Goal: Task Accomplishment & Management: Manage account settings

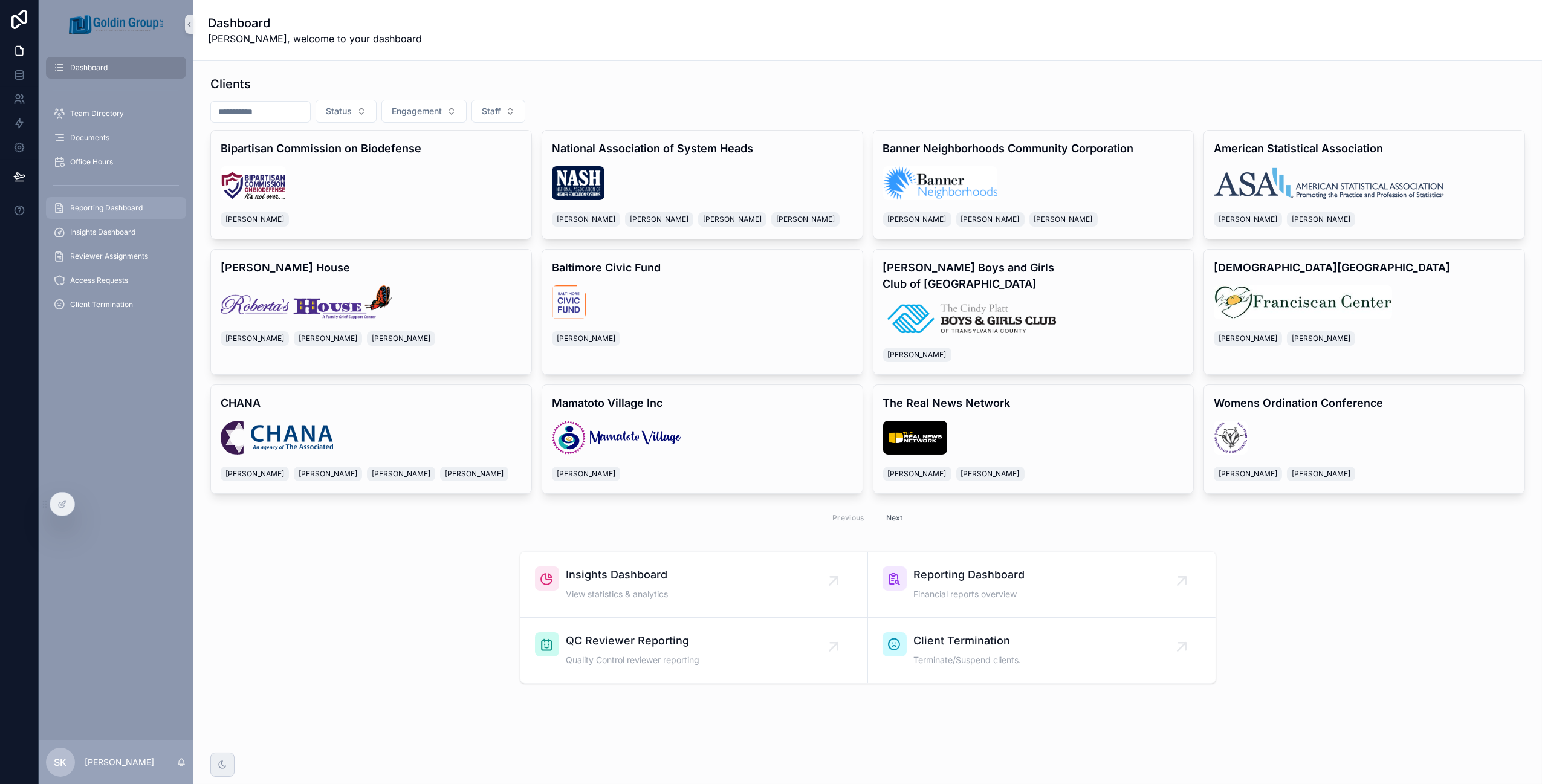
click at [127, 203] on span "Reporting Dashboard" at bounding box center [106, 208] width 73 height 9
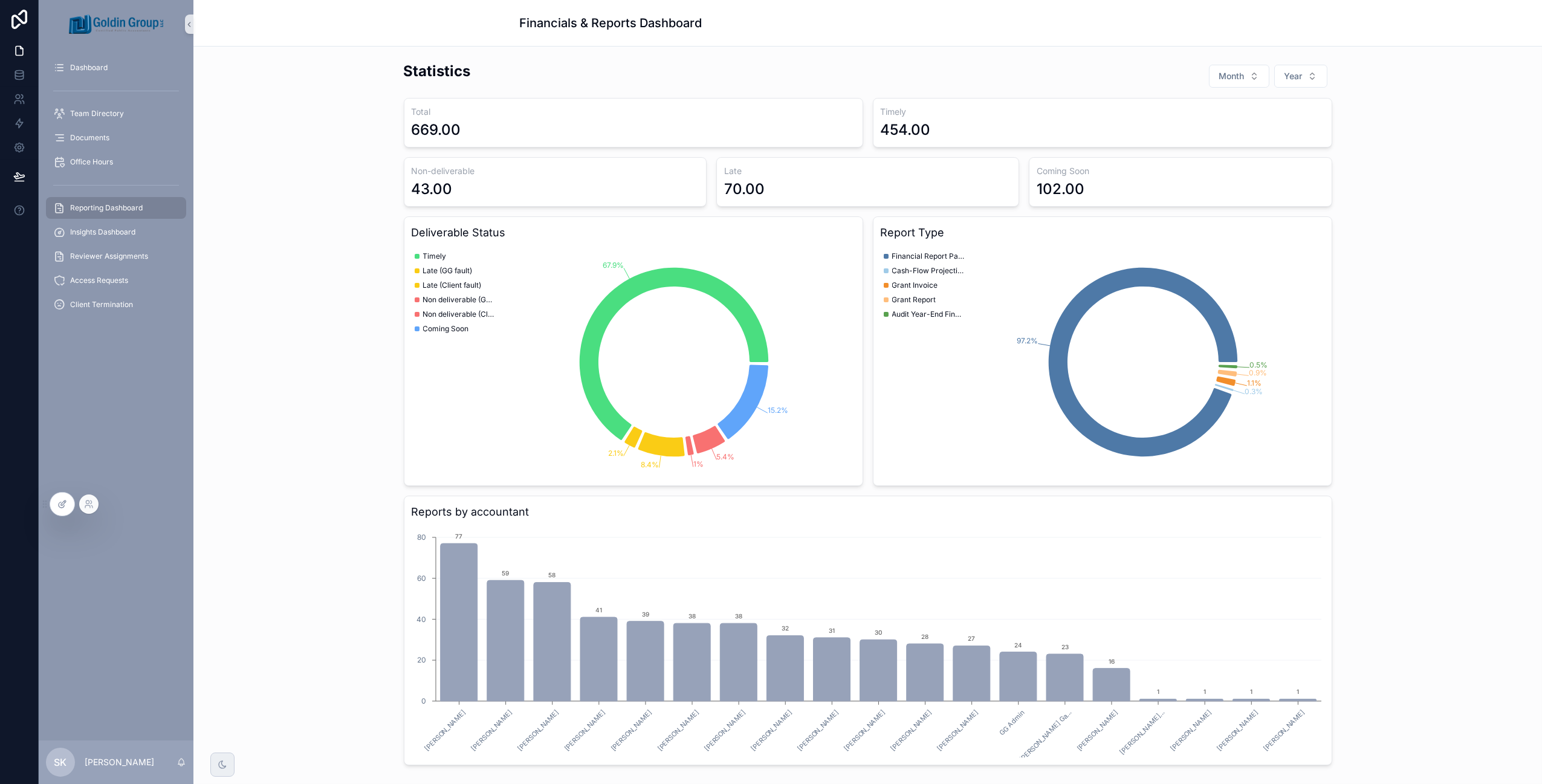
click at [61, 506] on icon at bounding box center [62, 504] width 9 height 9
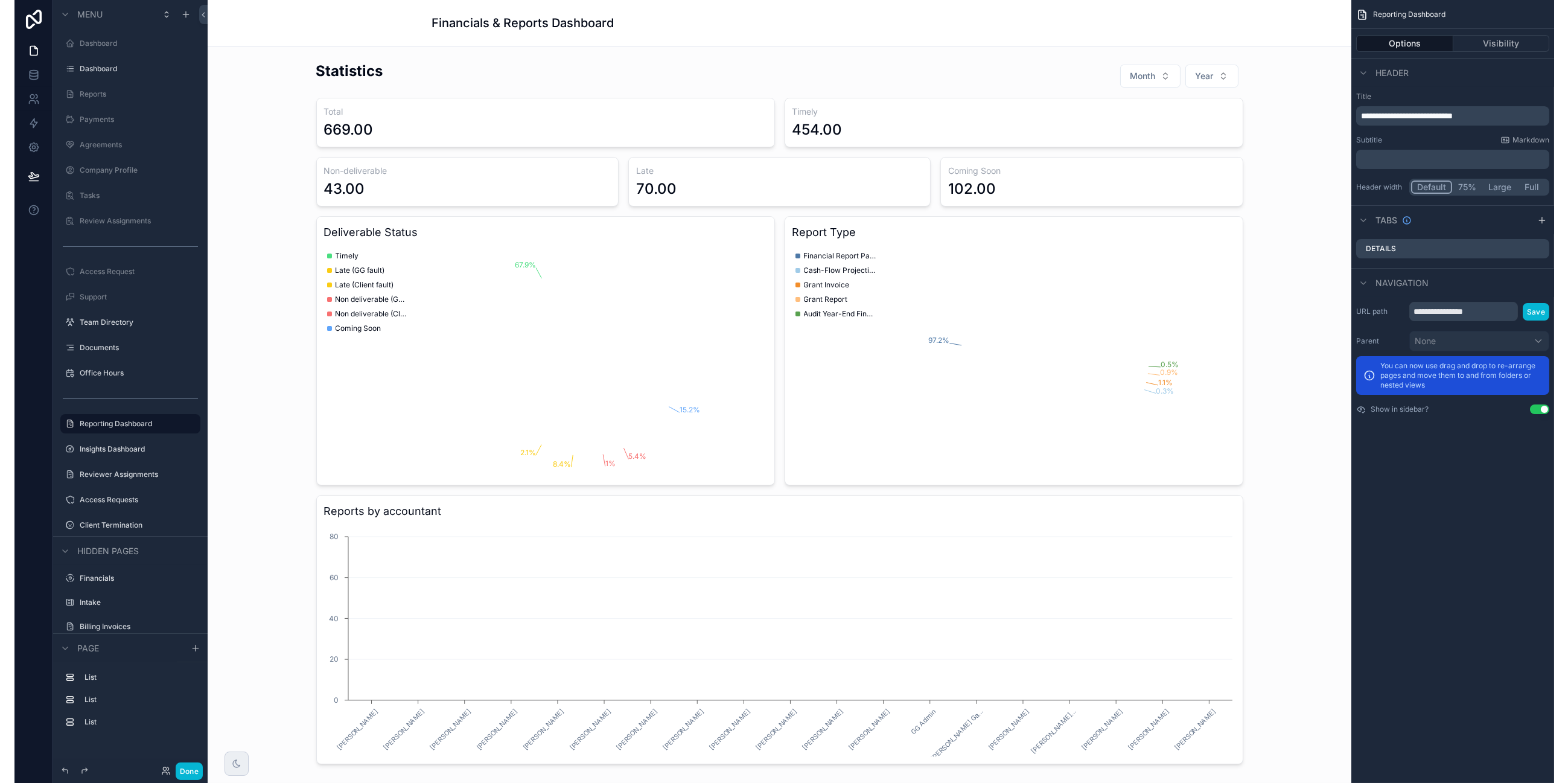
scroll to position [26, 0]
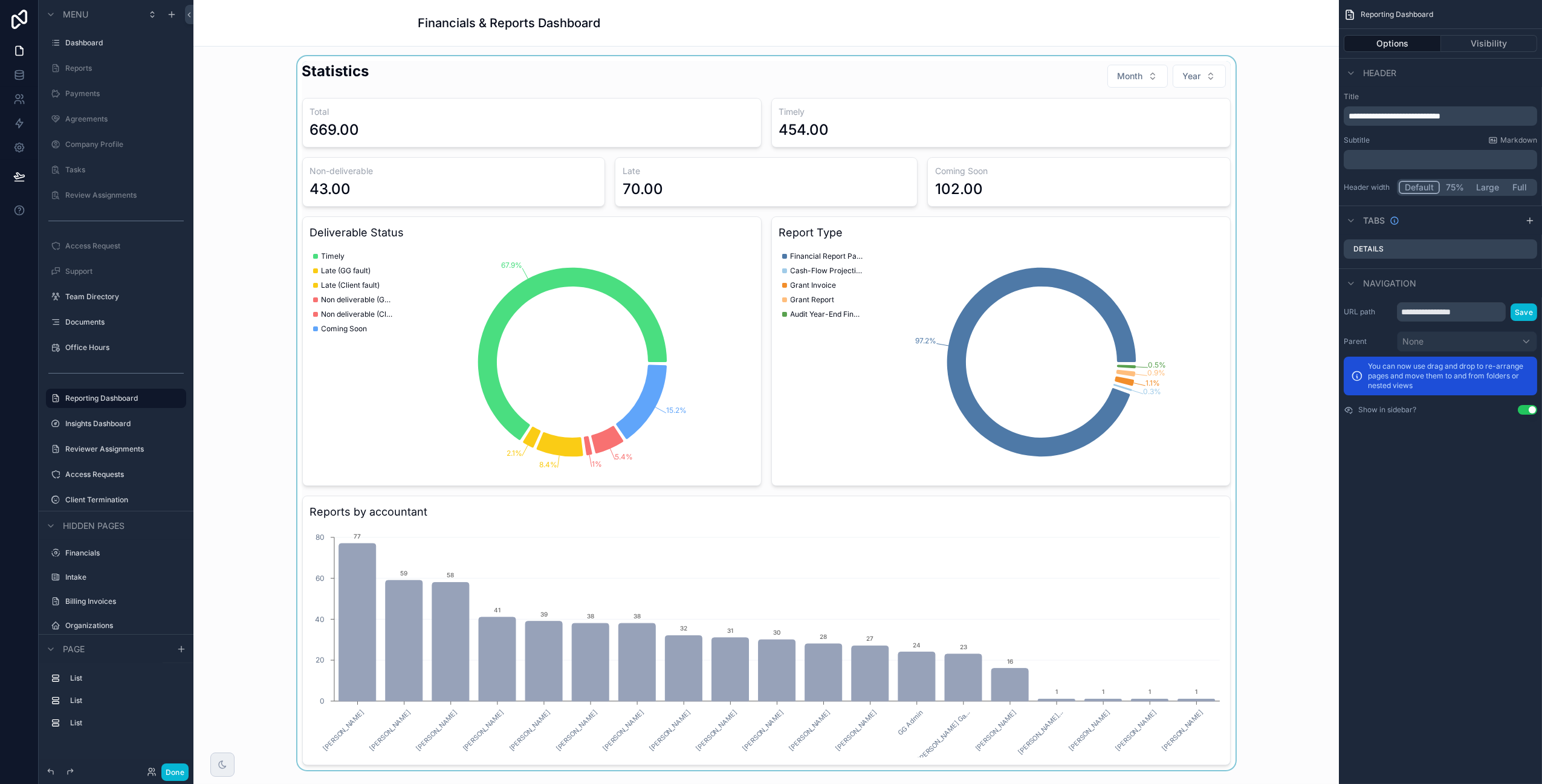
click at [1041, 82] on div "scrollable content" at bounding box center [766, 413] width 1126 height 714
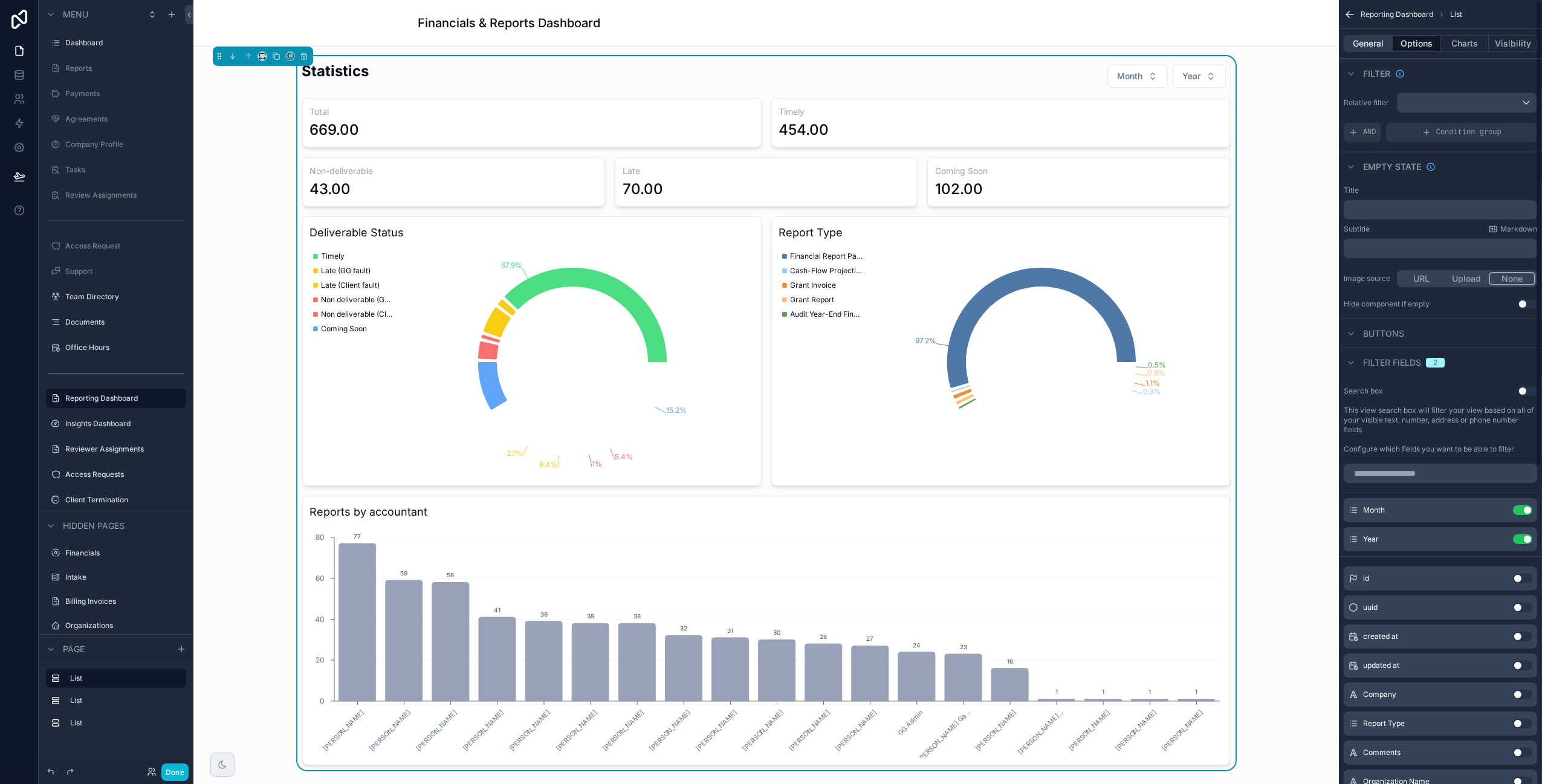
click at [1252, 43] on button "General" at bounding box center [1368, 43] width 49 height 17
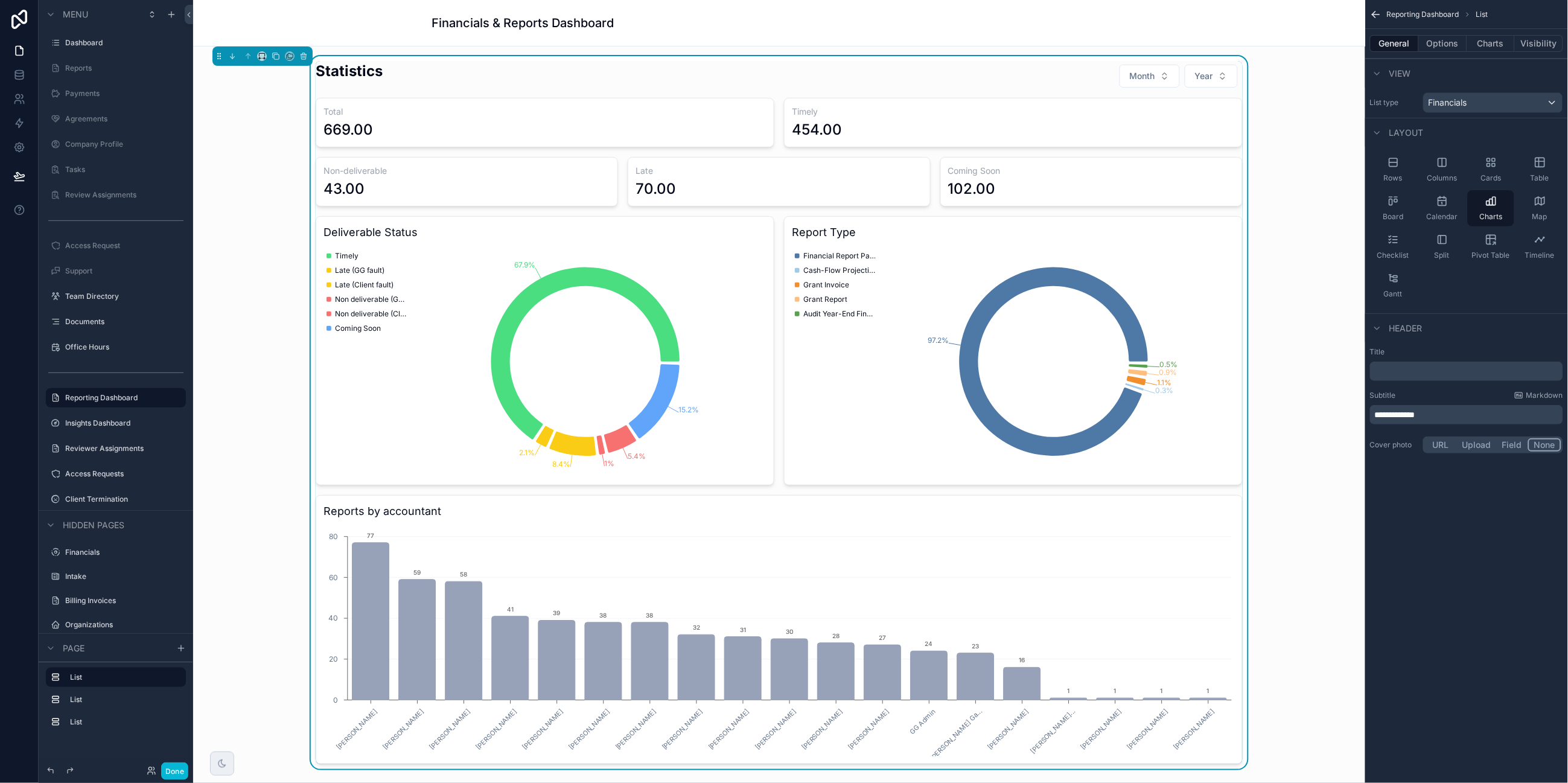
click at [1250, 418] on p "**********" at bounding box center [1467, 414] width 186 height 12
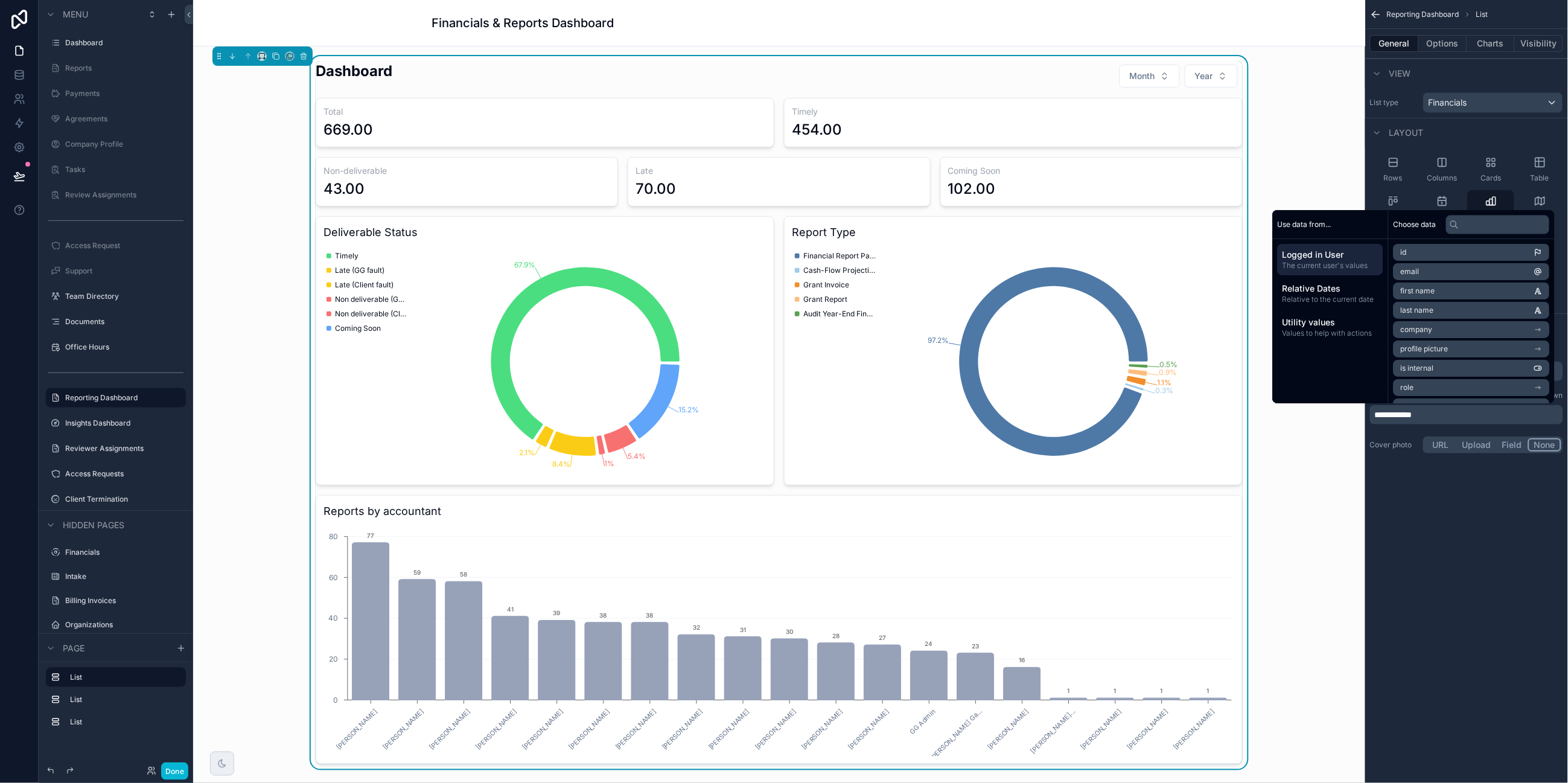
click at [1250, 554] on div "Dashboard Month Year Total 669.00 Timely 454.00 Non-deliverable 43.00 Late 70.0…" at bounding box center [779, 412] width 1153 height 713
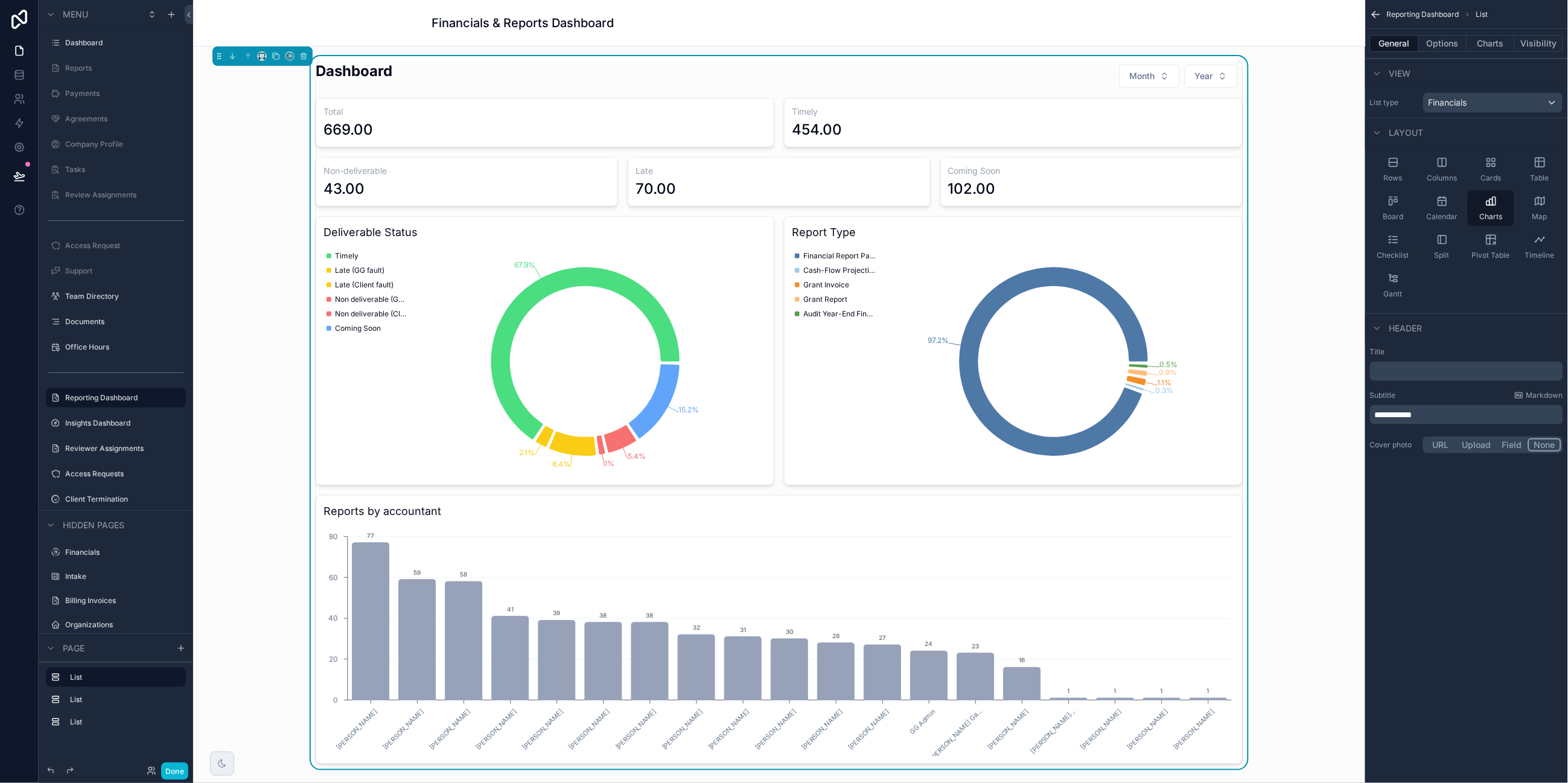
click at [1143, 29] on div "Financials & Reports Dashboard" at bounding box center [779, 23] width 1172 height 47
click at [1250, 14] on icon "scrollable content" at bounding box center [1376, 15] width 12 height 12
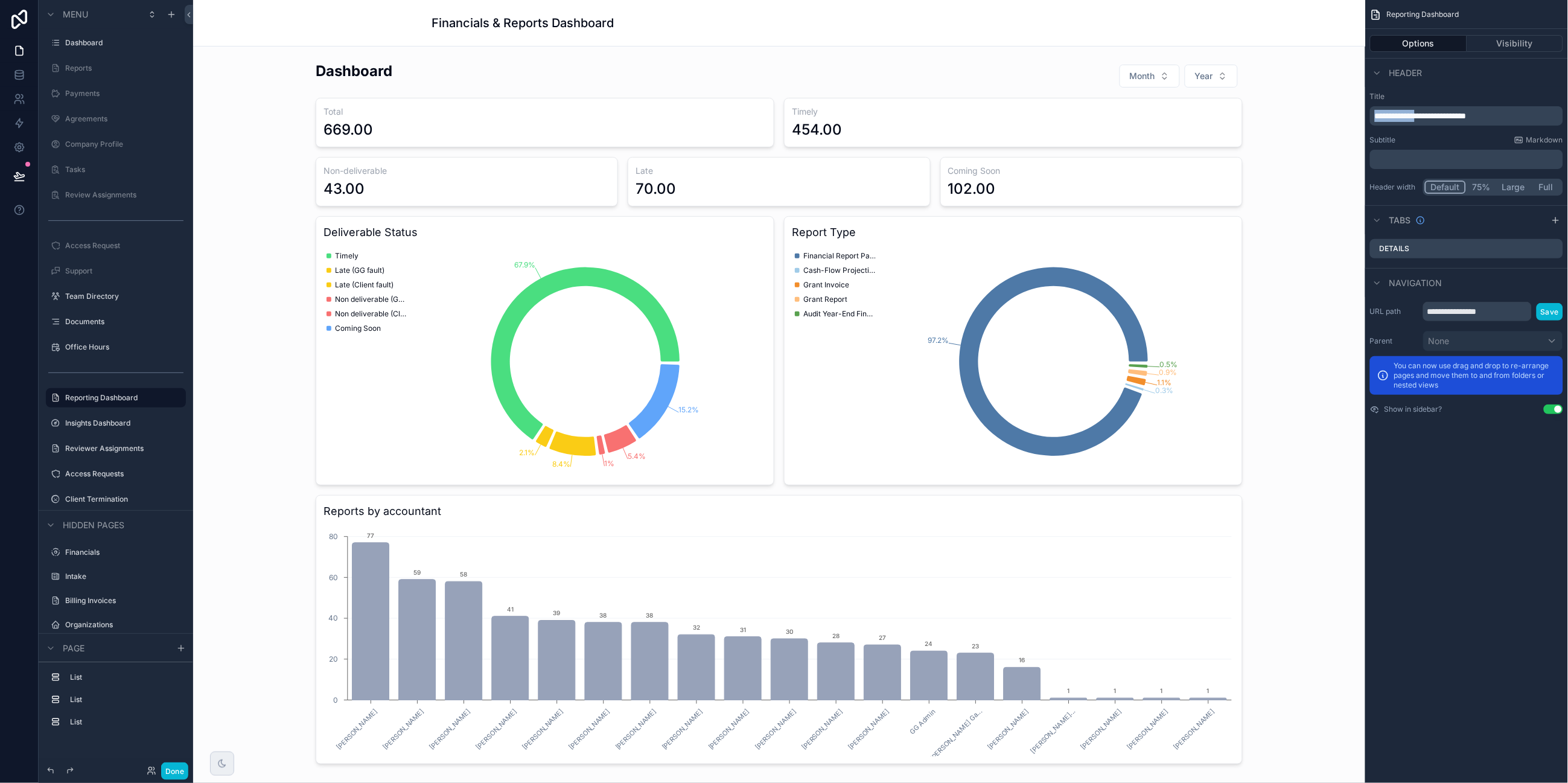
drag, startPoint x: 1426, startPoint y: 115, endPoint x: 1363, endPoint y: 117, distance: 63.0
click at [1250, 117] on div "Dashboard Dashboard Reports Payments Agreements Company Profile Tasks Review As…" at bounding box center [881, 391] width 1375 height 783
click at [1250, 115] on span "**********" at bounding box center [1401, 116] width 53 height 9
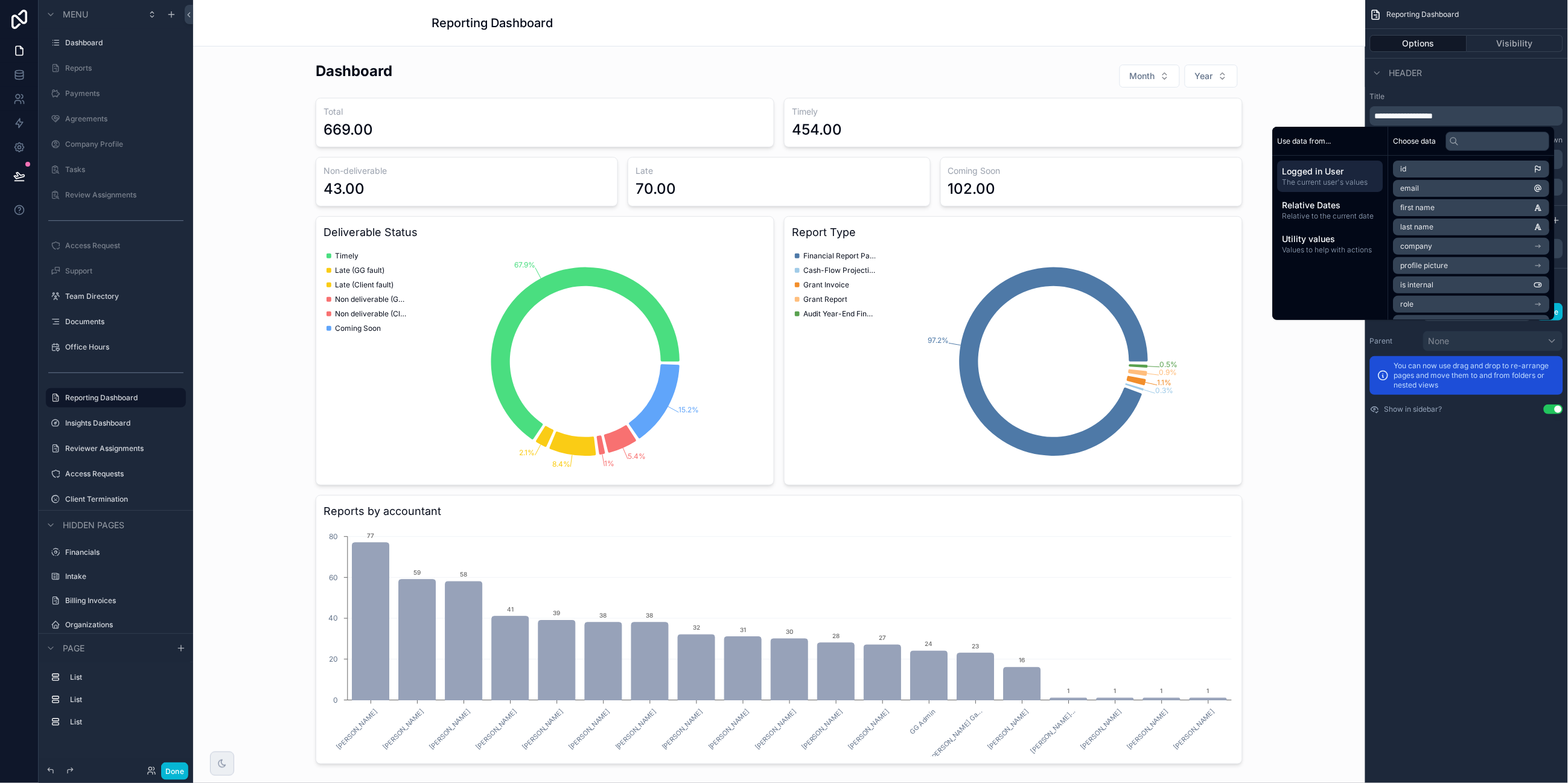
click at [1250, 492] on div "**********" at bounding box center [1466, 391] width 202 height 783
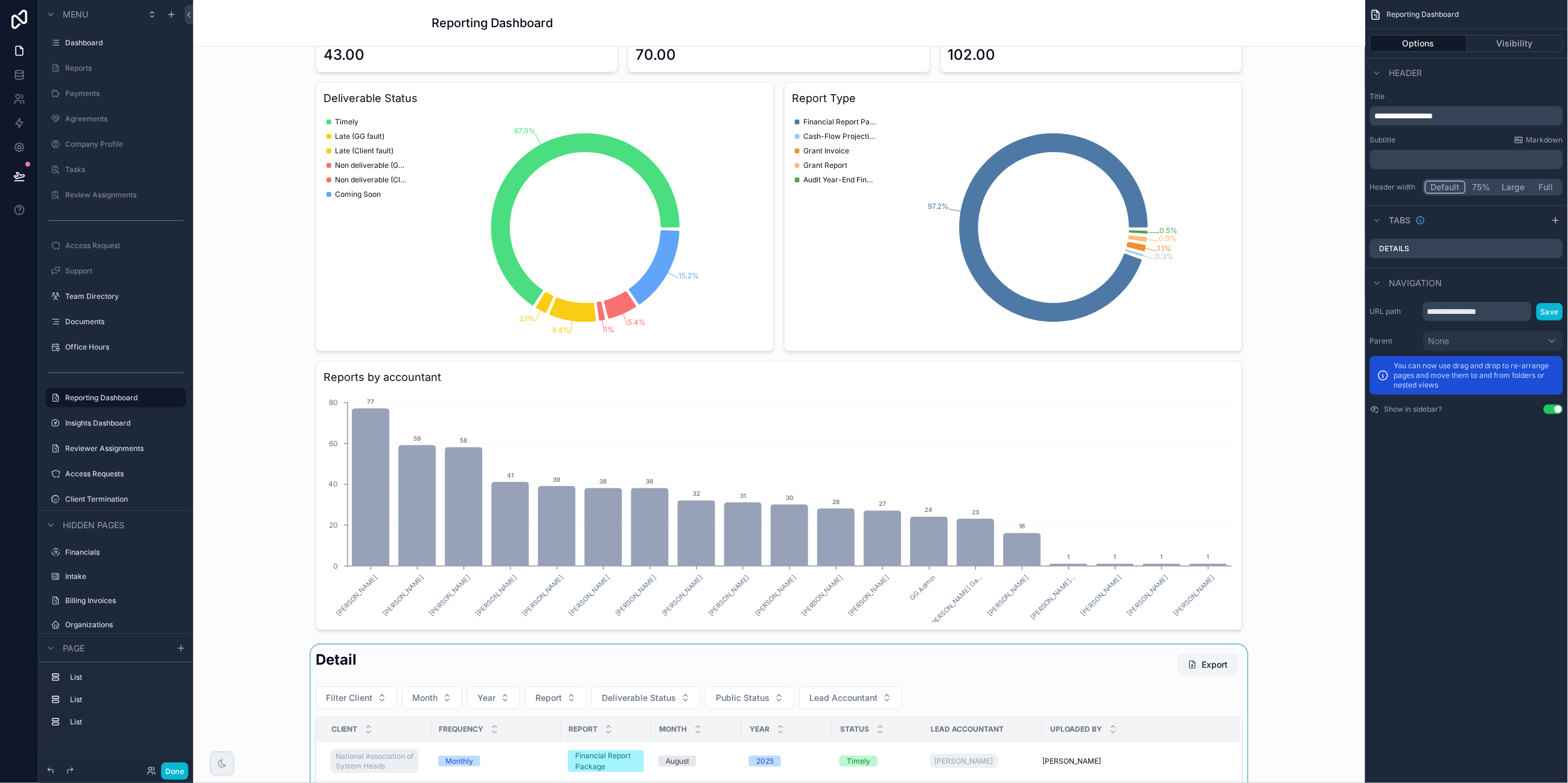
scroll to position [0, 0]
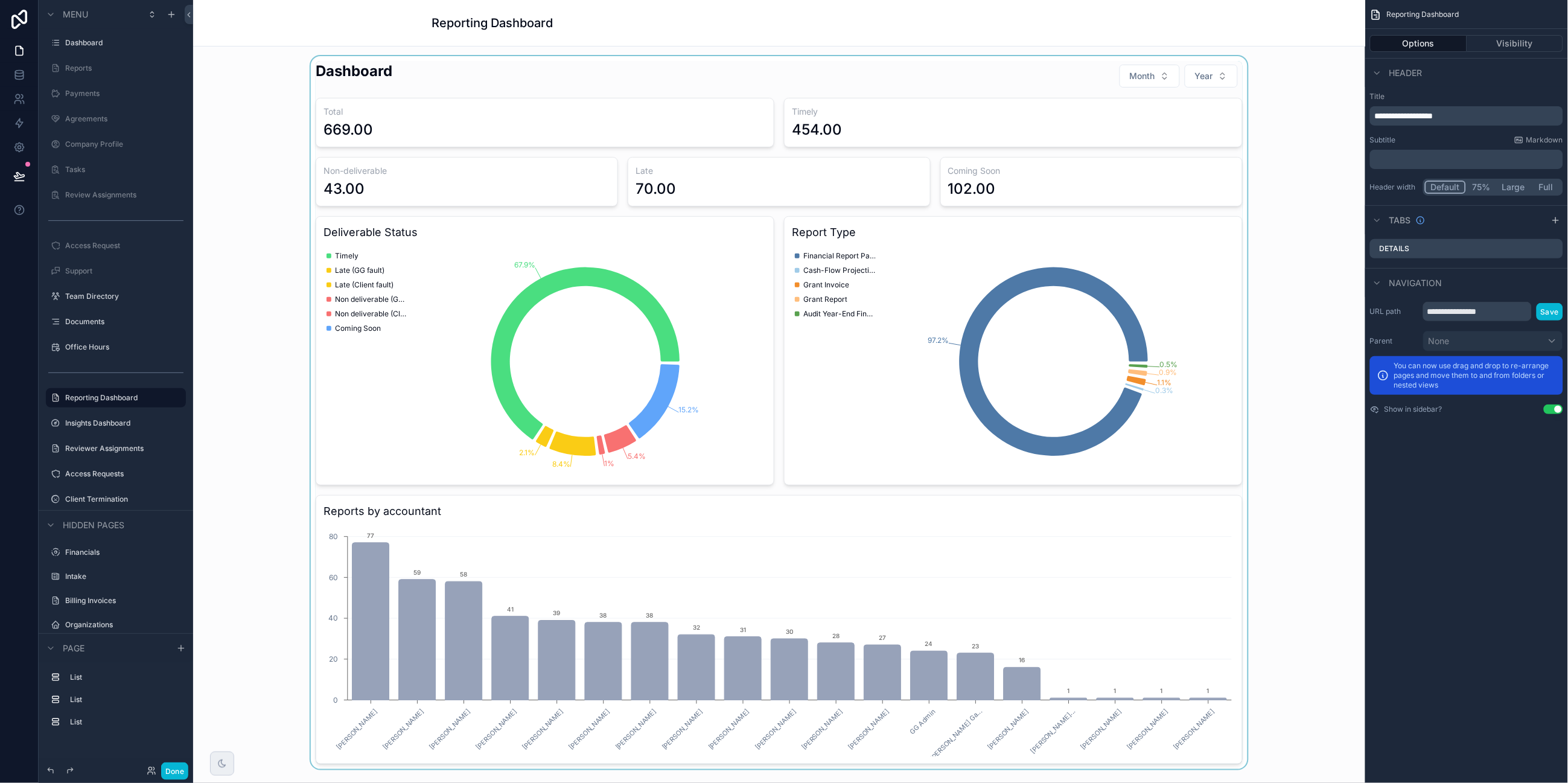
click at [1134, 79] on div "scrollable content" at bounding box center [779, 412] width 1153 height 713
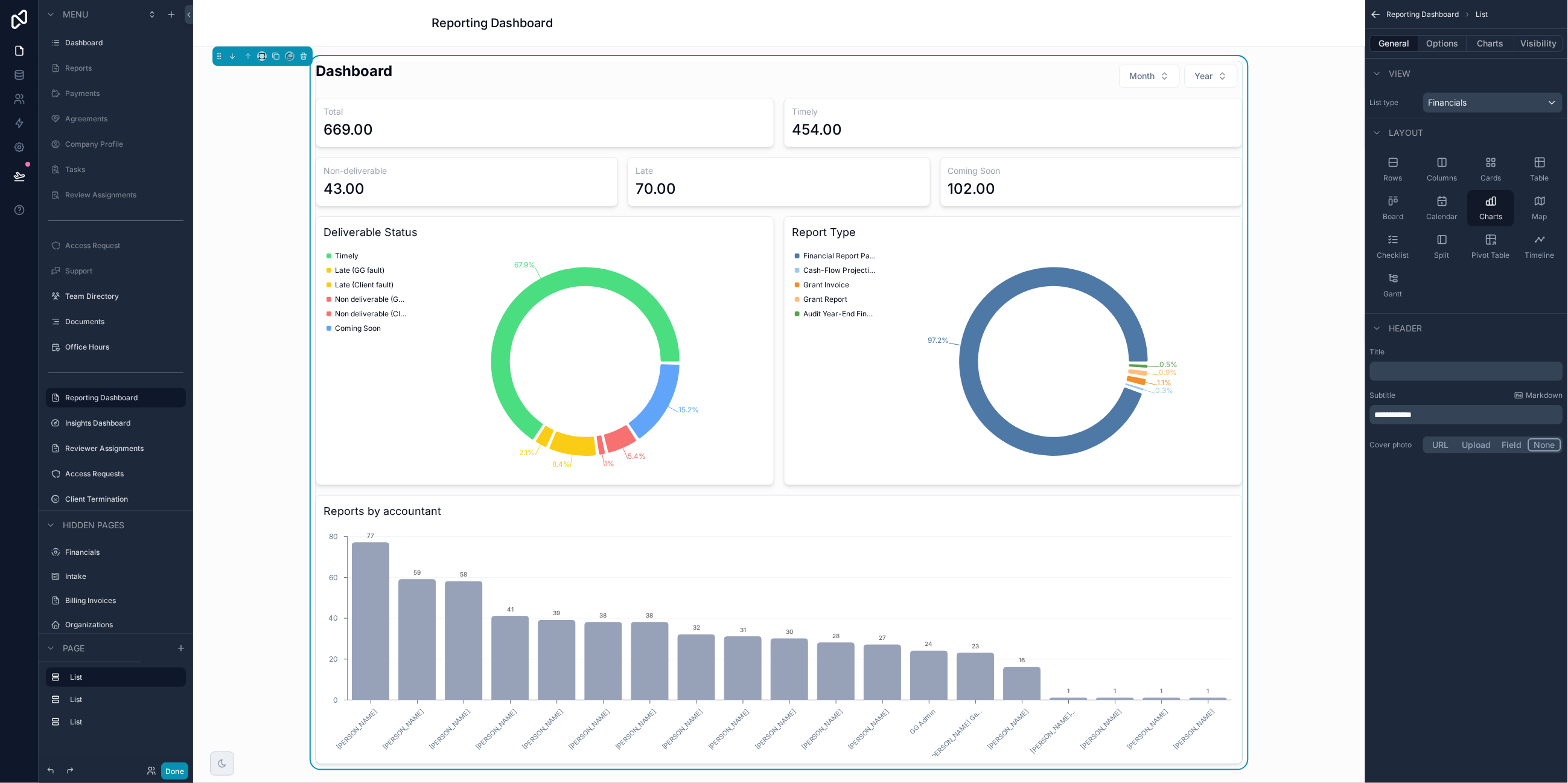
click at [169, 668] on button "Done" at bounding box center [175, 771] width 27 height 17
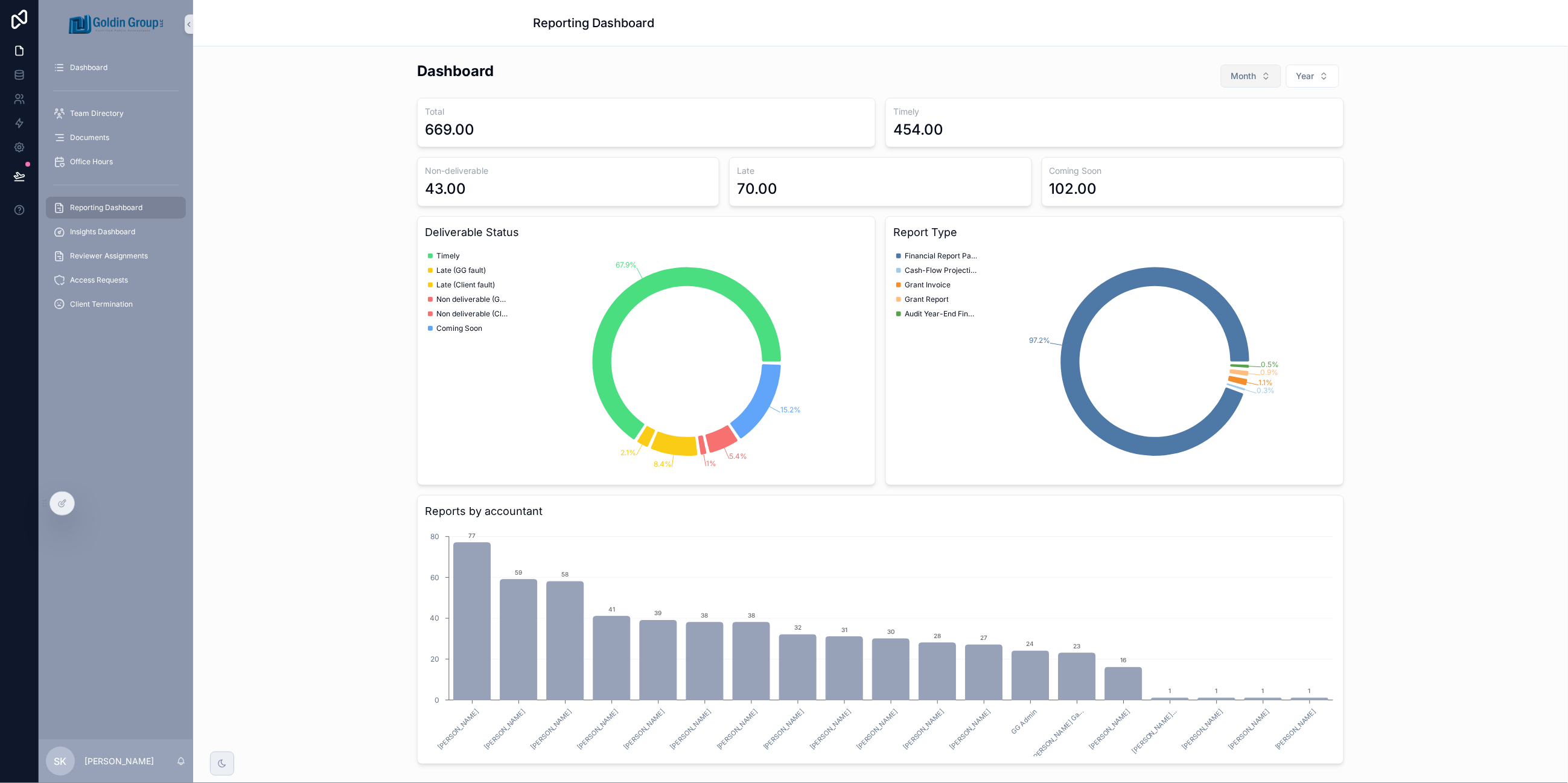
click at [1241, 73] on span "Month" at bounding box center [1244, 76] width 25 height 12
drag, startPoint x: 1232, startPoint y: 269, endPoint x: 1233, endPoint y: 263, distance: 6.1
click at [1233, 263] on div "January February March April May June July August September October November De…" at bounding box center [1245, 231] width 145 height 232
click at [1233, 263] on div "August" at bounding box center [1245, 260] width 145 height 19
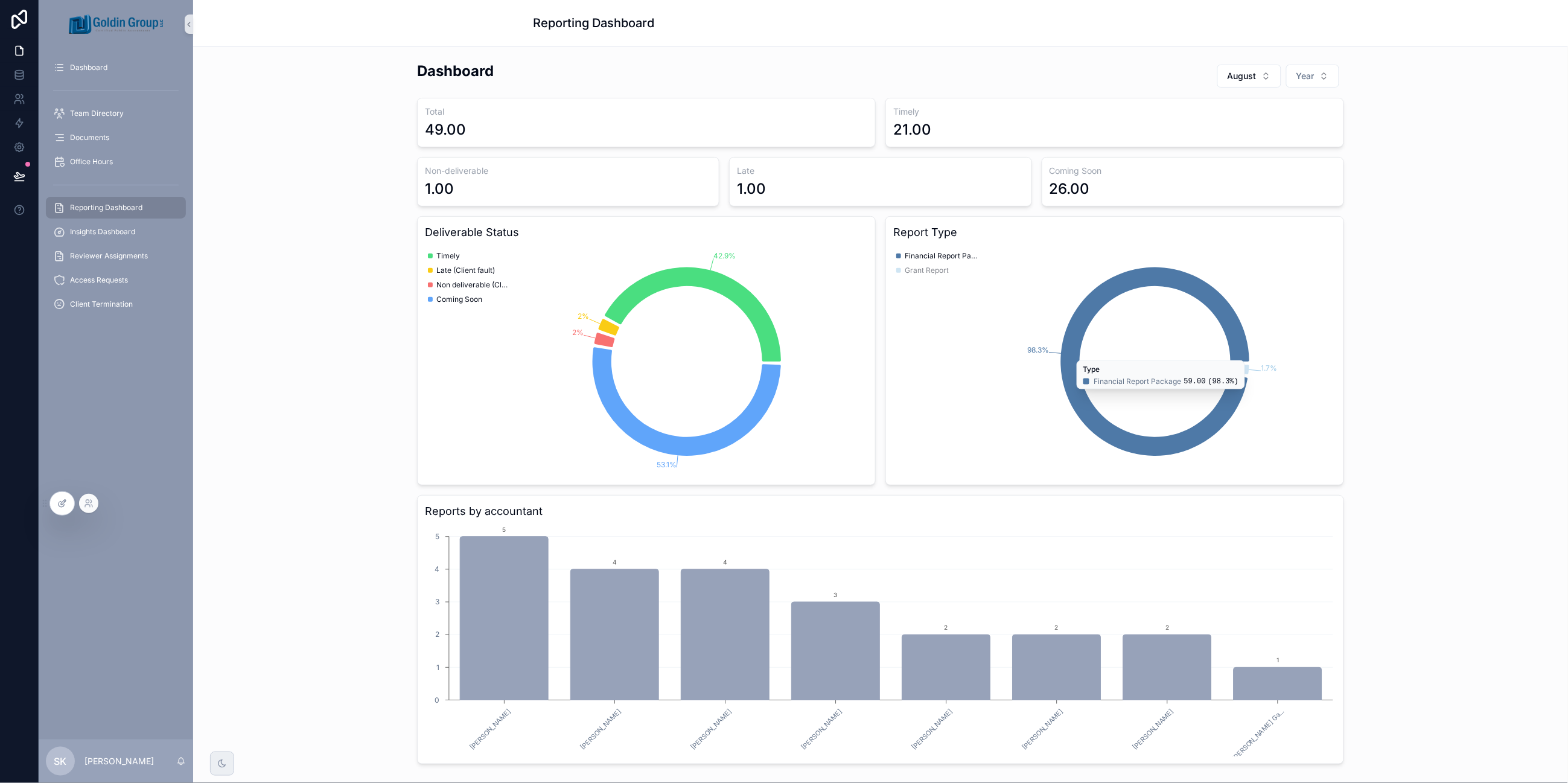
click at [63, 506] on icon at bounding box center [61, 504] width 5 height 5
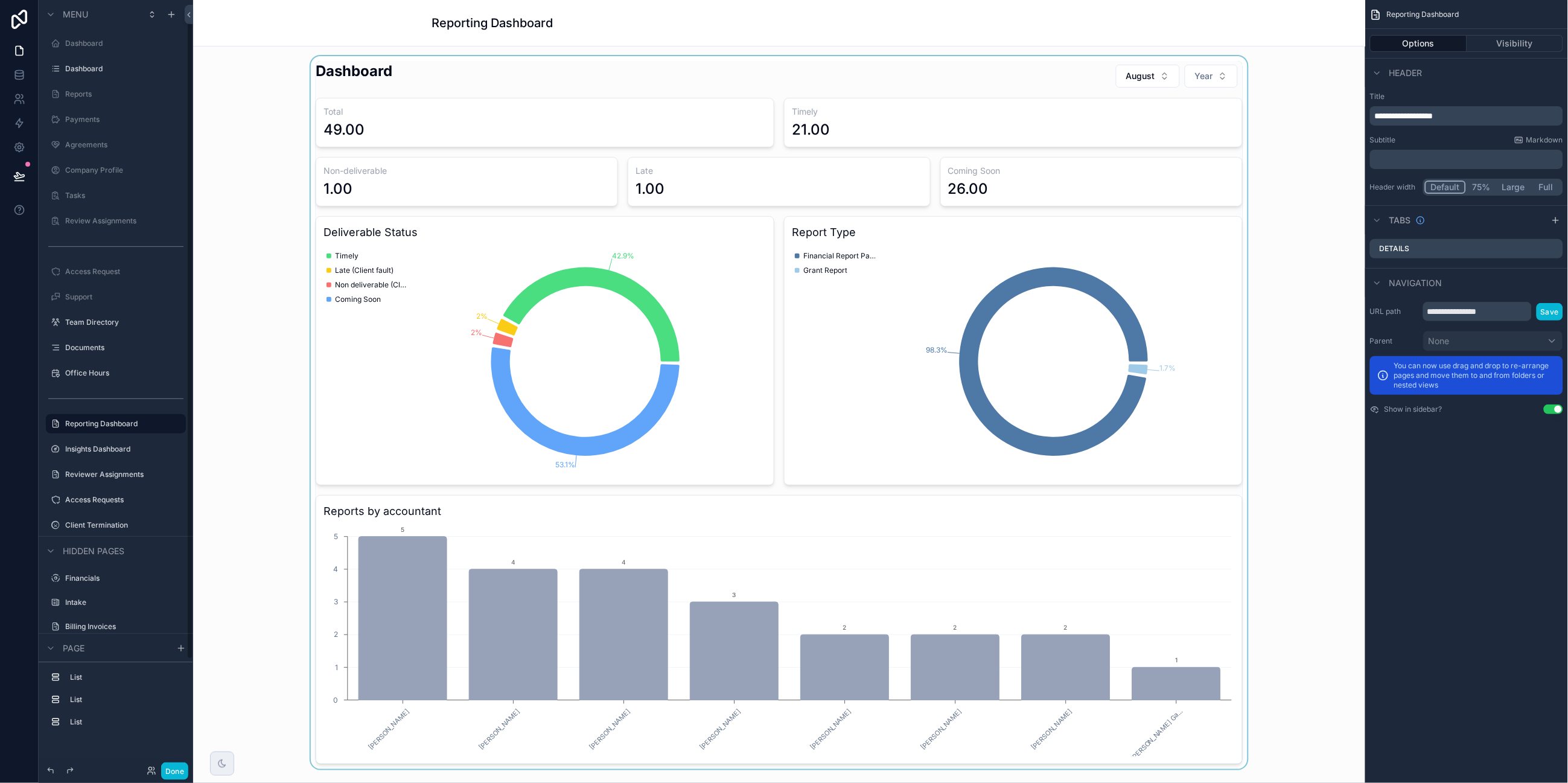
scroll to position [26, 0]
click at [1238, 133] on div "scrollable content" at bounding box center [779, 412] width 1153 height 713
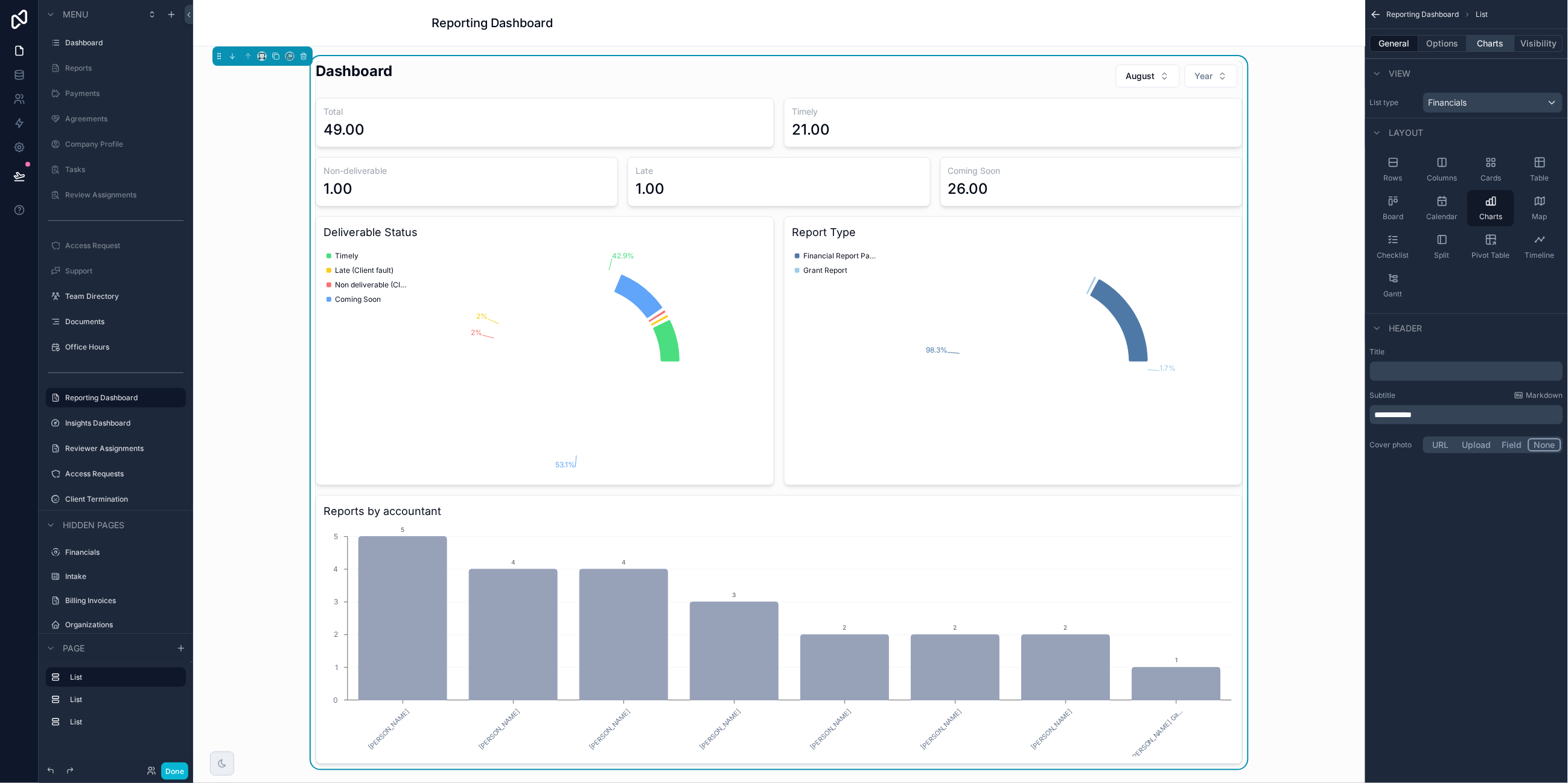
click at [1250, 46] on button "Charts" at bounding box center [1491, 43] width 48 height 17
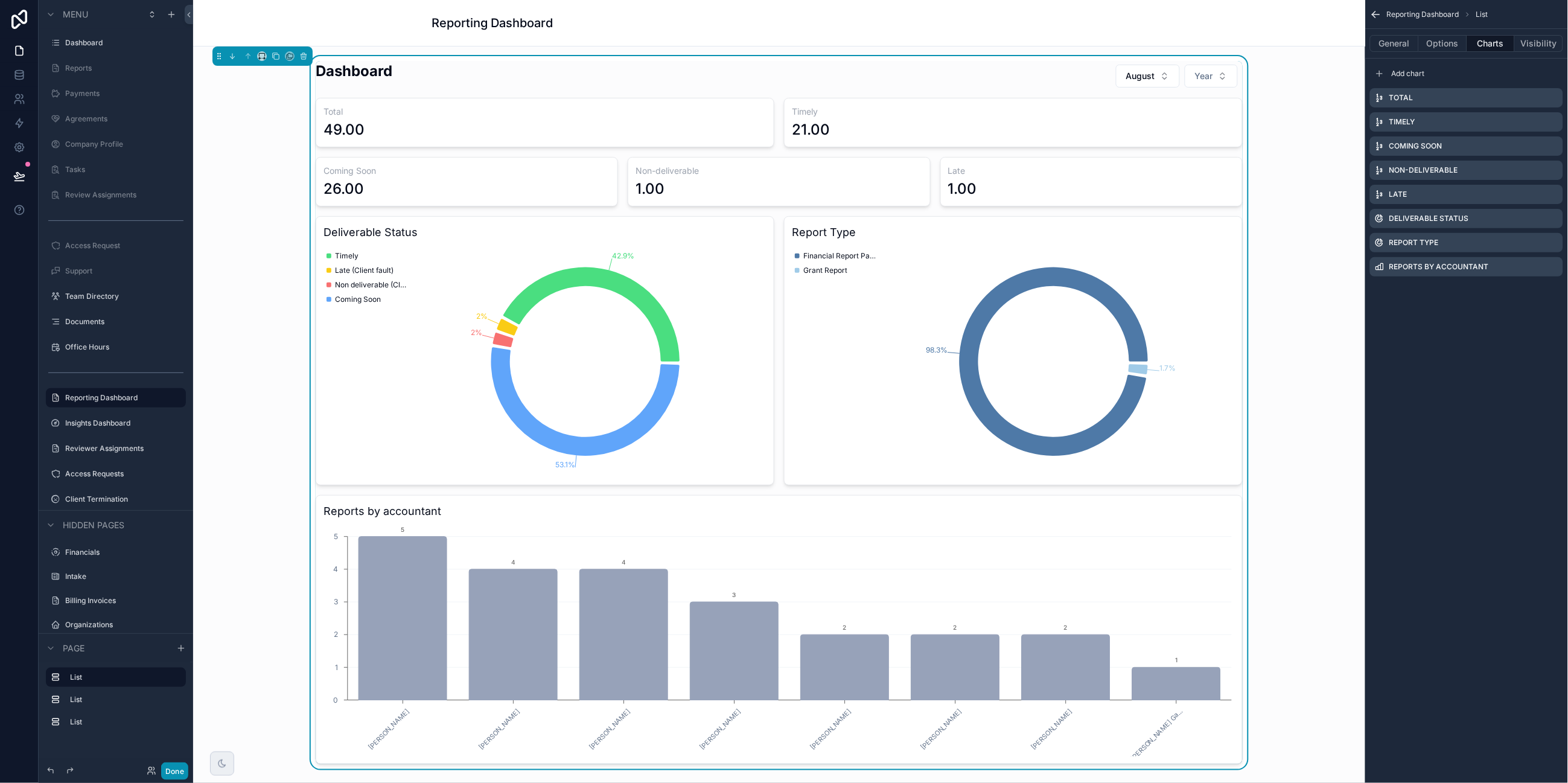
click at [176, 668] on button "Done" at bounding box center [175, 771] width 27 height 17
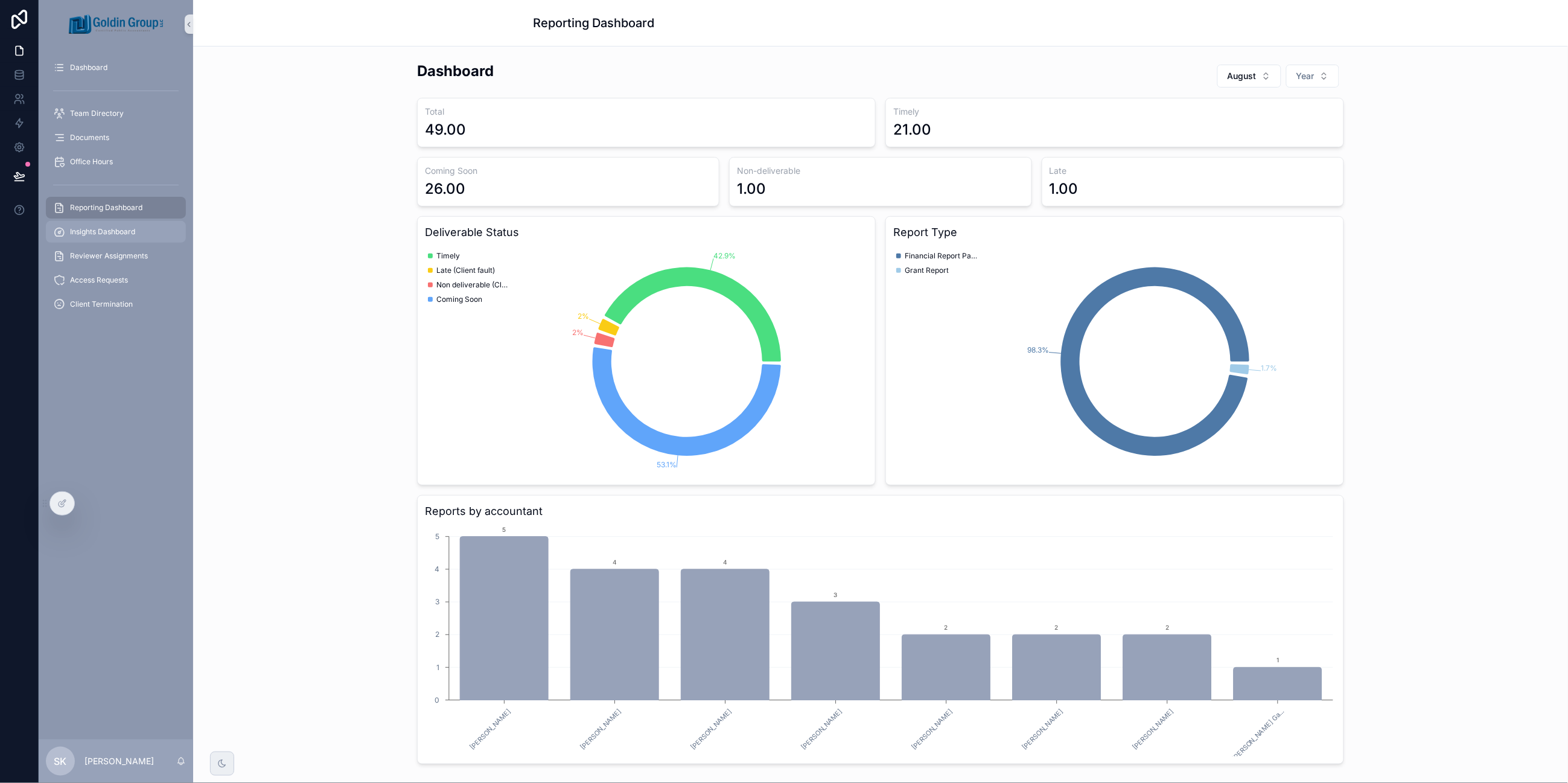
click at [109, 227] on span "Insights Dashboard" at bounding box center [103, 232] width 65 height 9
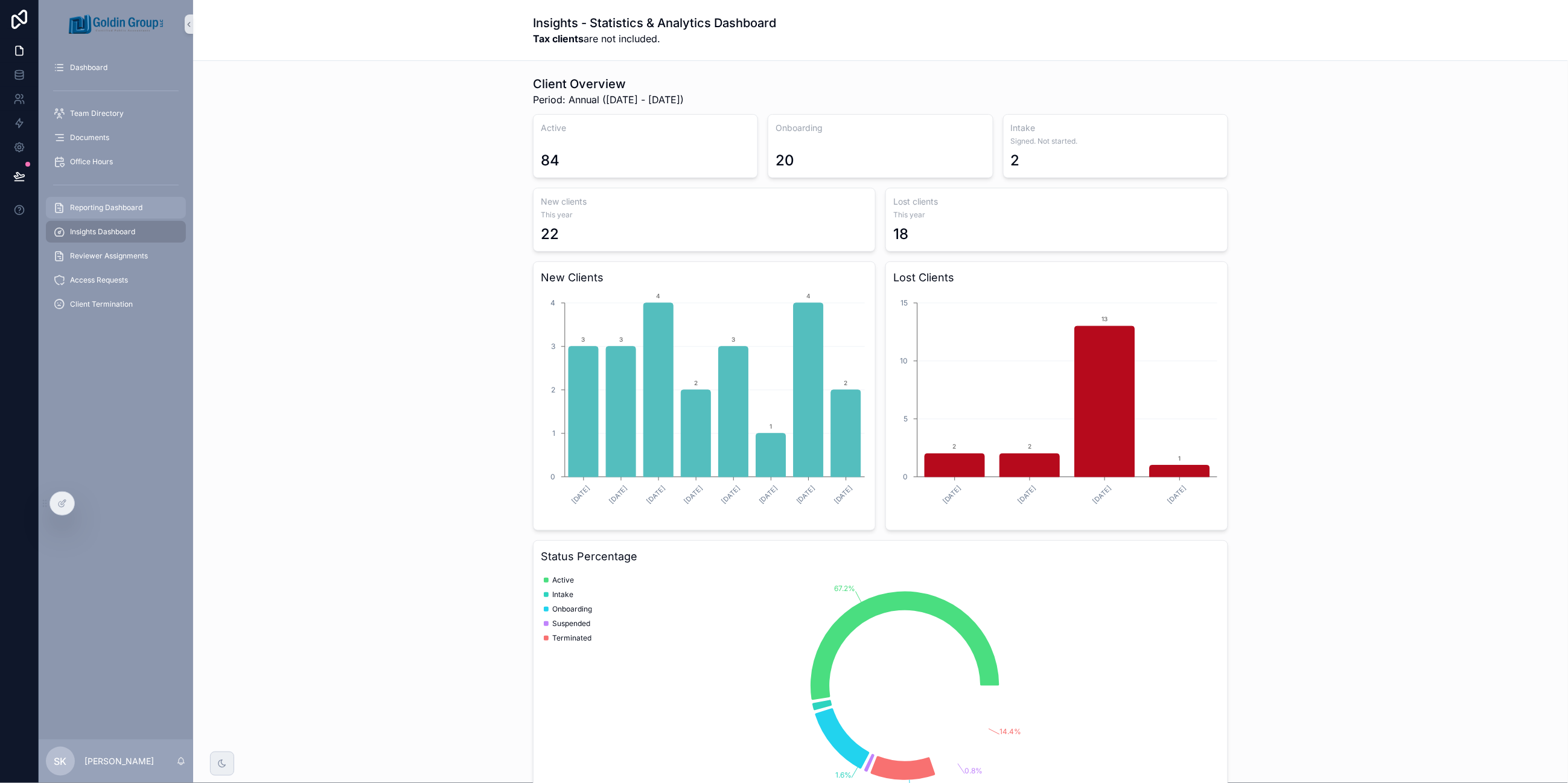
click at [113, 207] on span "Reporting Dashboard" at bounding box center [106, 207] width 73 height 9
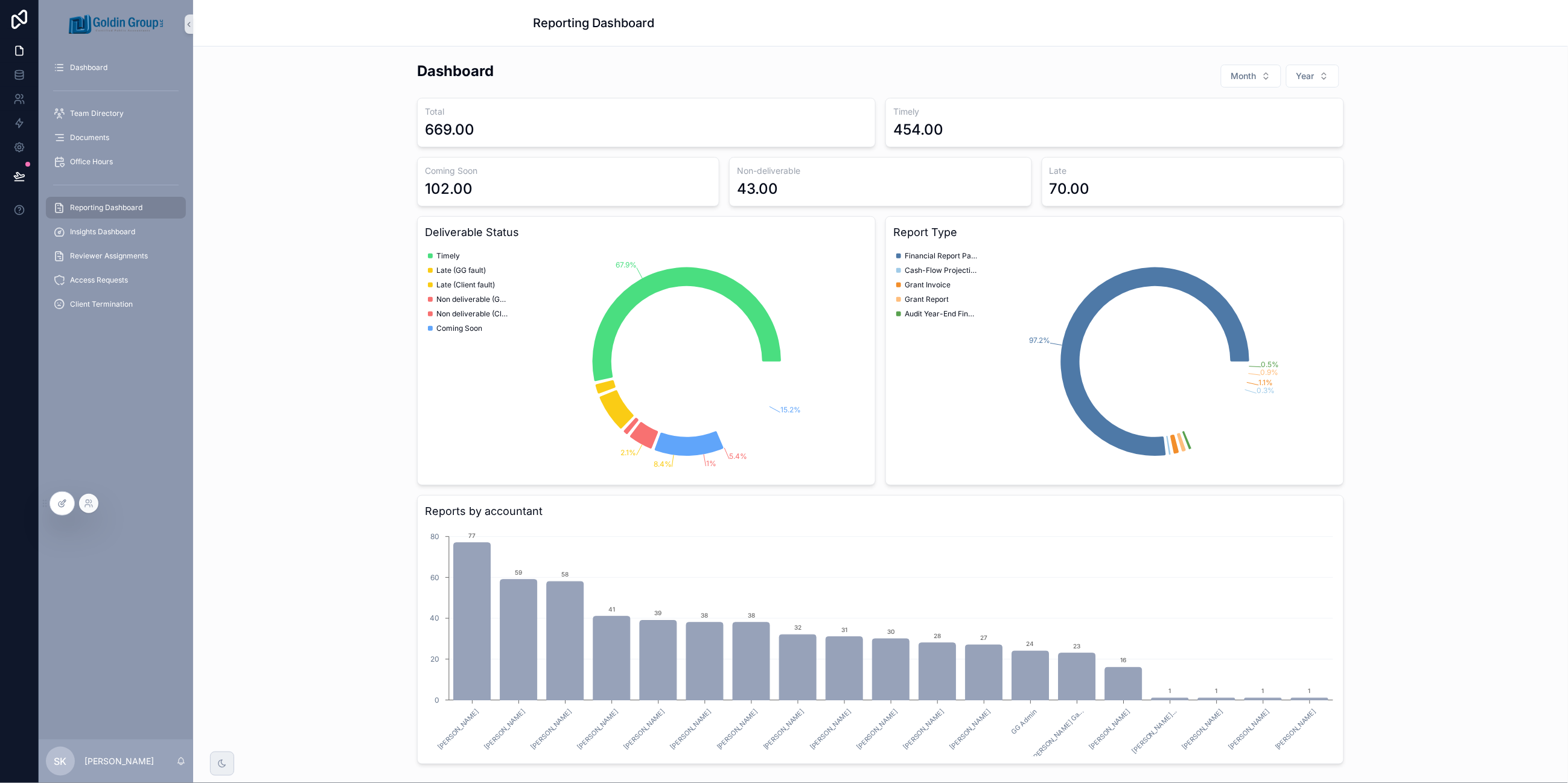
click at [59, 504] on icon at bounding box center [61, 504] width 5 height 5
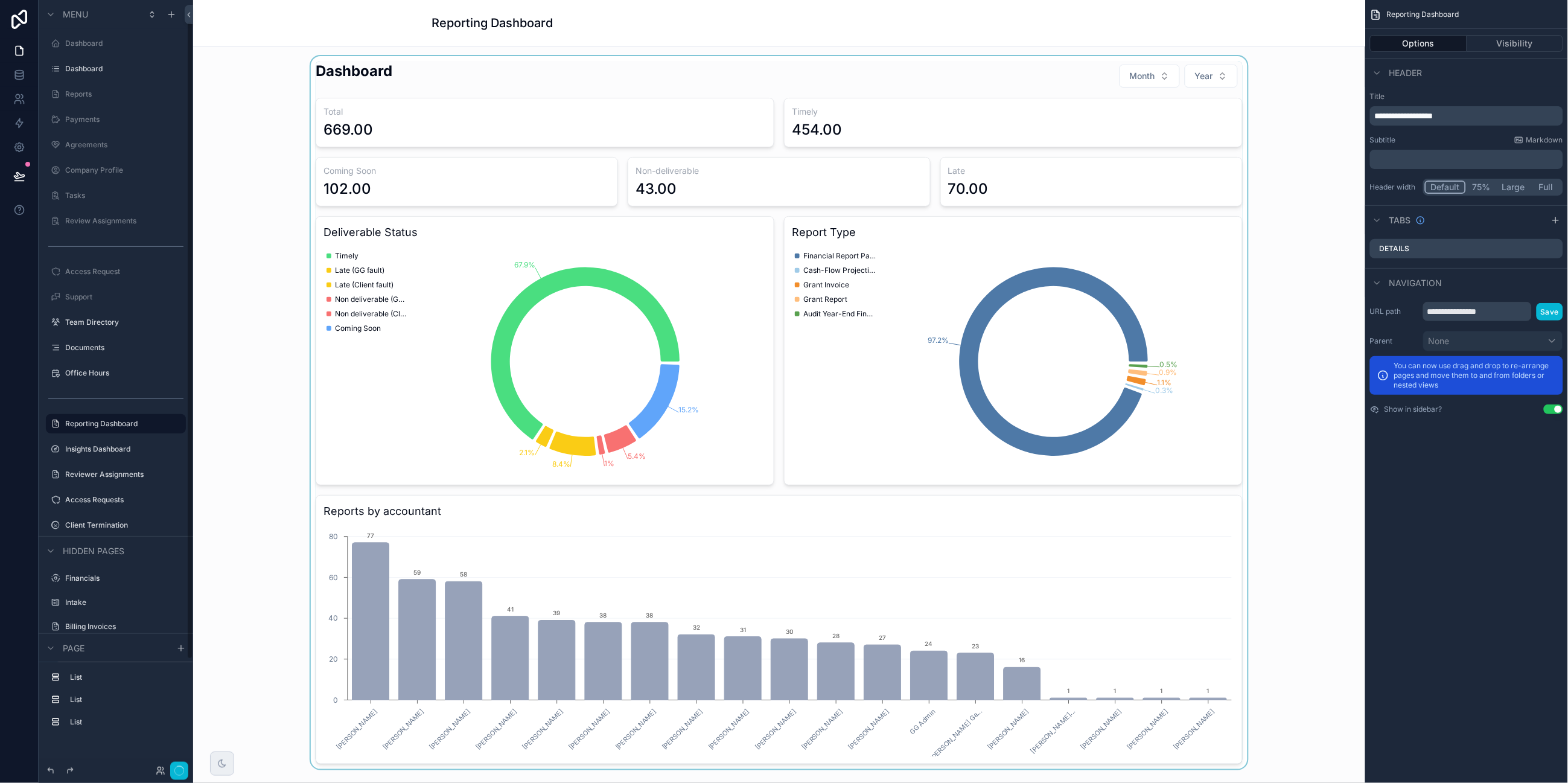
click at [261, 341] on div "scrollable content" at bounding box center [779, 412] width 1153 height 713
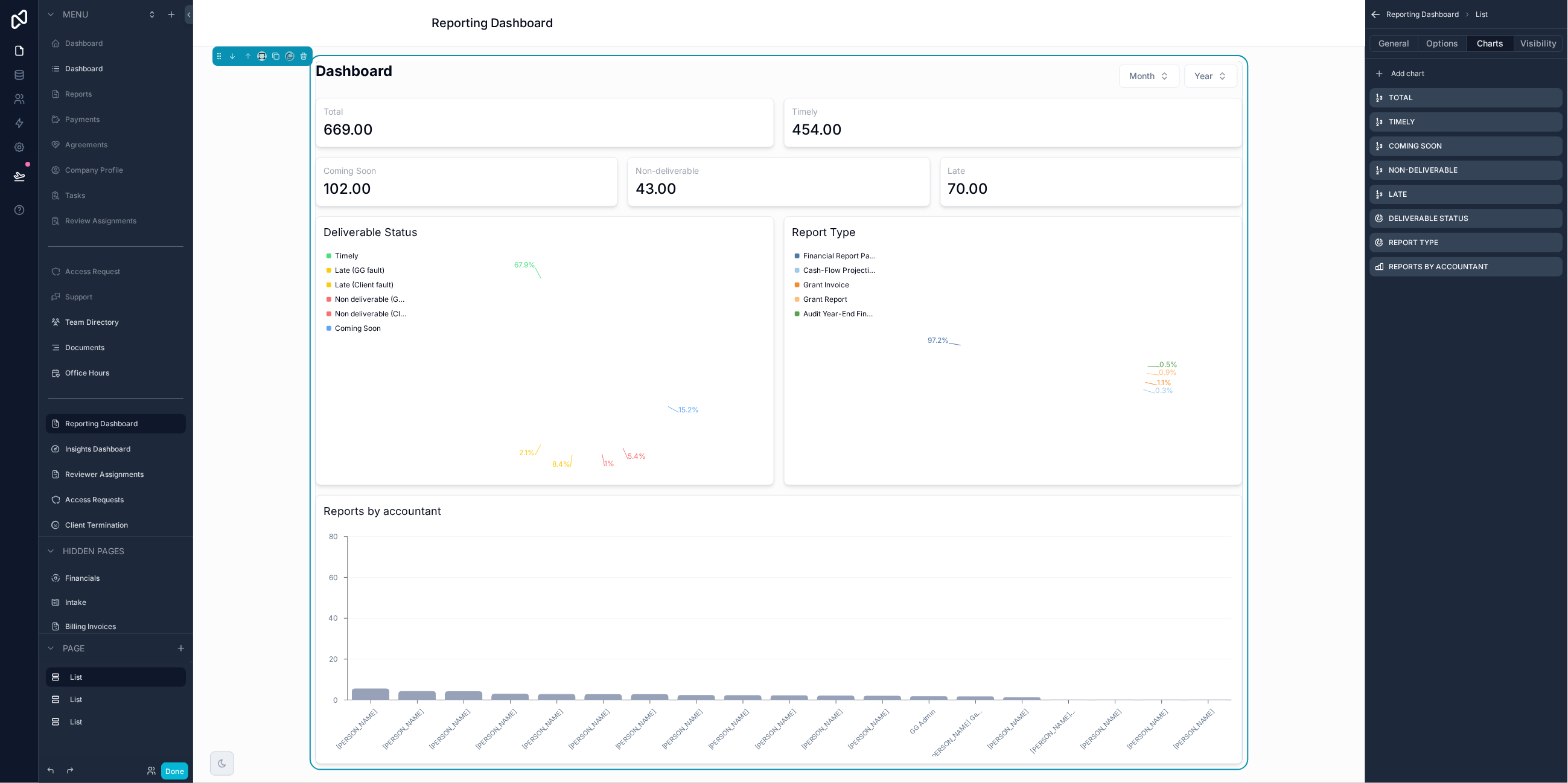
scroll to position [26, 0]
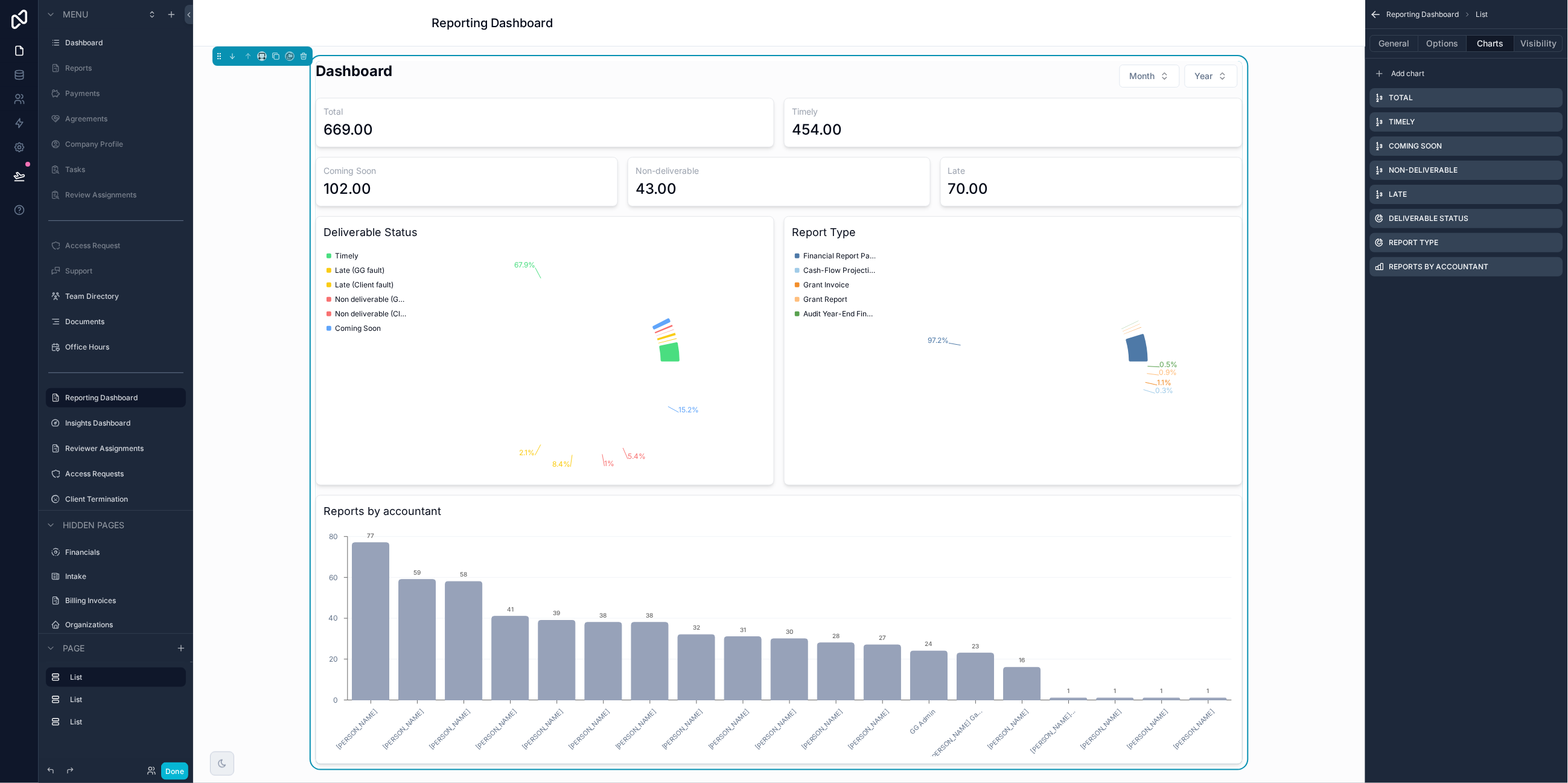
click at [1210, 188] on div "70.00" at bounding box center [1091, 189] width 286 height 19
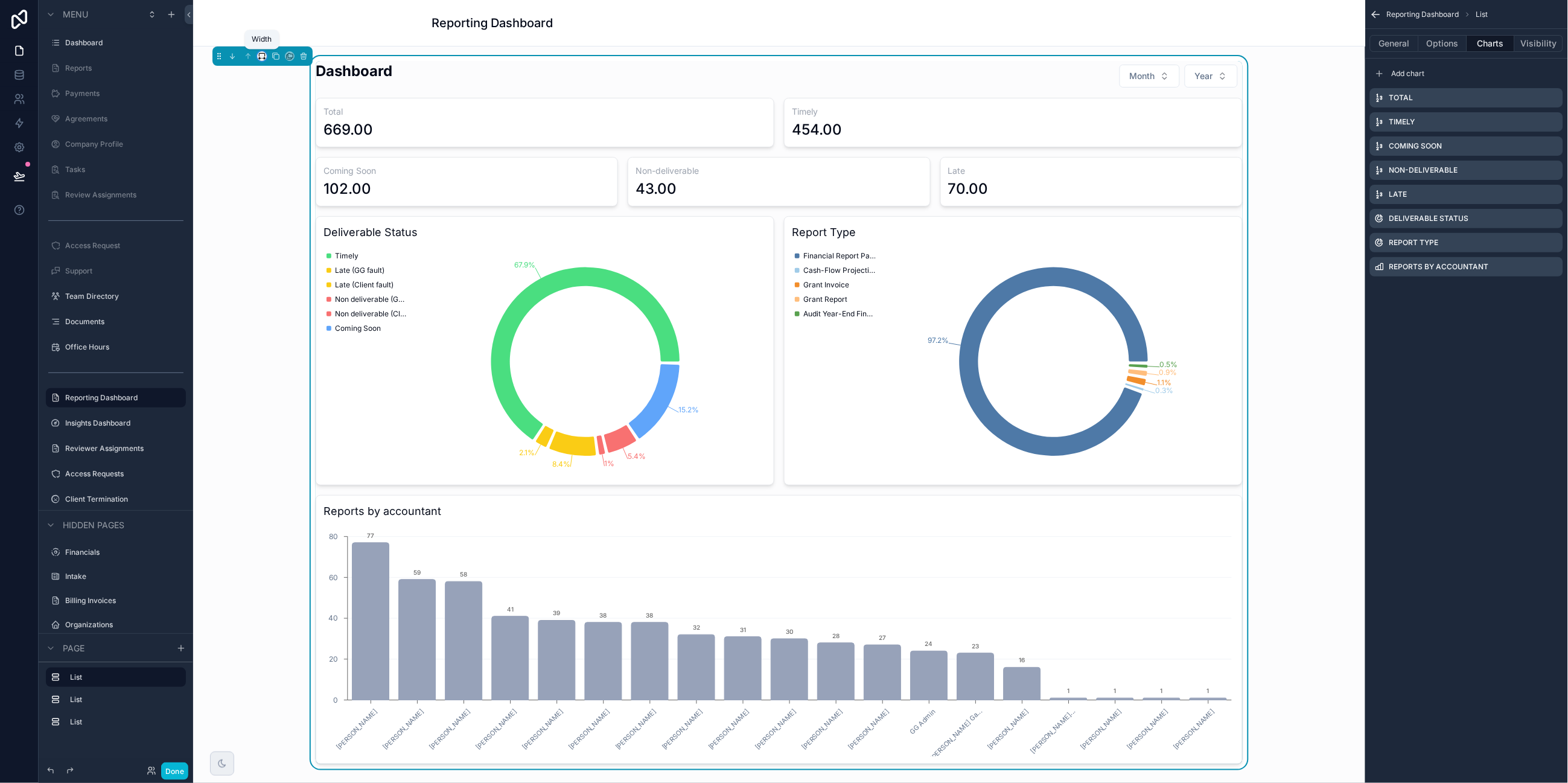
click at [261, 53] on icon "scrollable content" at bounding box center [262, 56] width 9 height 9
click at [278, 75] on span "Default" at bounding box center [281, 79] width 29 height 15
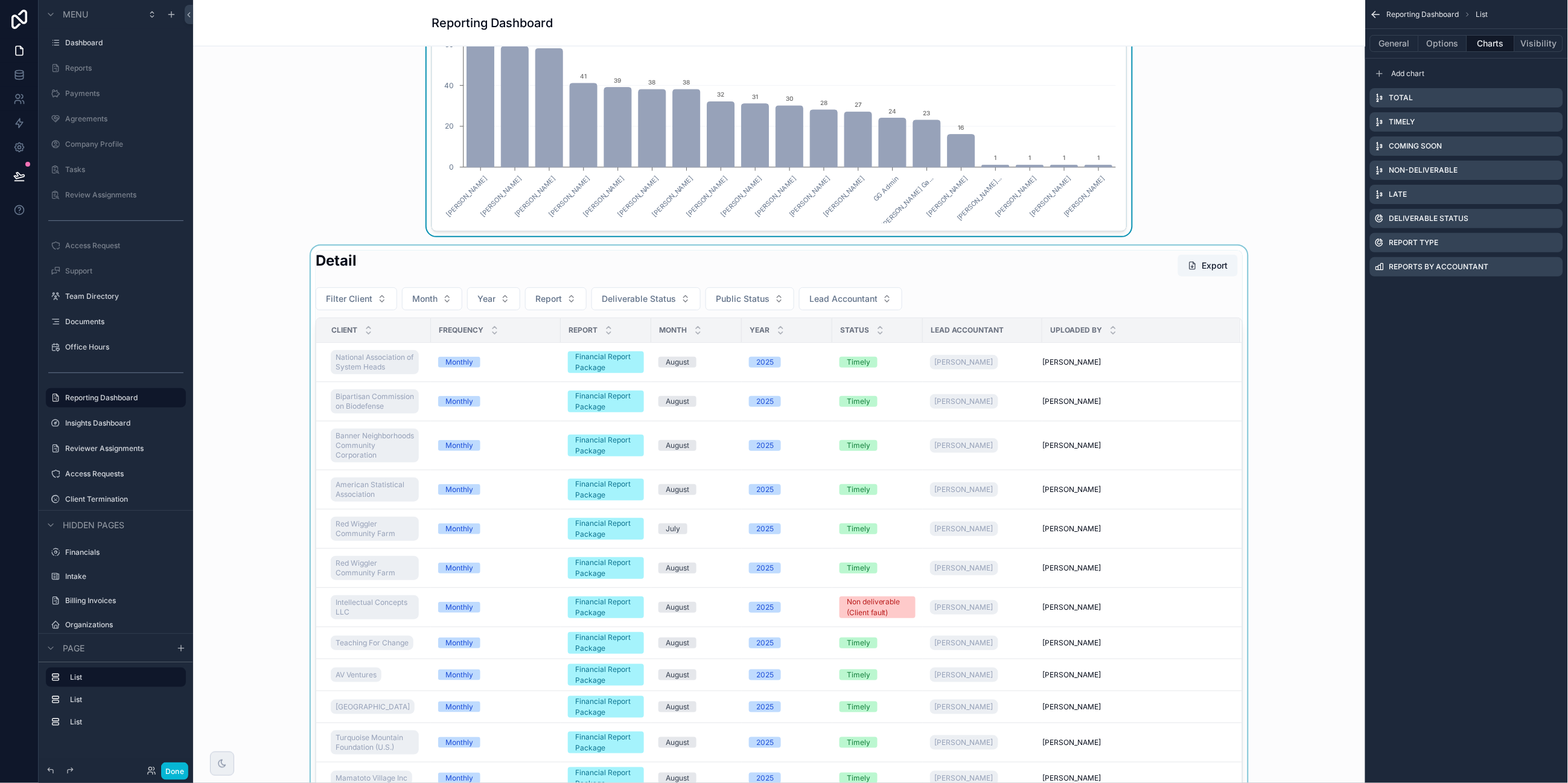
scroll to position [536, 0]
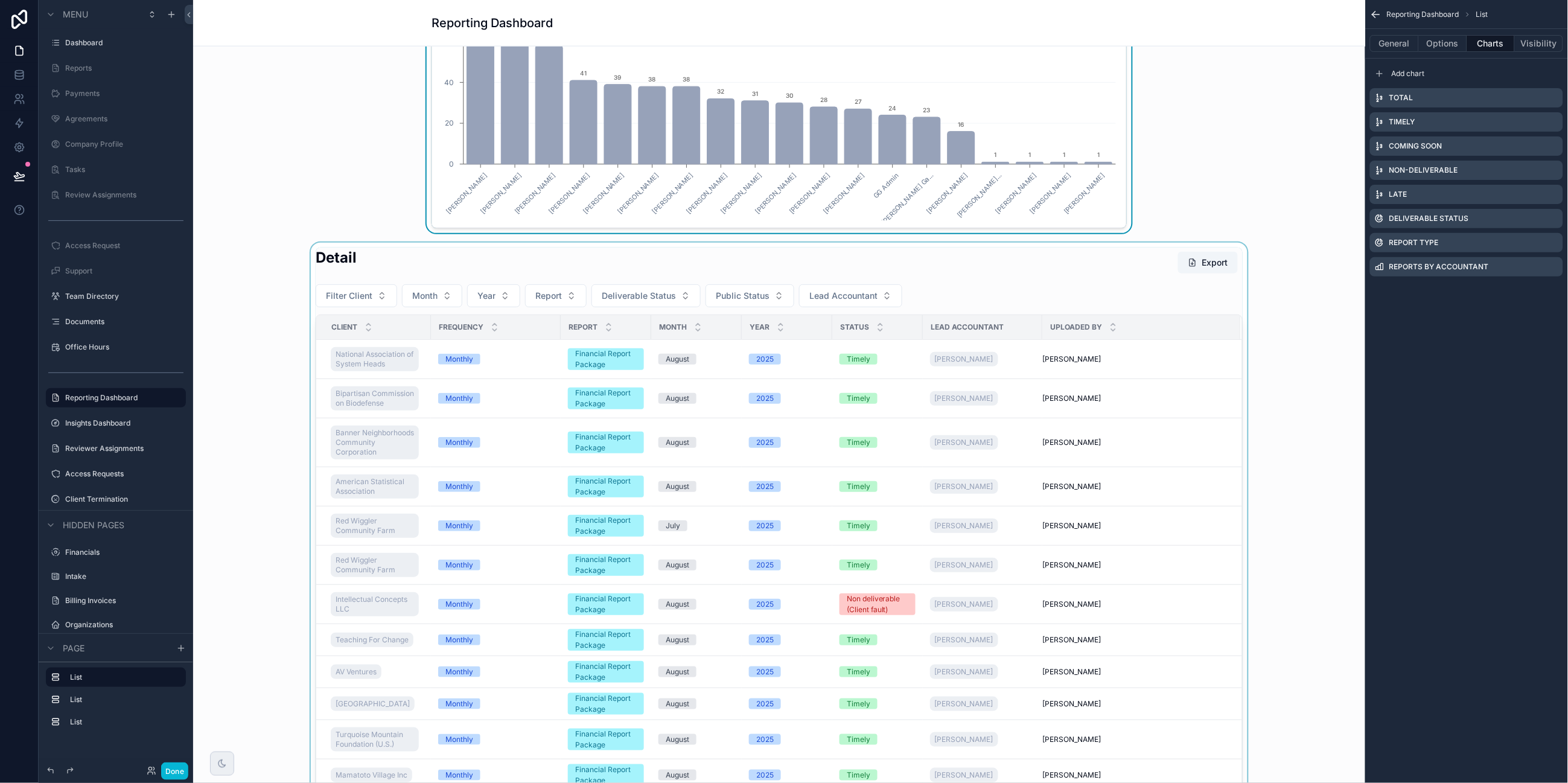
click at [471, 259] on div "scrollable content" at bounding box center [779, 575] width 1153 height 665
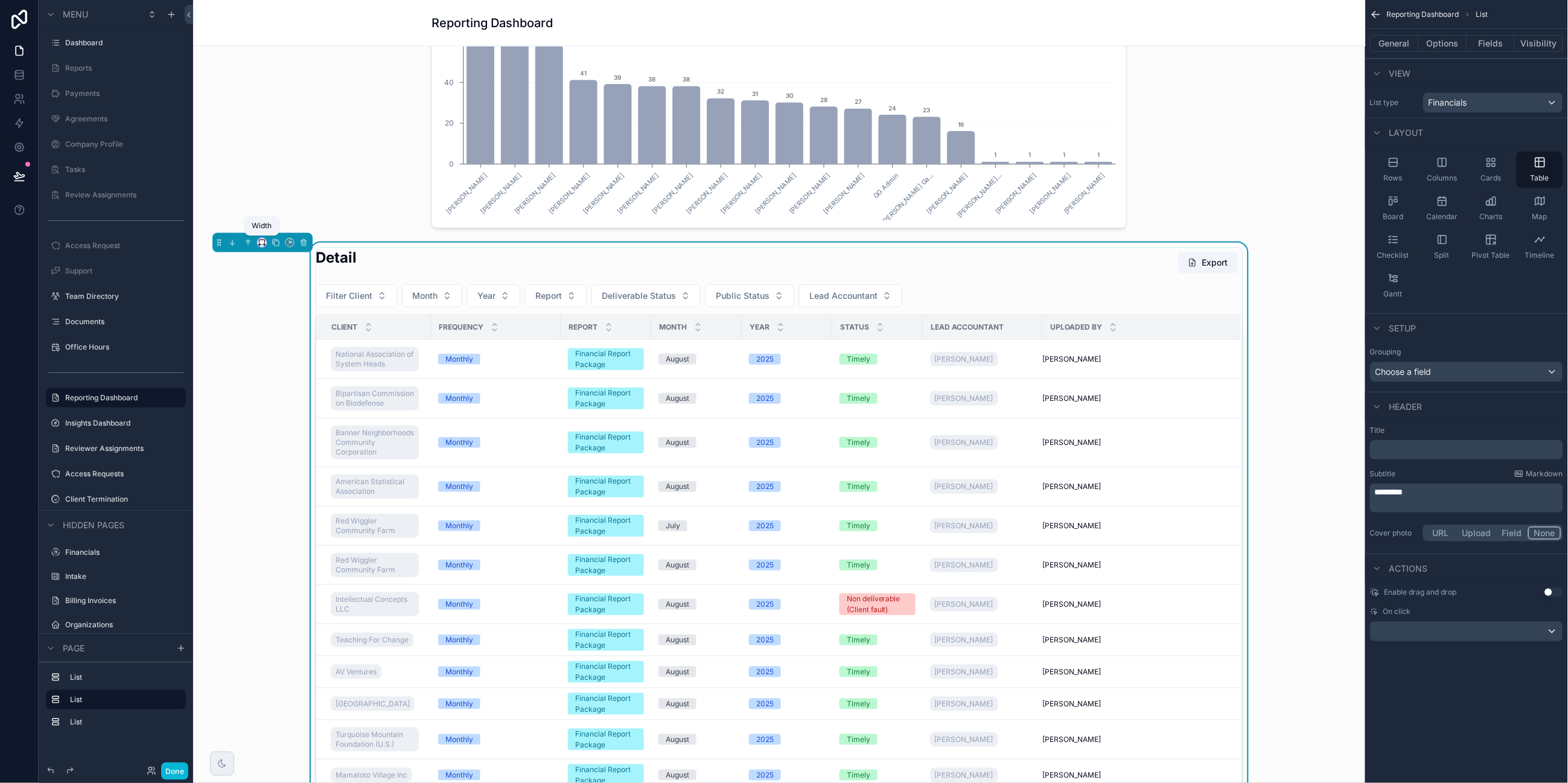
click at [260, 244] on icon "scrollable content" at bounding box center [262, 243] width 9 height 9
click at [280, 268] on span "Default" at bounding box center [281, 265] width 29 height 15
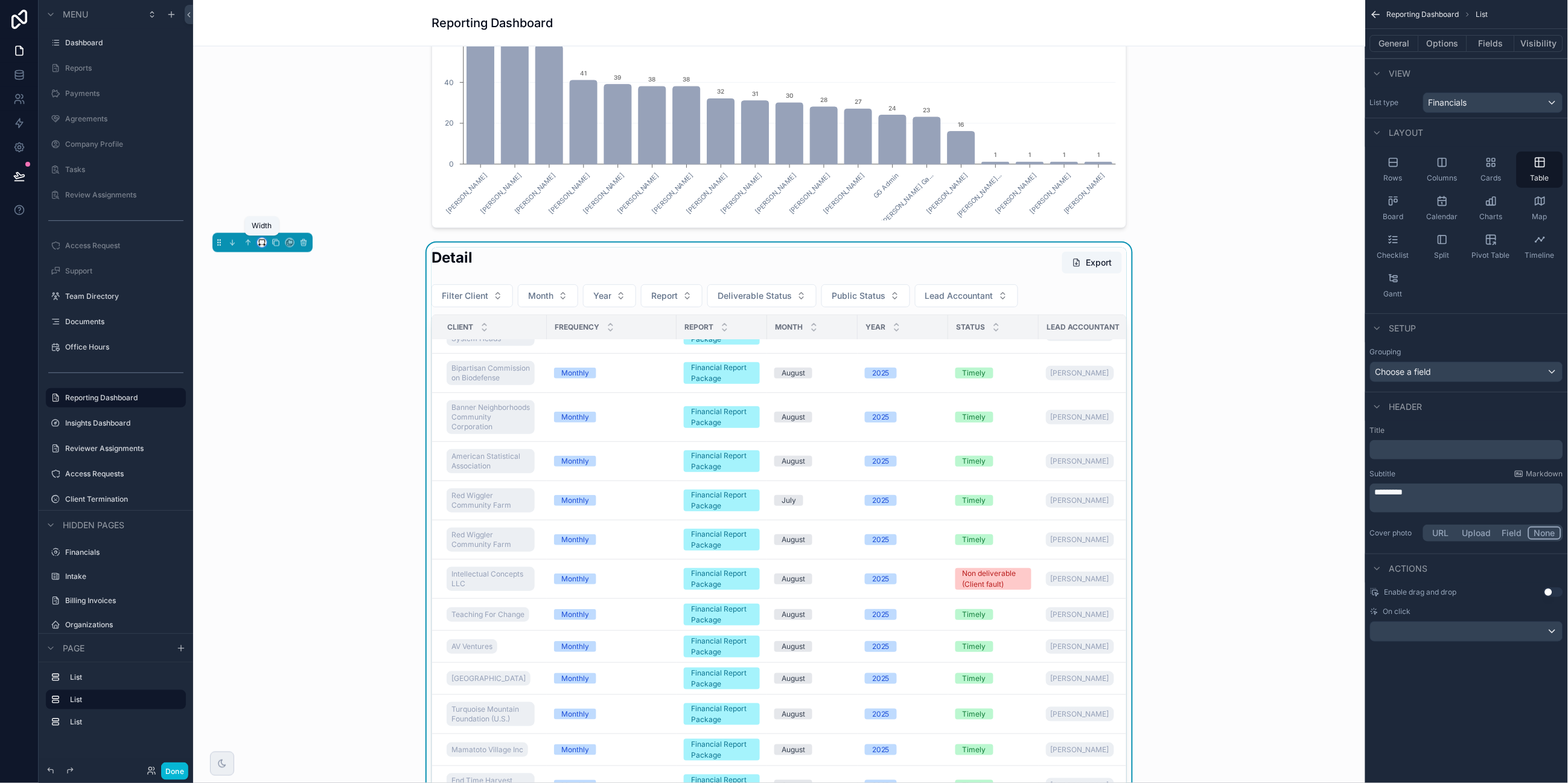
click at [260, 245] on icon "scrollable content" at bounding box center [260, 245] width 3 height 0
click at [270, 398] on span "Full width" at bounding box center [286, 402] width 37 height 15
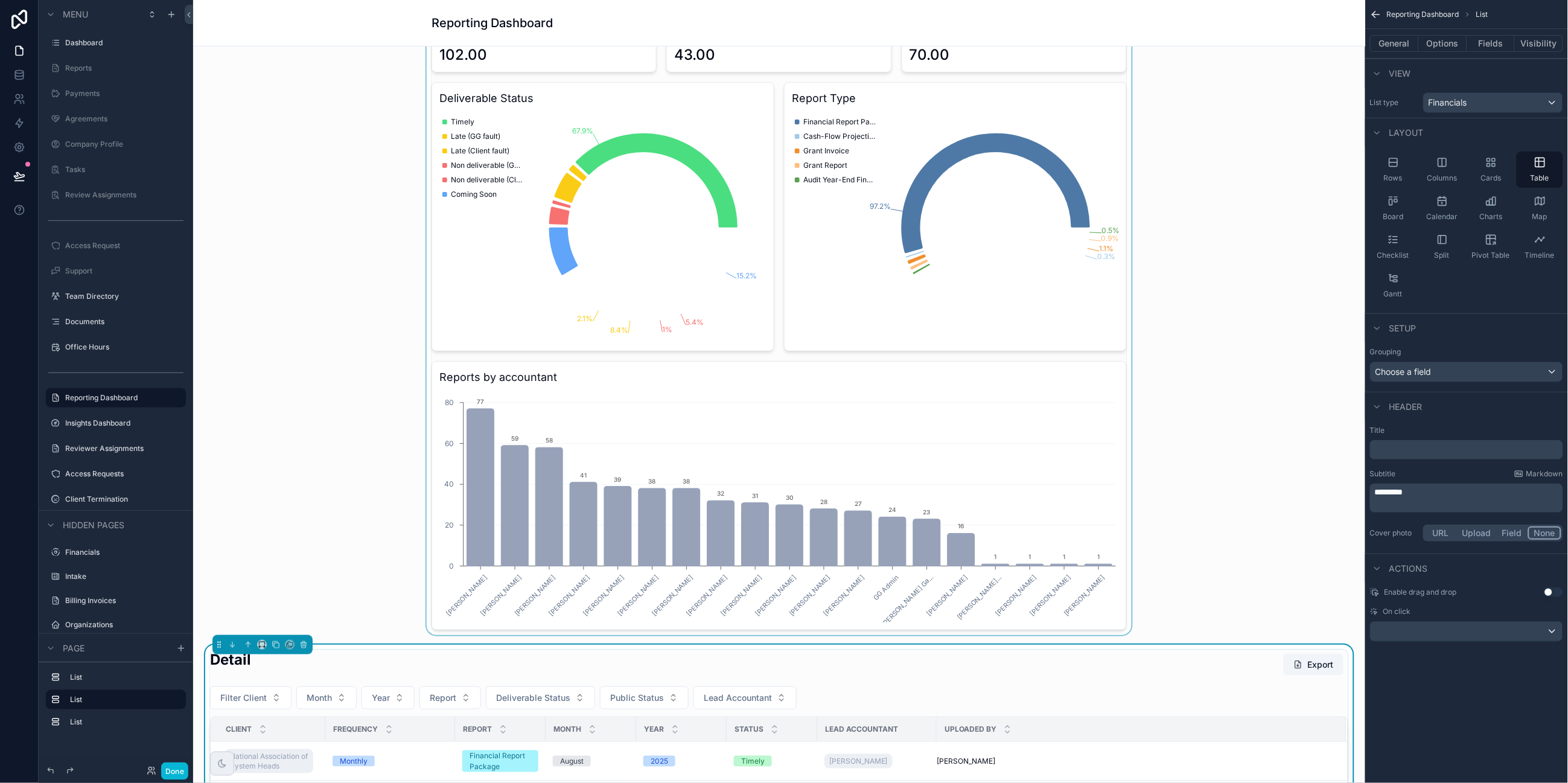
scroll to position [0, 0]
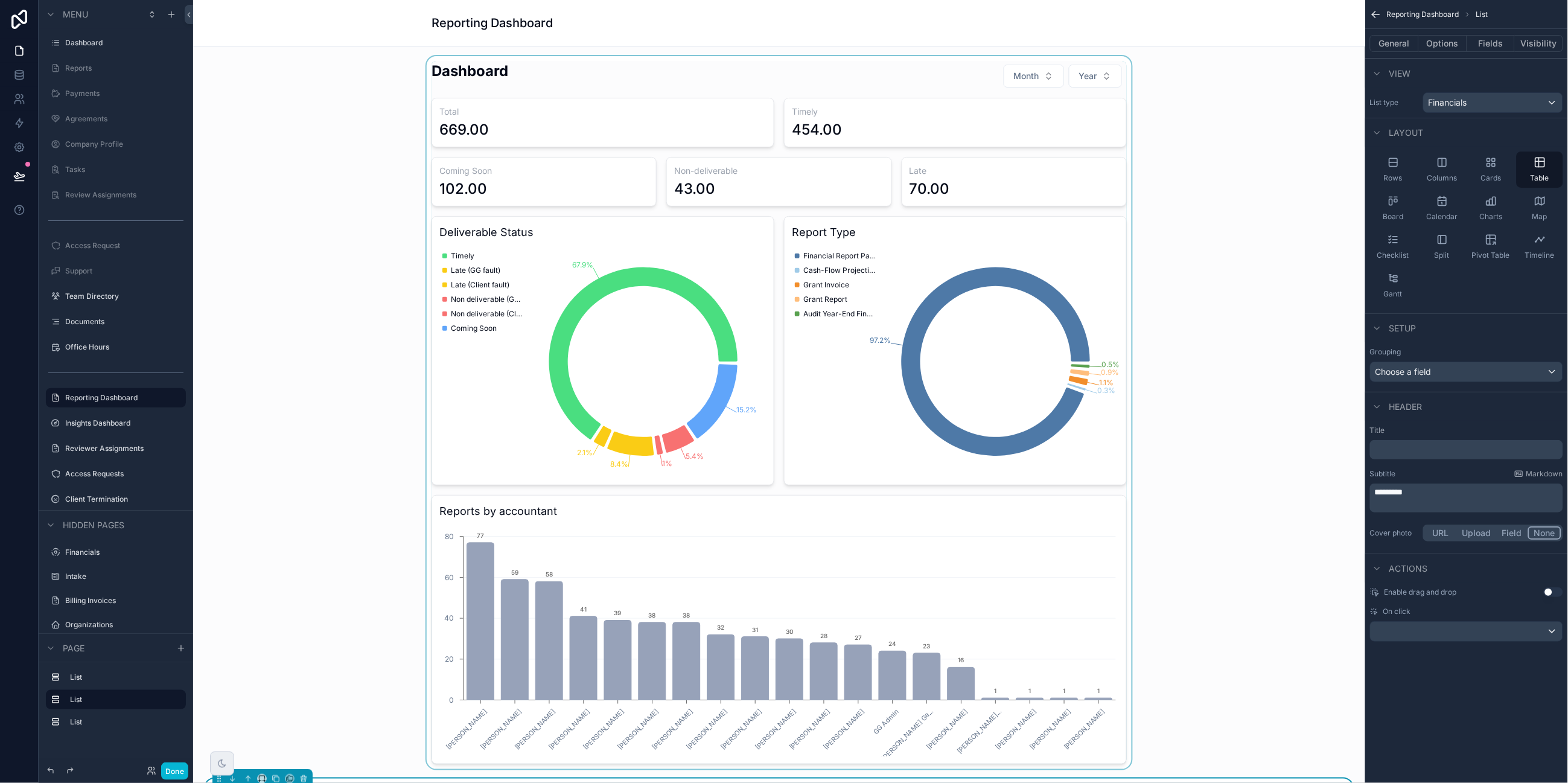
click at [300, 377] on div "scrollable content" at bounding box center [779, 412] width 1153 height 713
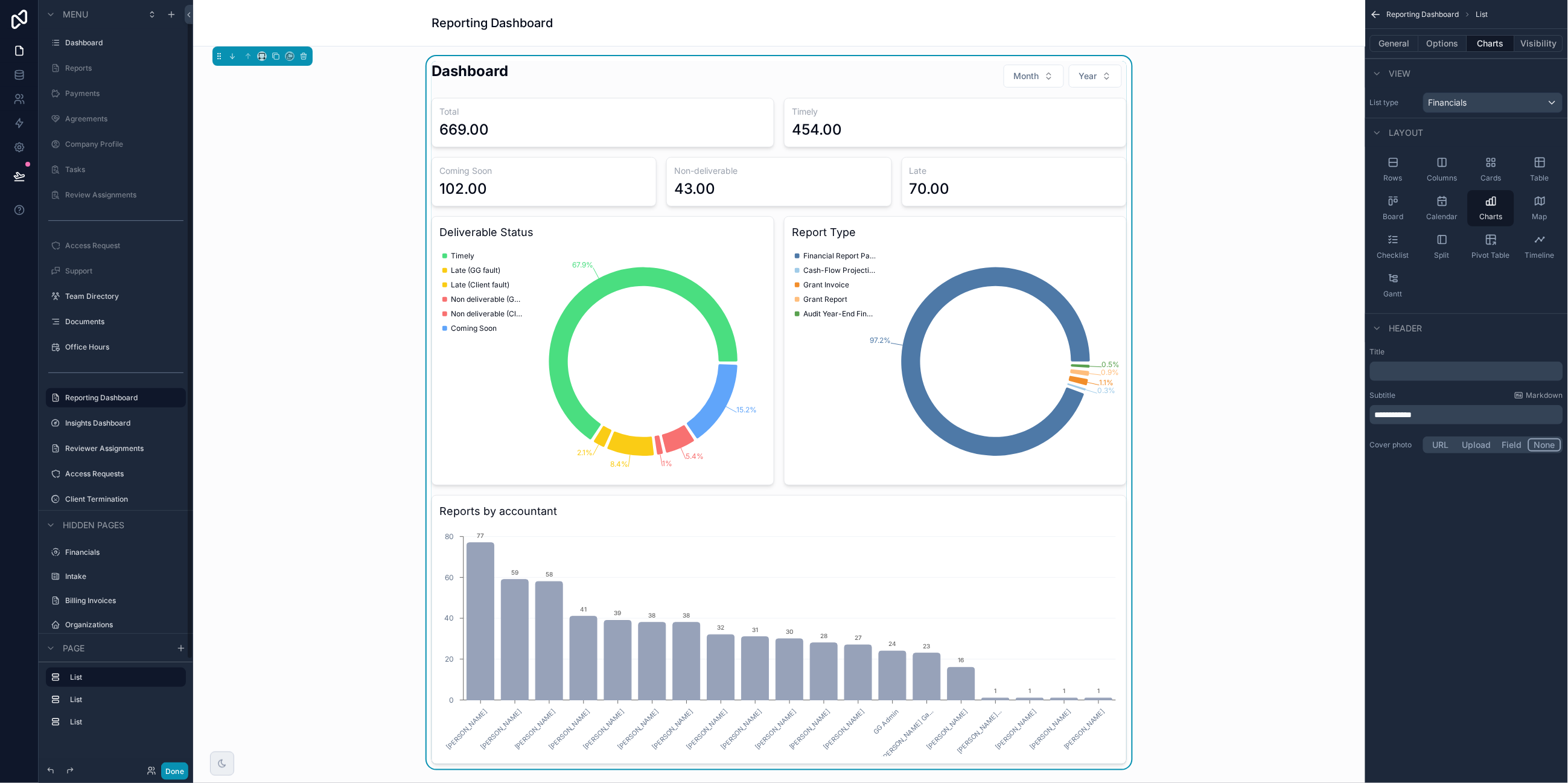
drag, startPoint x: 176, startPoint y: 767, endPoint x: 182, endPoint y: 752, distance: 16.2
click at [175, 668] on button "Done" at bounding box center [175, 771] width 27 height 17
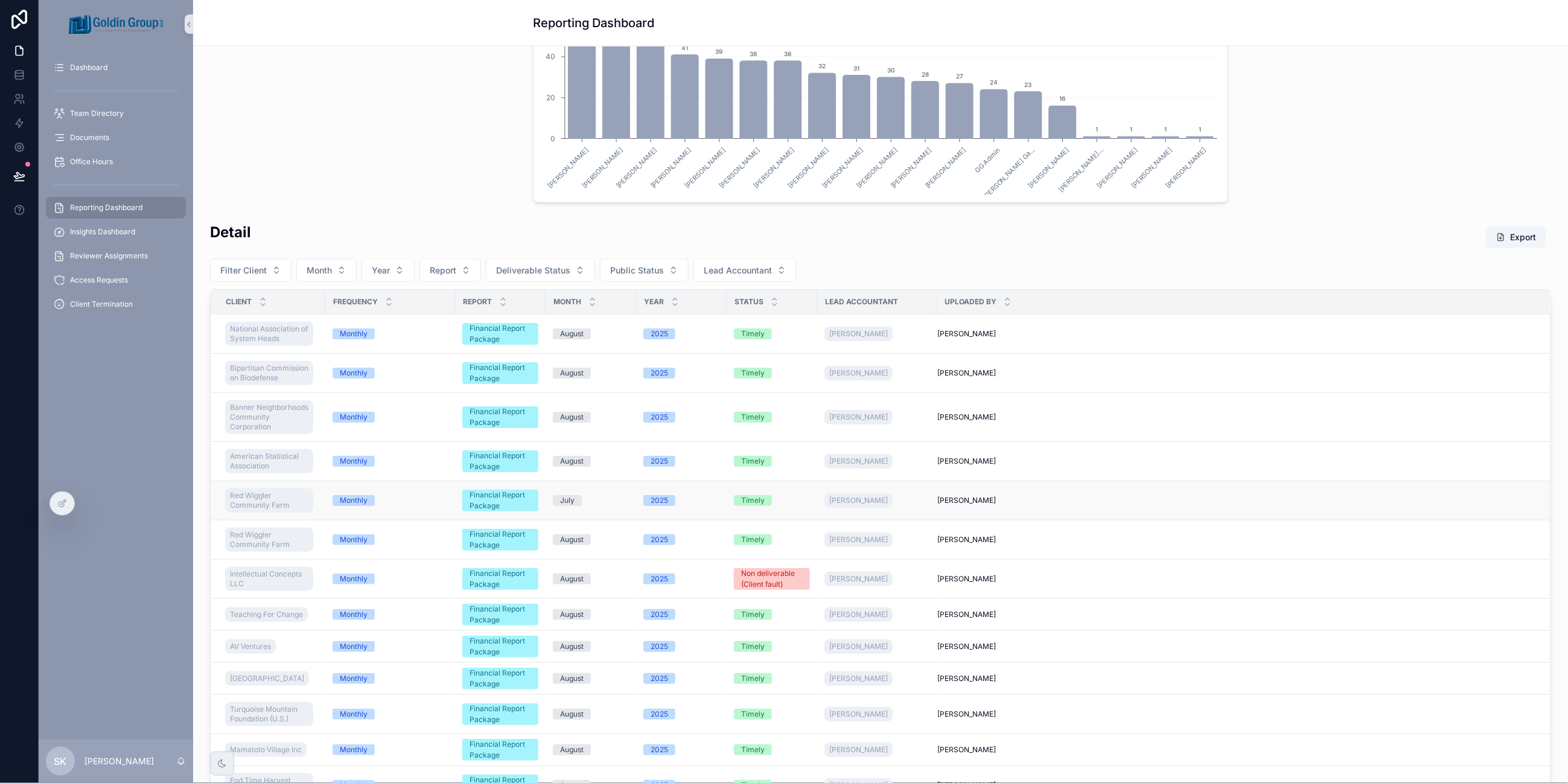
scroll to position [604, 0]
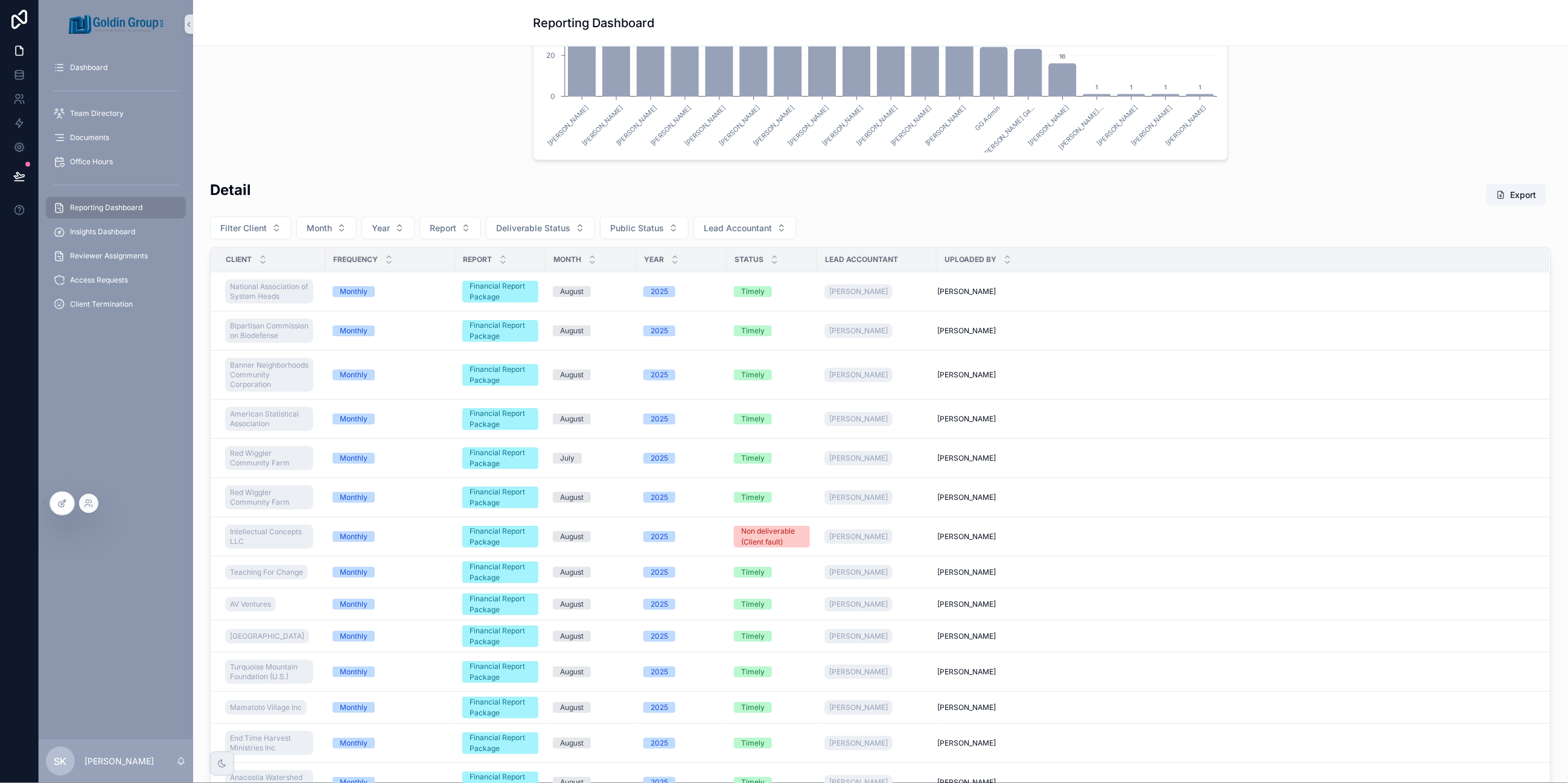
click at [63, 508] on icon at bounding box center [62, 503] width 9 height 9
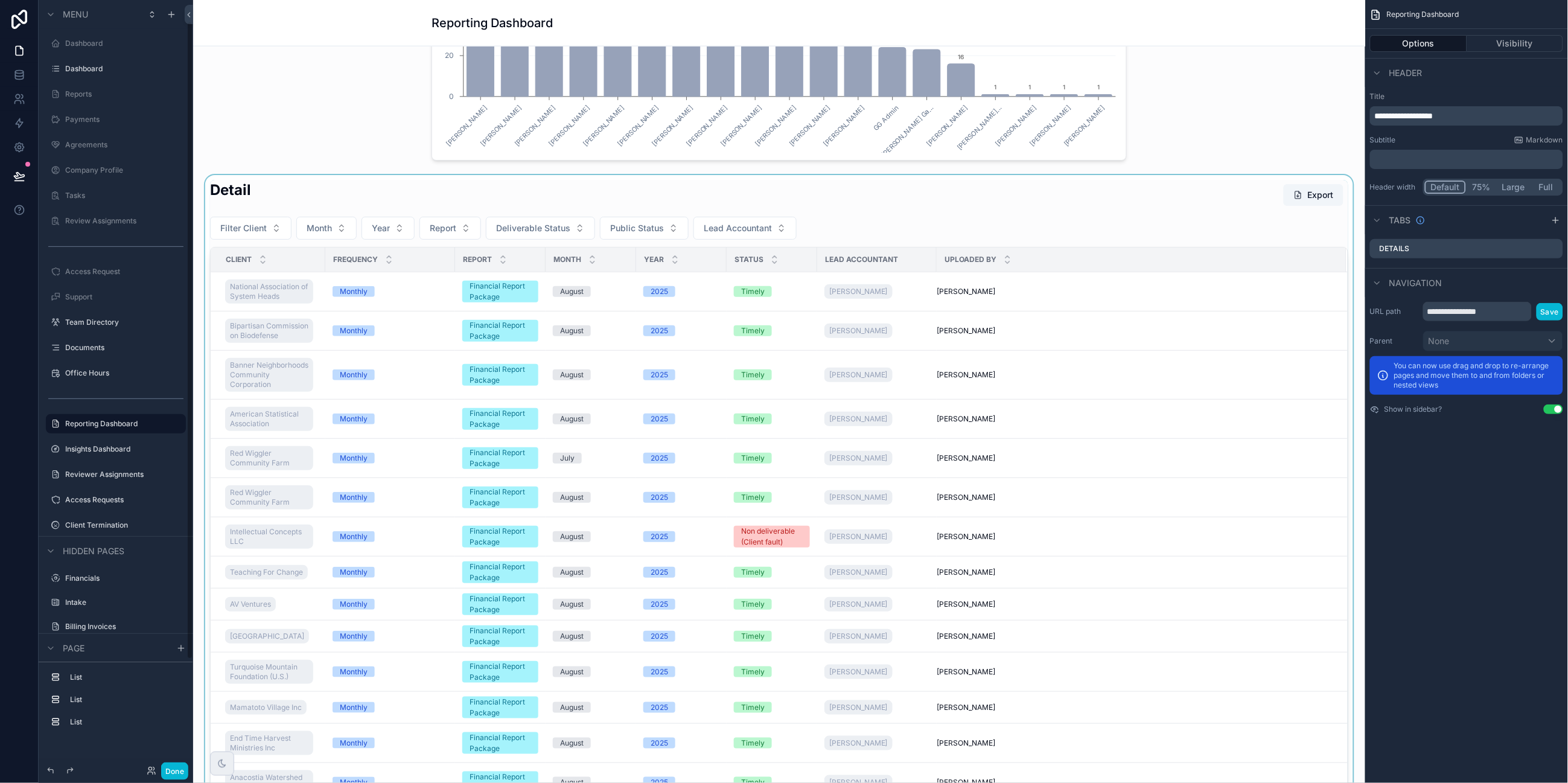
scroll to position [26, 0]
click at [332, 189] on div "scrollable content" at bounding box center [779, 508] width 1153 height 665
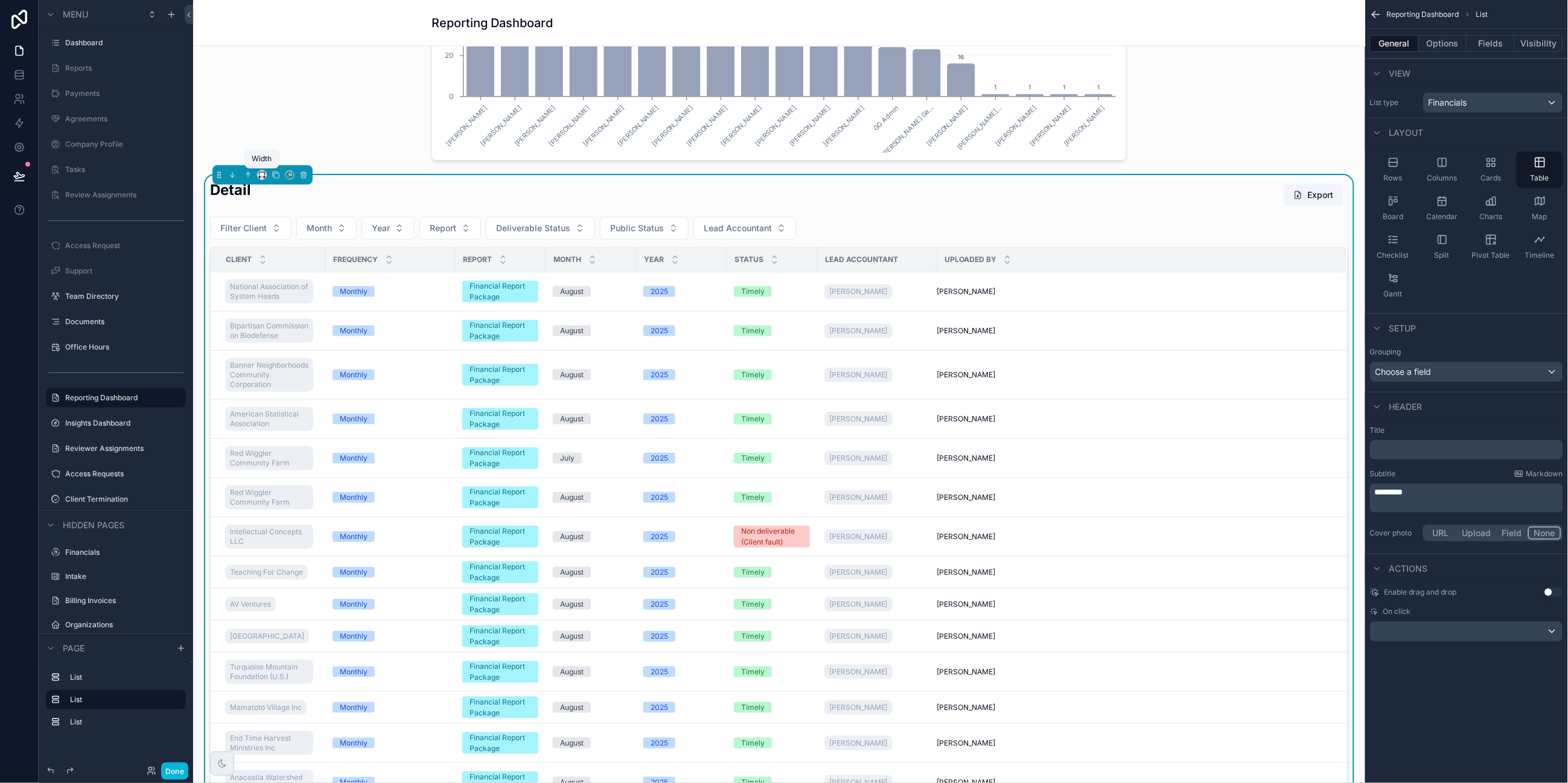
click at [262, 176] on icon "scrollable content" at bounding box center [262, 175] width 9 height 9
click at [270, 309] on span "75%" at bounding box center [276, 313] width 18 height 15
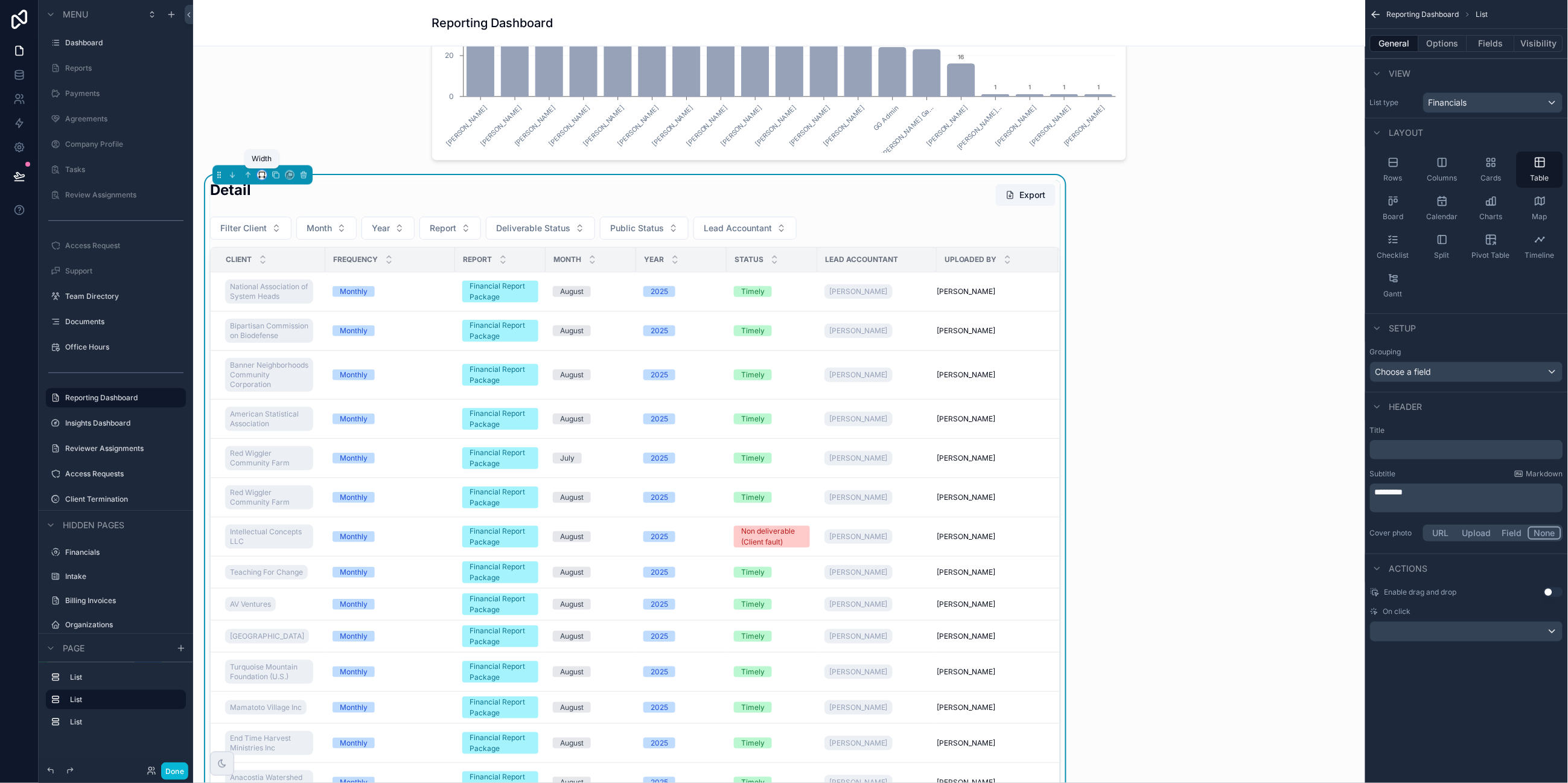
click at [259, 175] on icon "scrollable content" at bounding box center [262, 173] width 5 height 3
click at [268, 287] on span "66%" at bounding box center [276, 290] width 19 height 15
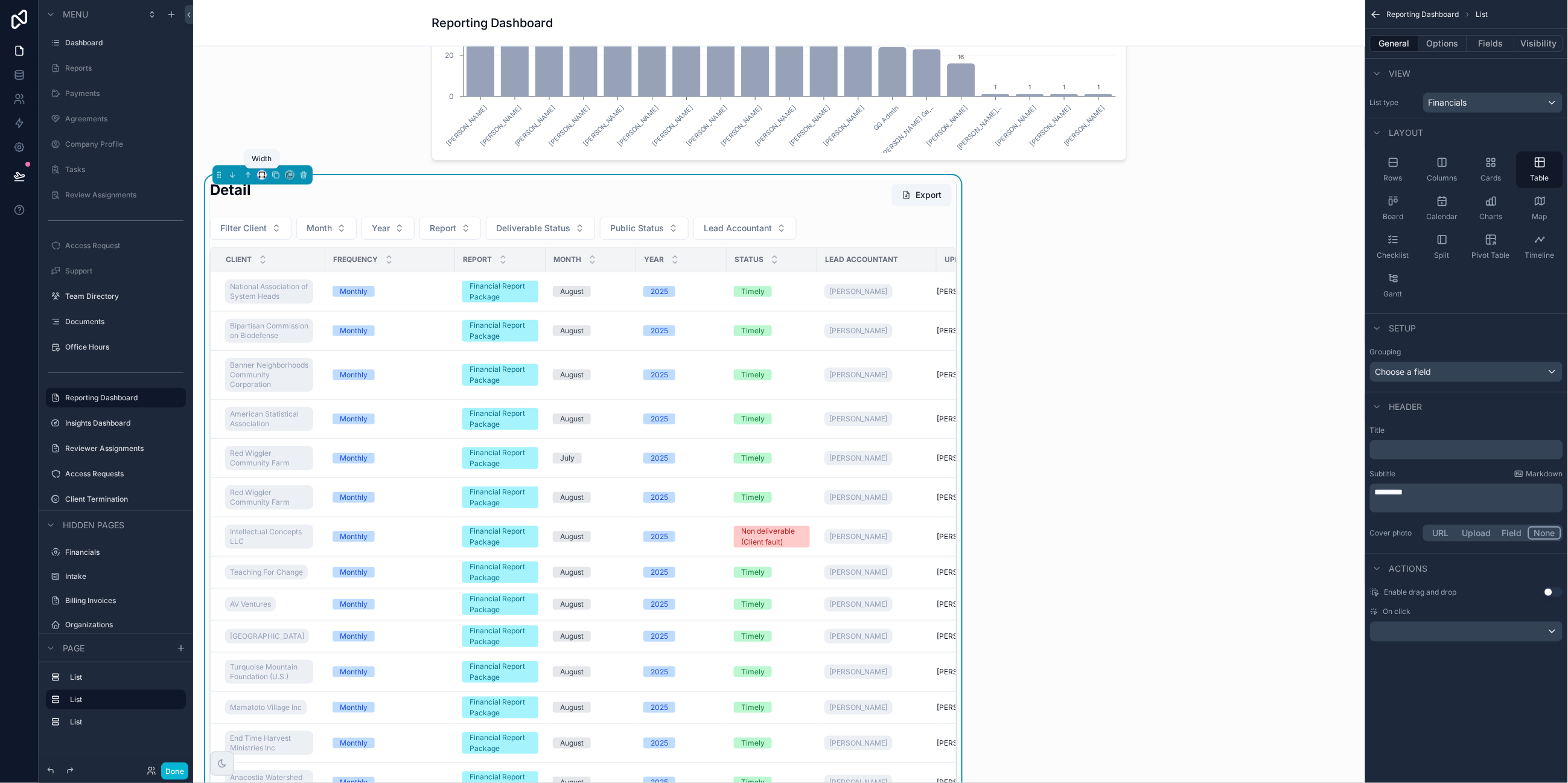
click at [260, 172] on icon "scrollable content" at bounding box center [262, 173] width 5 height 3
click at [276, 195] on span "Default" at bounding box center [281, 198] width 29 height 15
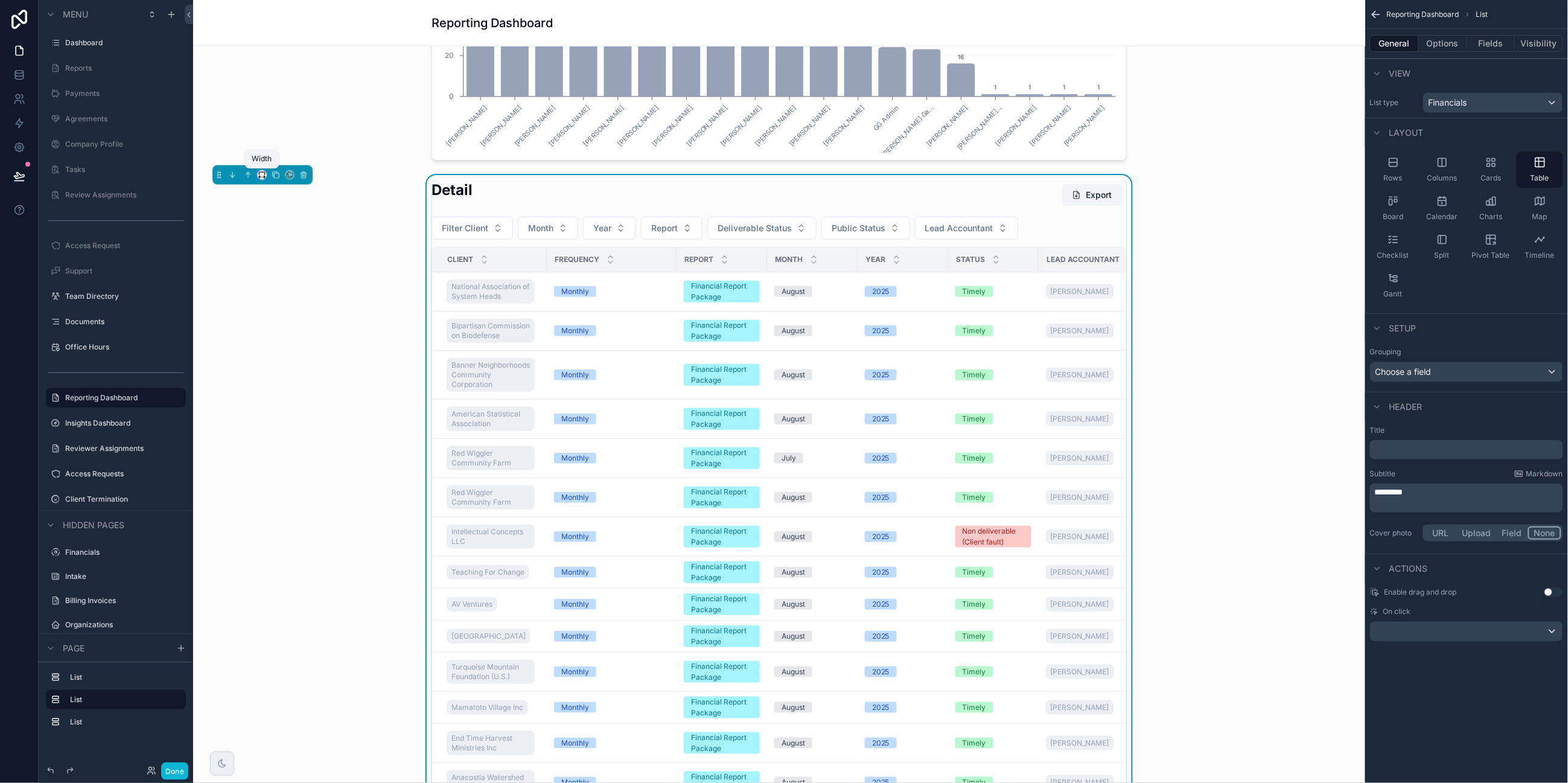
click at [260, 177] on icon "scrollable content" at bounding box center [260, 177] width 3 height 0
click at [267, 269] on span "50%" at bounding box center [276, 267] width 19 height 15
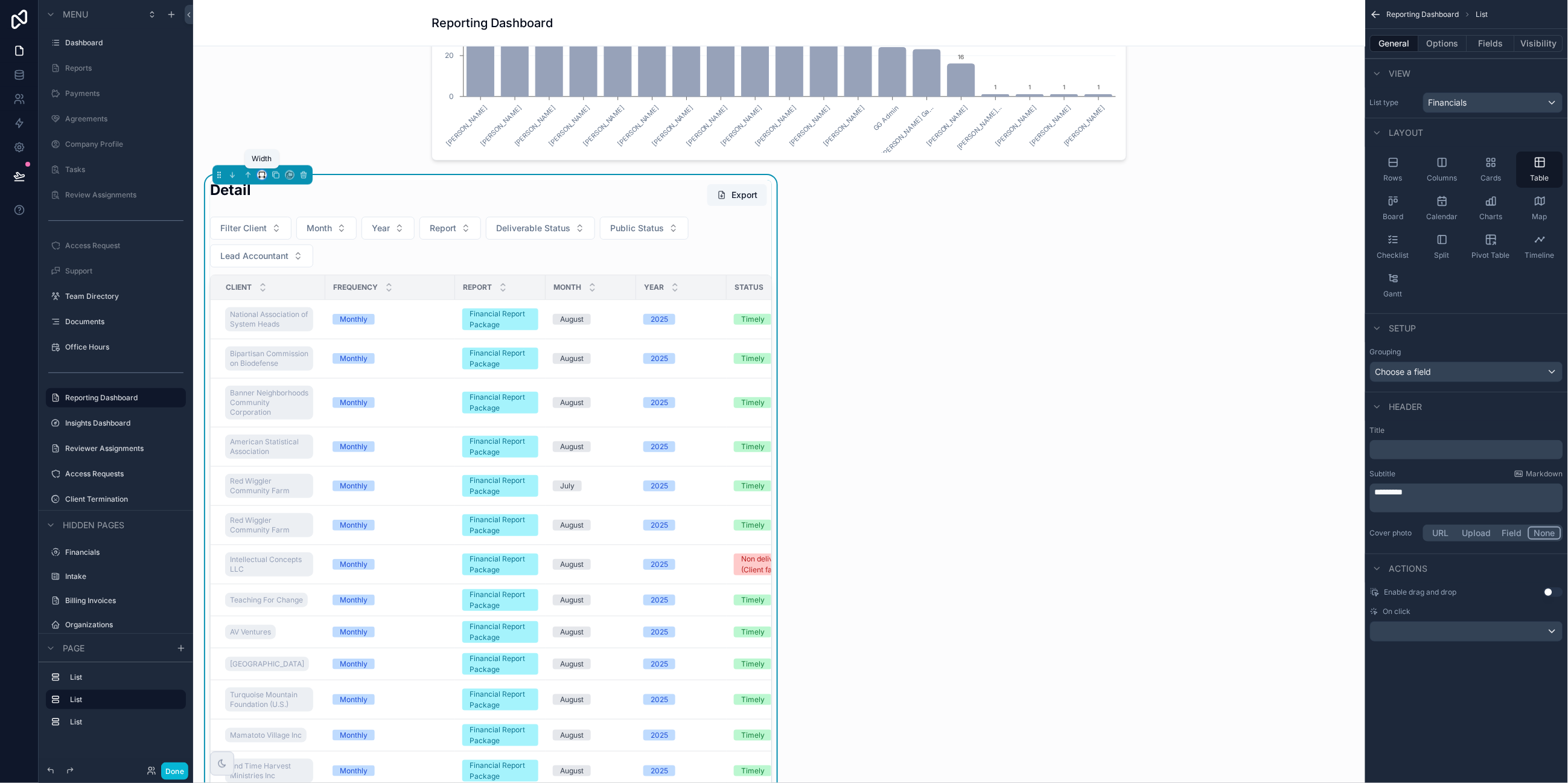
click at [260, 173] on icon "scrollable content" at bounding box center [262, 175] width 9 height 9
click at [266, 331] on div "Full width" at bounding box center [286, 335] width 52 height 22
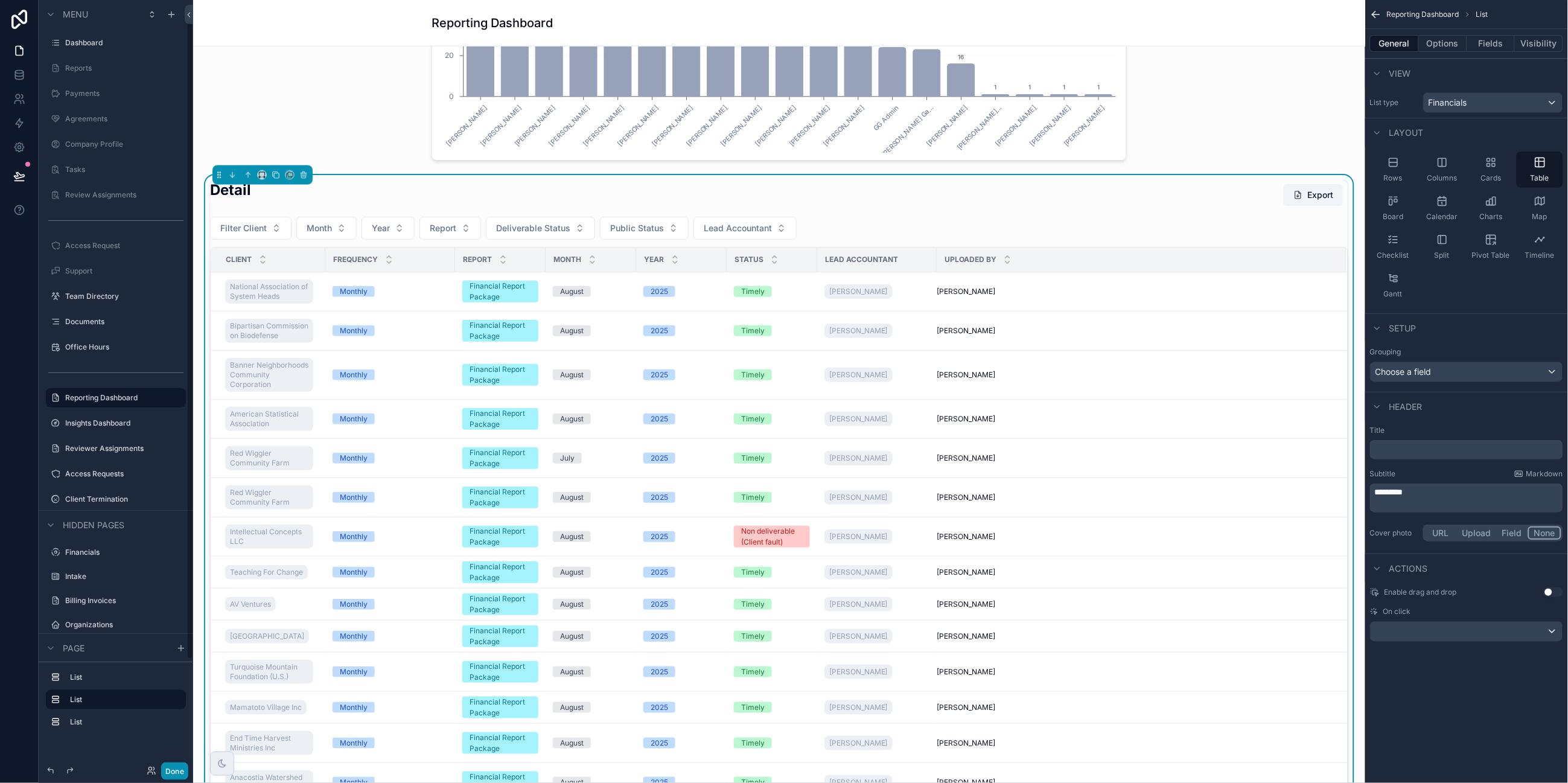
click at [179, 668] on button "Done" at bounding box center [175, 771] width 27 height 17
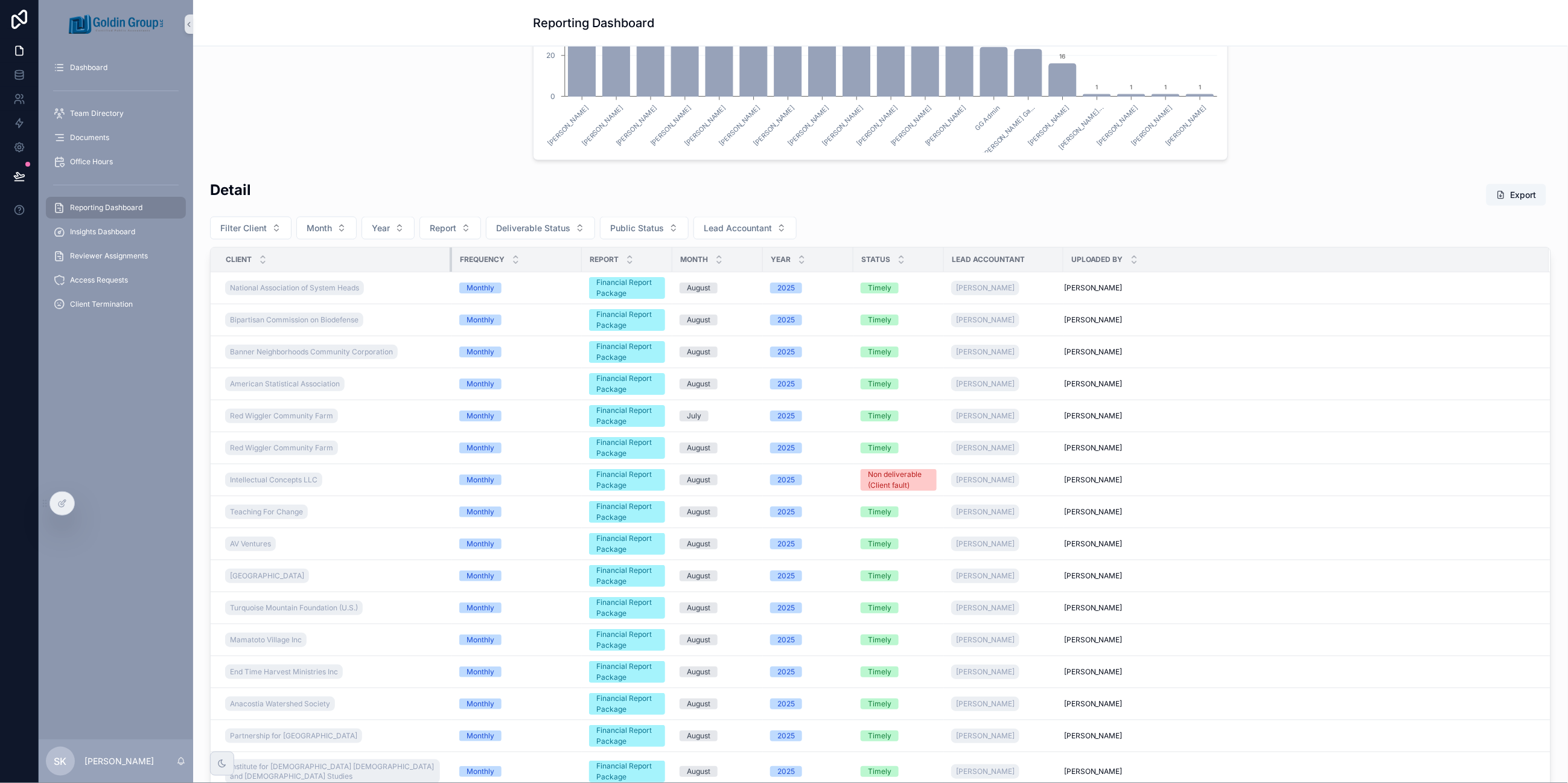
drag, startPoint x: 312, startPoint y: 258, endPoint x: 444, endPoint y: 265, distance: 132.2
click at [450, 265] on div "scrollable content" at bounding box center [452, 259] width 5 height 24
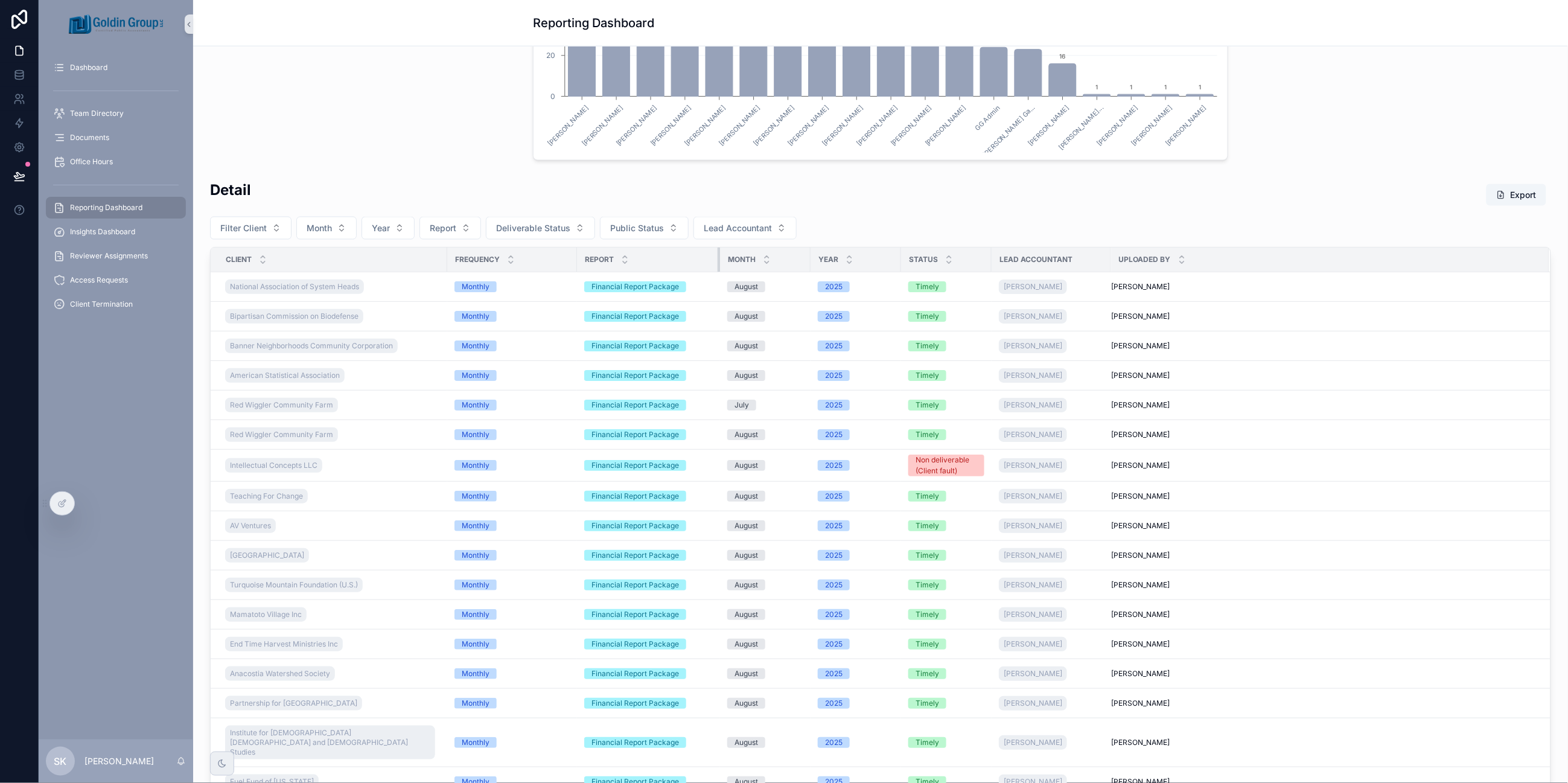
drag, startPoint x: 665, startPoint y: 257, endPoint x: 718, endPoint y: 261, distance: 53.2
click at [718, 261] on div "scrollable content" at bounding box center [719, 259] width 5 height 24
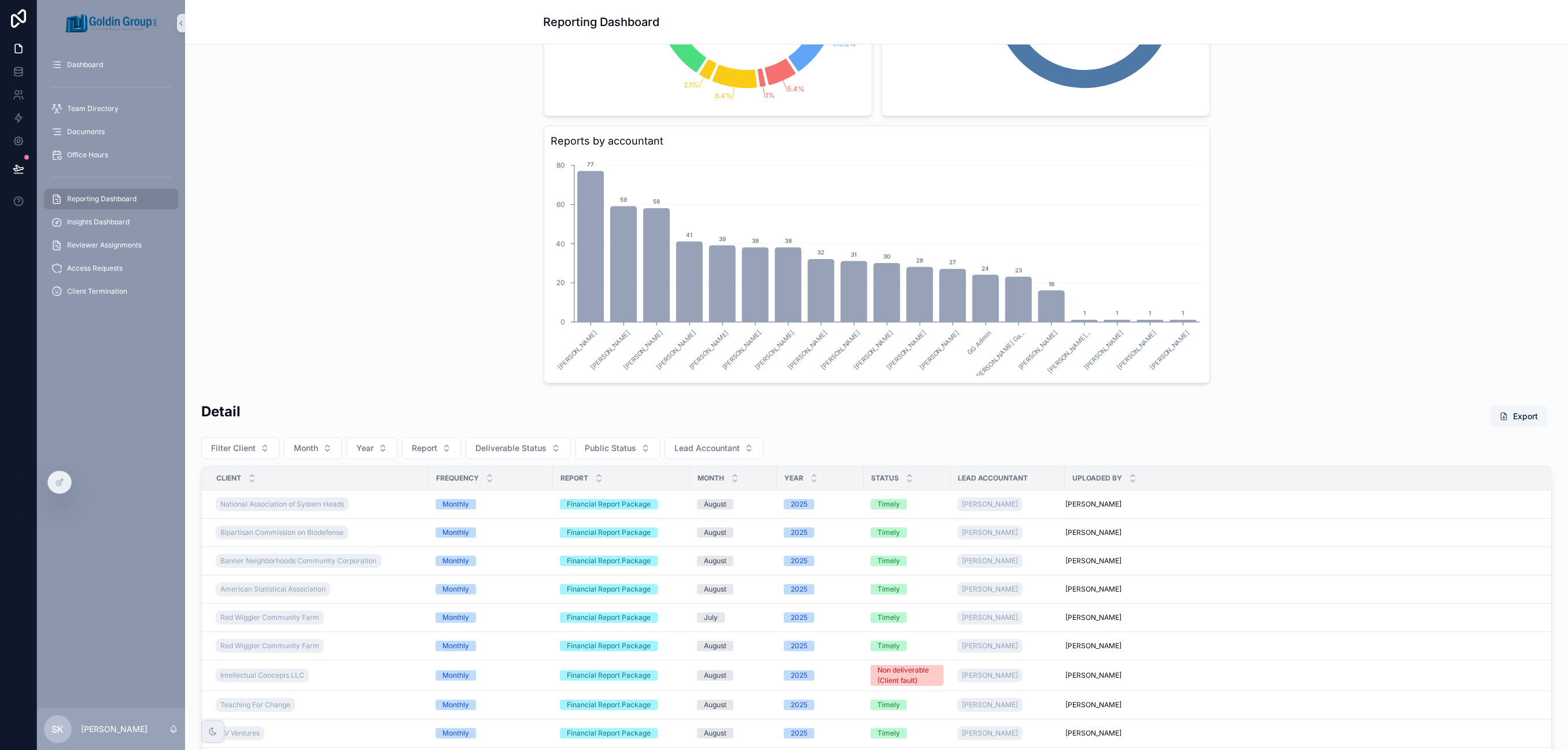
scroll to position [385, 0]
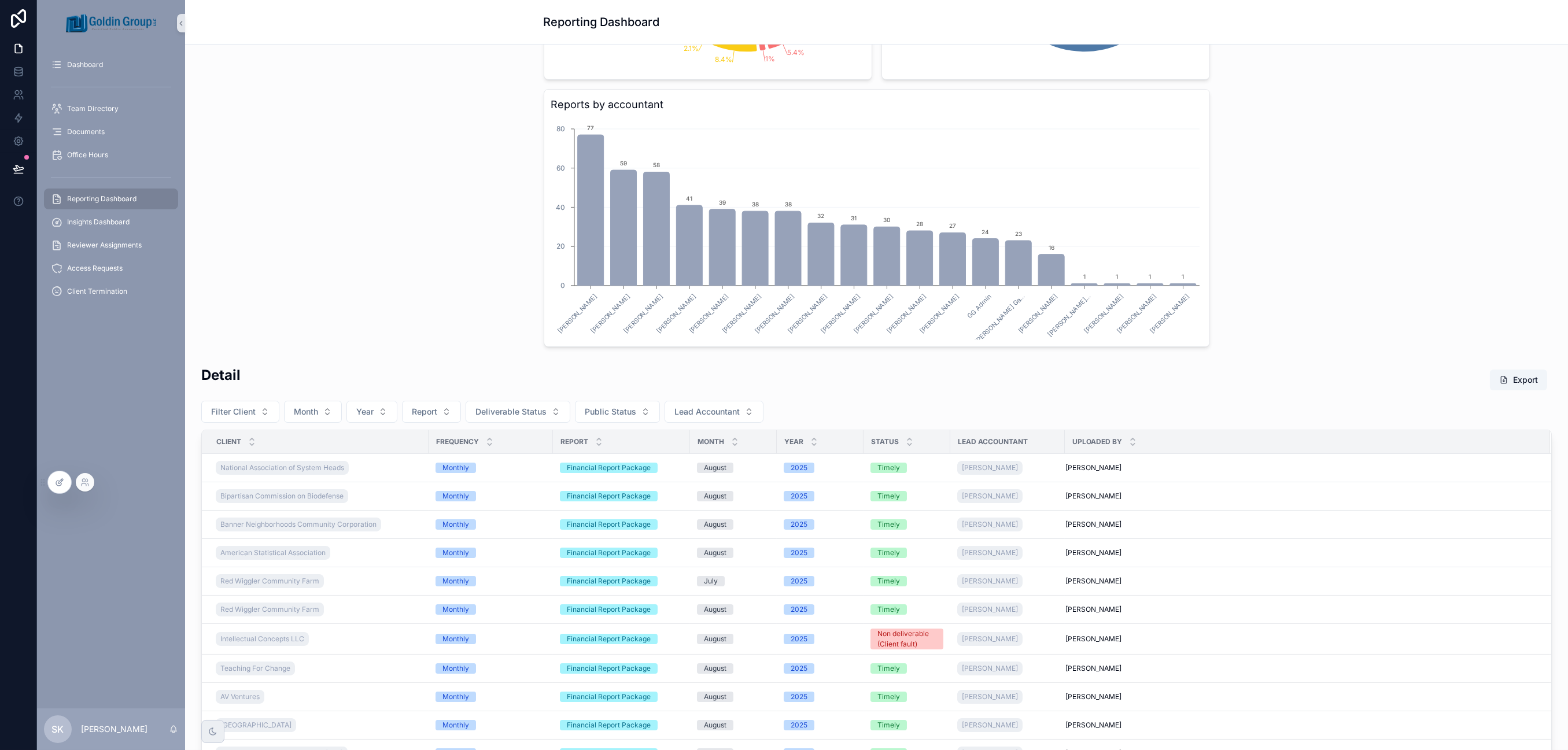
click at [61, 486] on icon at bounding box center [59, 482] width 9 height 9
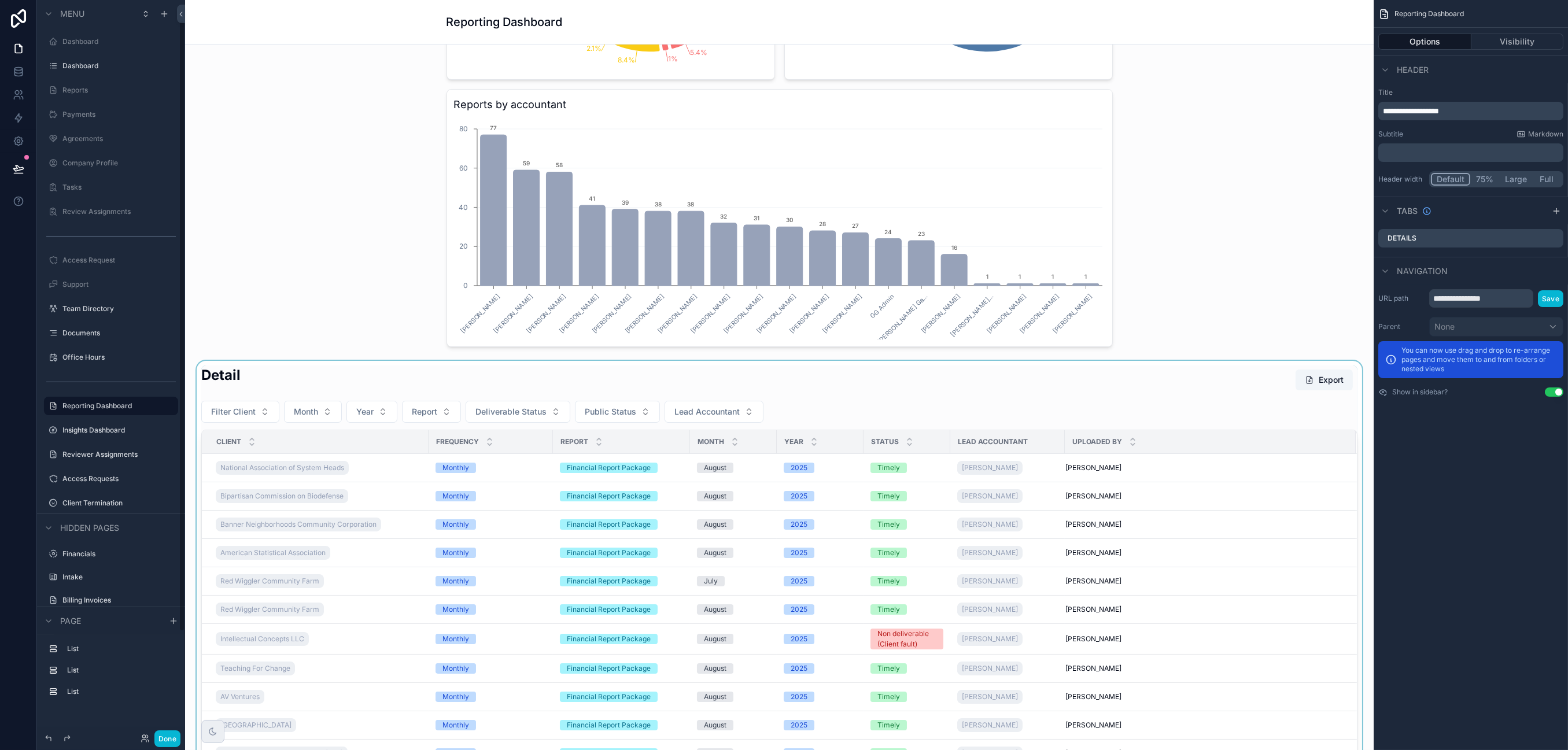
click at [311, 374] on div "scrollable content" at bounding box center [779, 679] width 1170 height 637
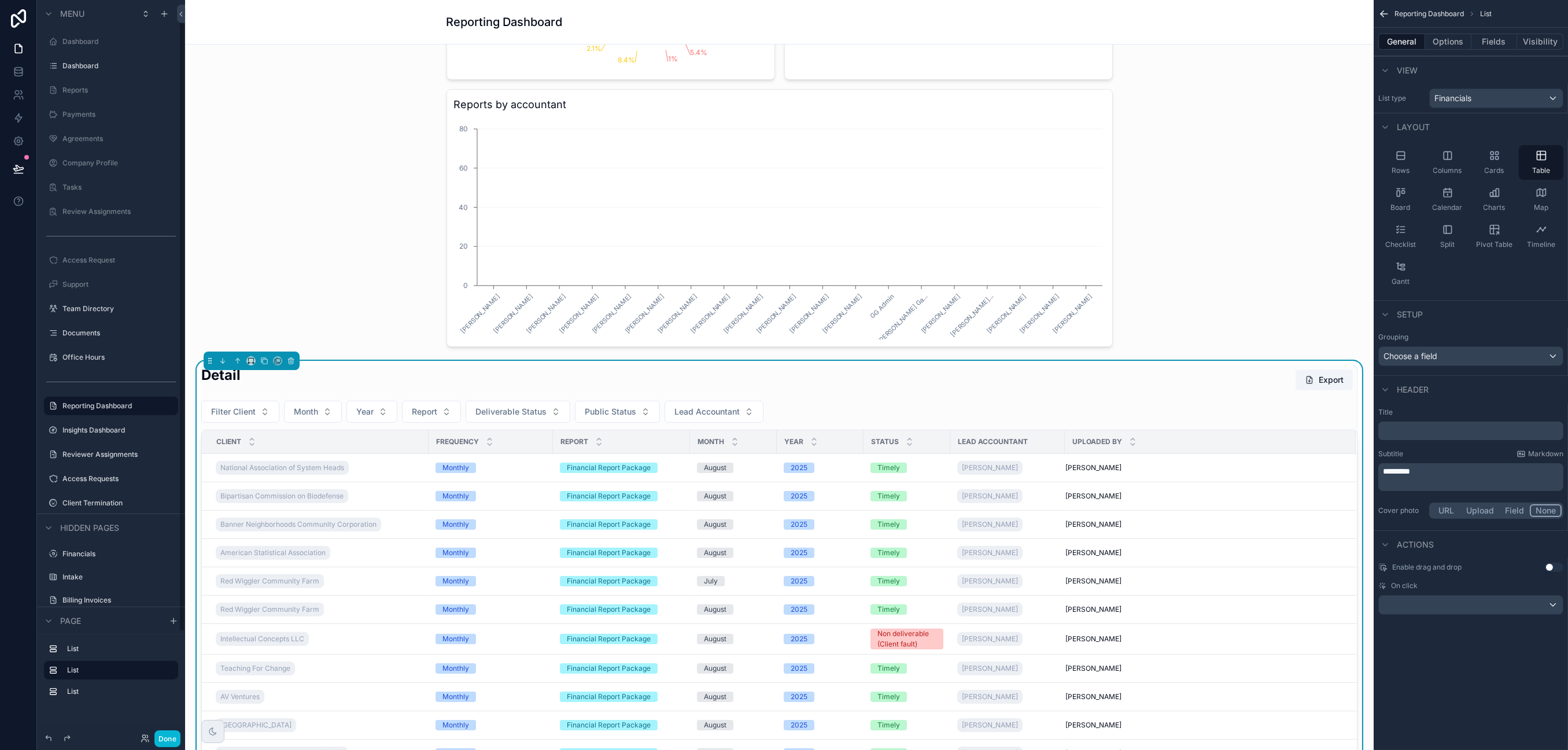
scroll to position [25, 0]
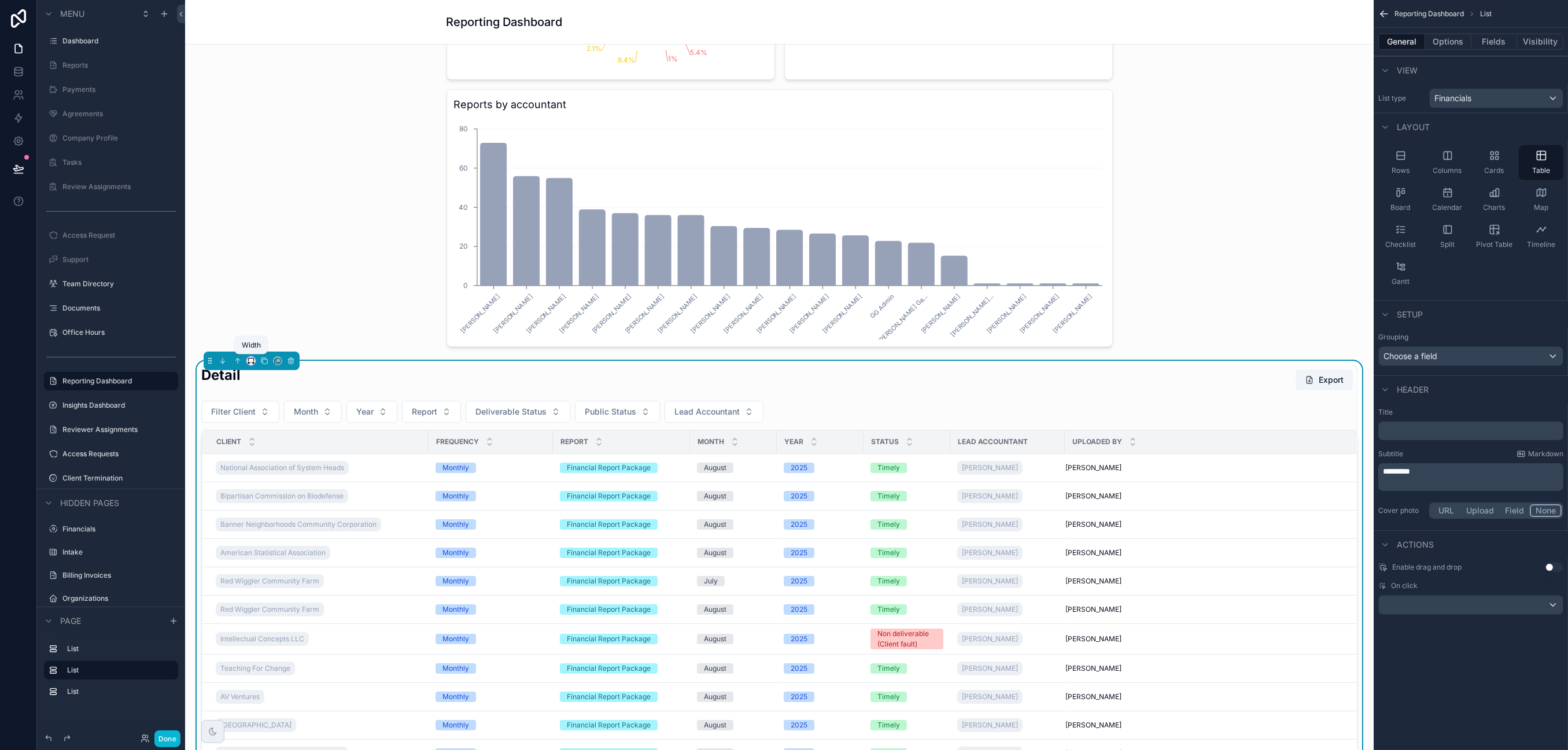
click at [249, 361] on icon "scrollable content" at bounding box center [251, 361] width 8 height 8
click at [259, 382] on span "Default" at bounding box center [269, 382] width 27 height 14
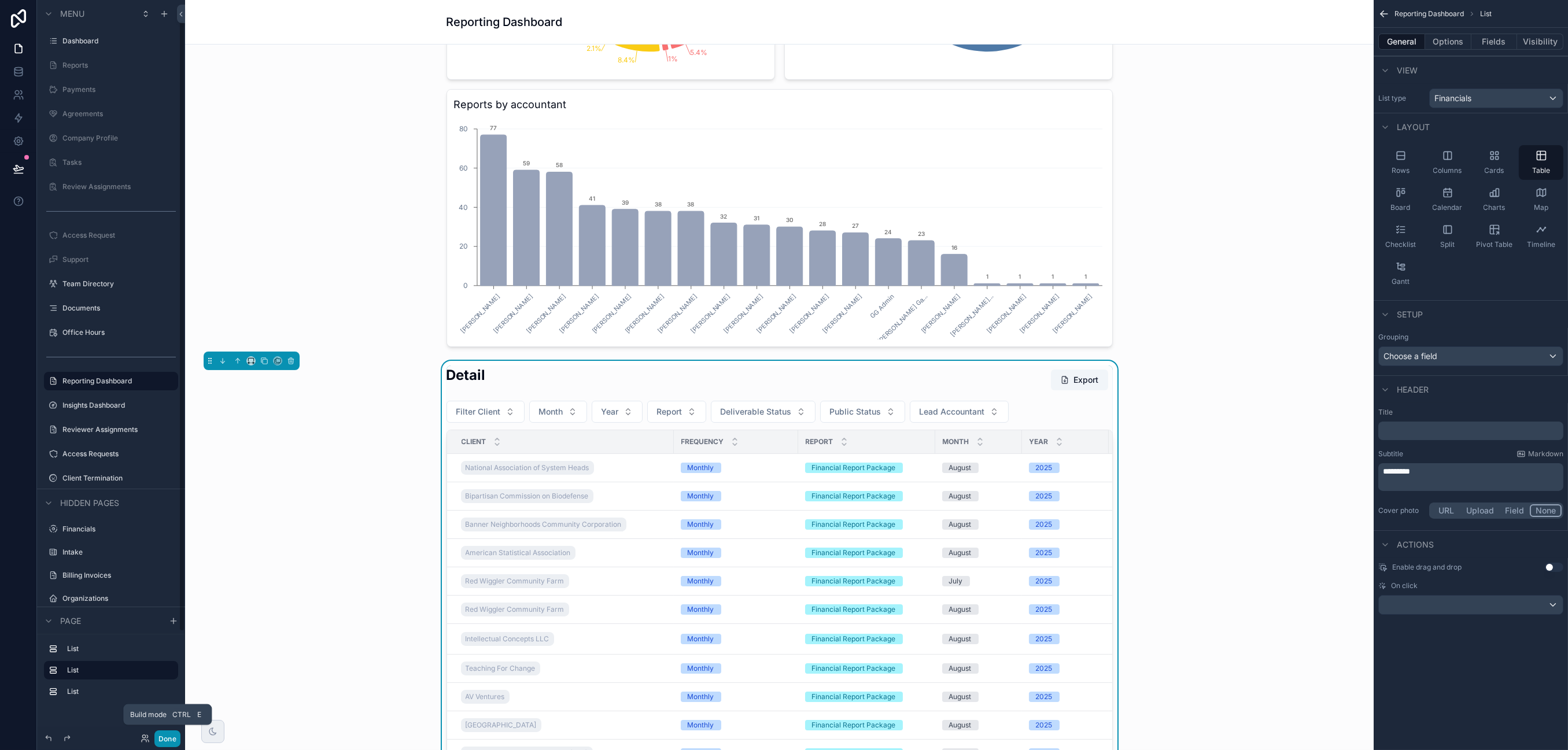
click at [164, 640] on button "Done" at bounding box center [167, 739] width 26 height 17
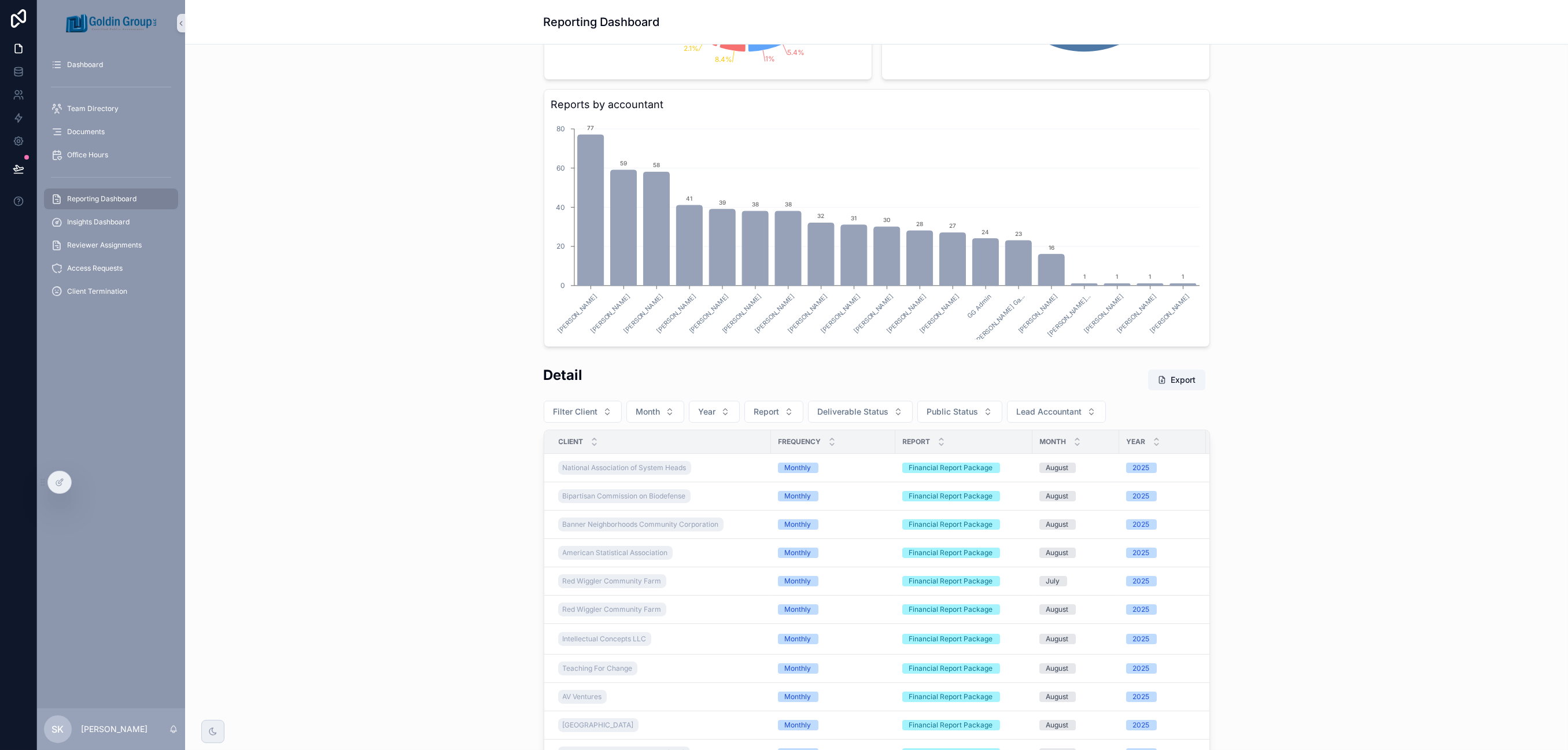
click at [771, 442] on th "Frequency" at bounding box center [833, 442] width 124 height 24
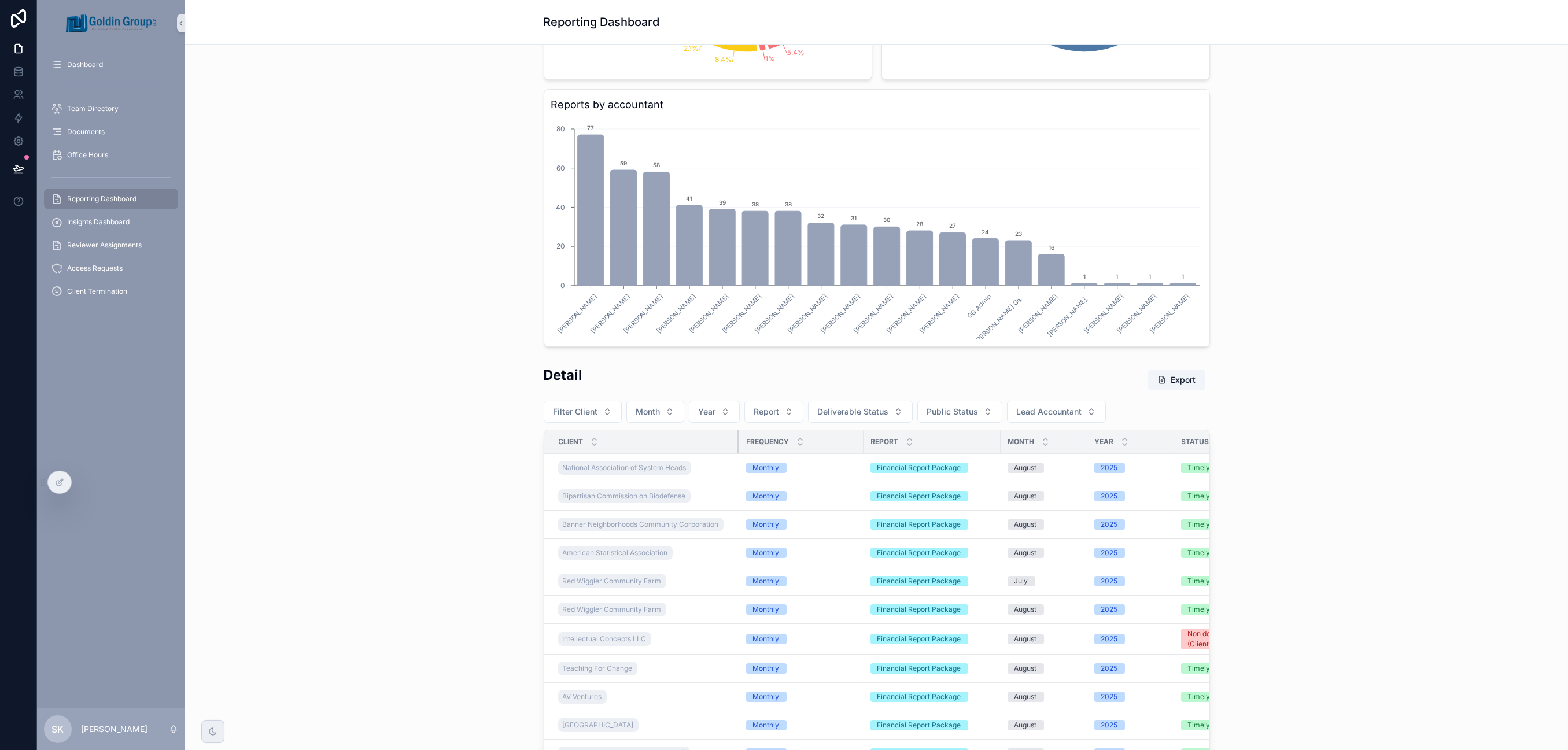
drag, startPoint x: 764, startPoint y: 441, endPoint x: 732, endPoint y: 443, distance: 32.1
click at [737, 443] on div "scrollable content" at bounding box center [739, 442] width 4 height 23
click at [864, 442] on th "Report" at bounding box center [932, 442] width 137 height 24
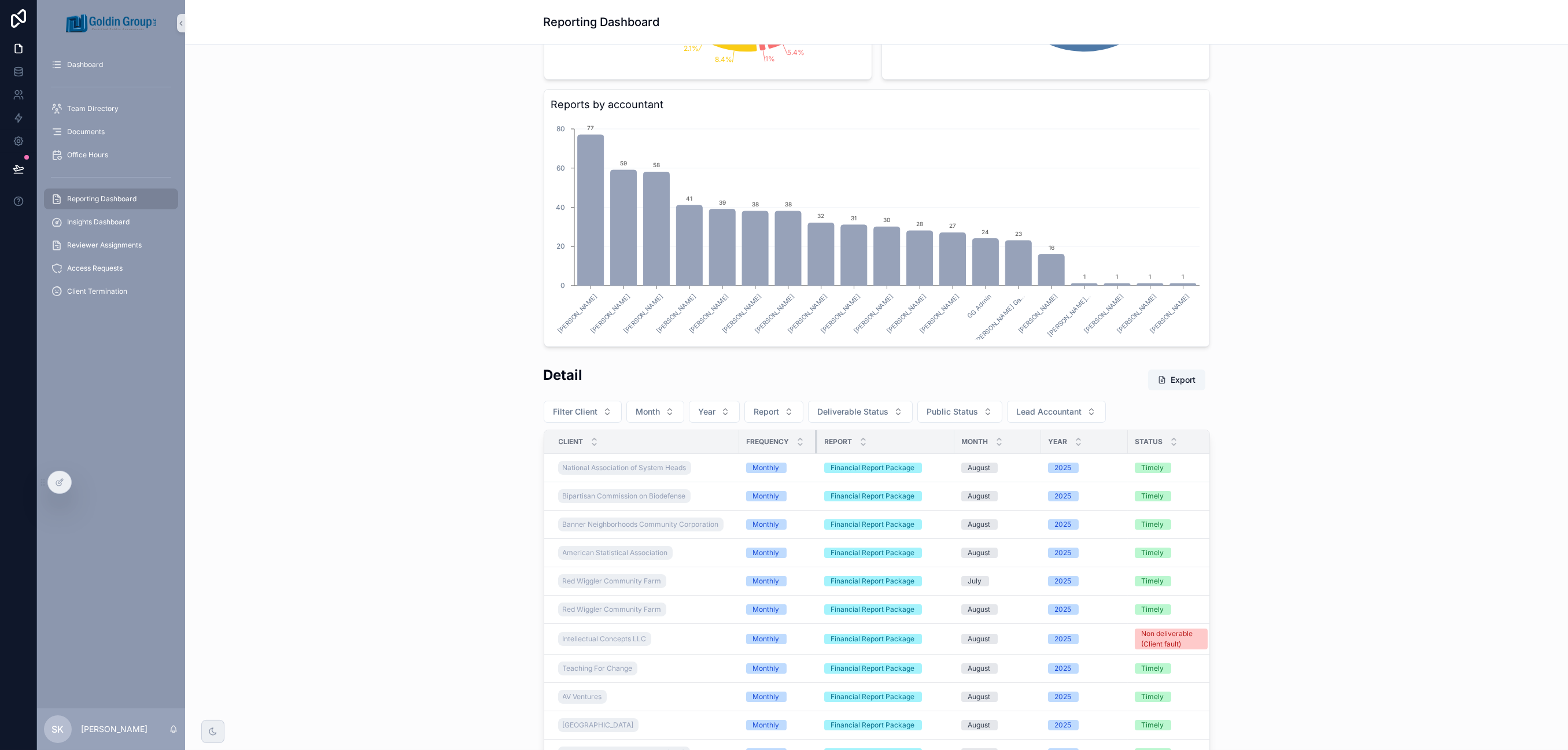
drag, startPoint x: 857, startPoint y: 442, endPoint x: 822, endPoint y: 442, distance: 35.0
click at [815, 442] on div "scrollable content" at bounding box center [817, 442] width 4 height 23
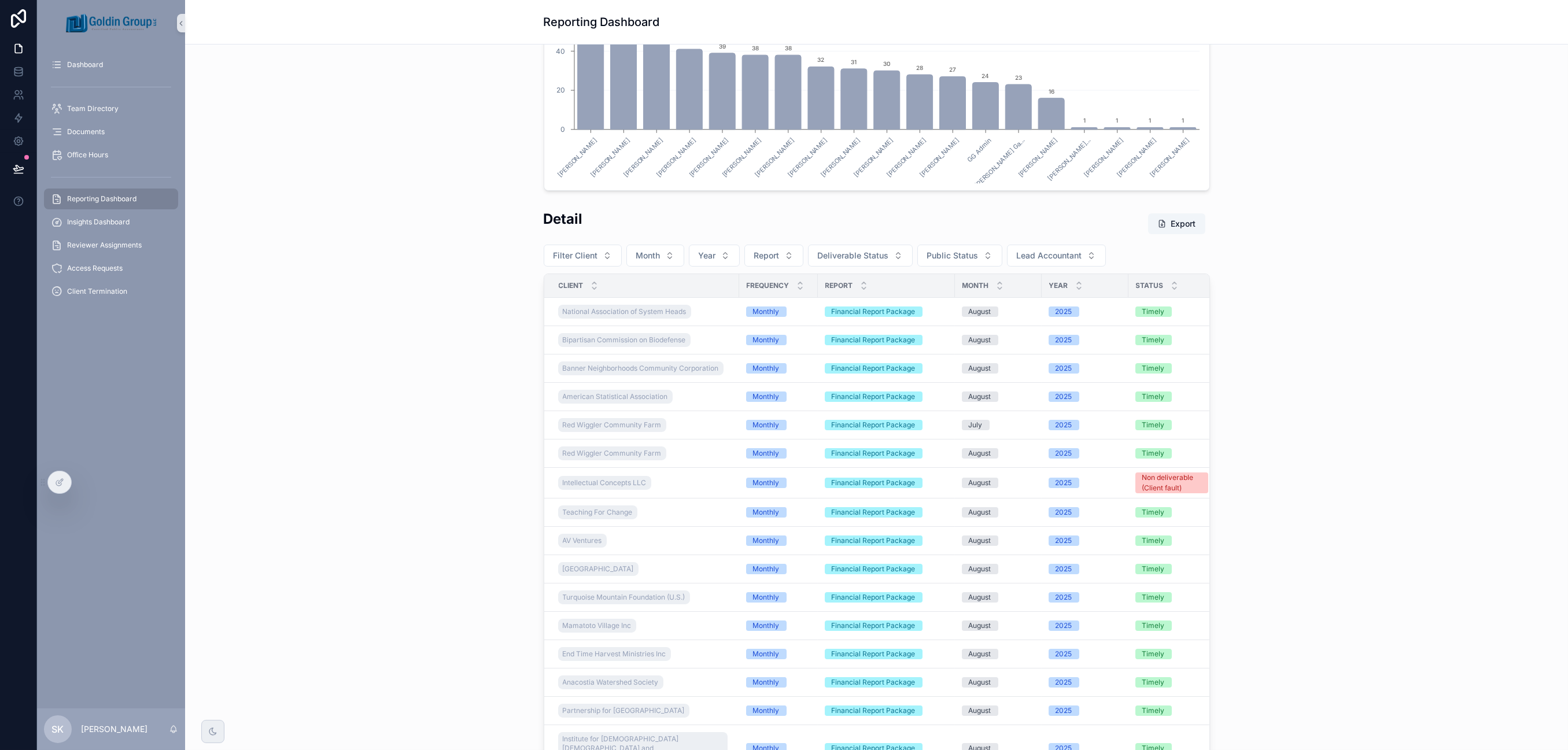
scroll to position [514, 0]
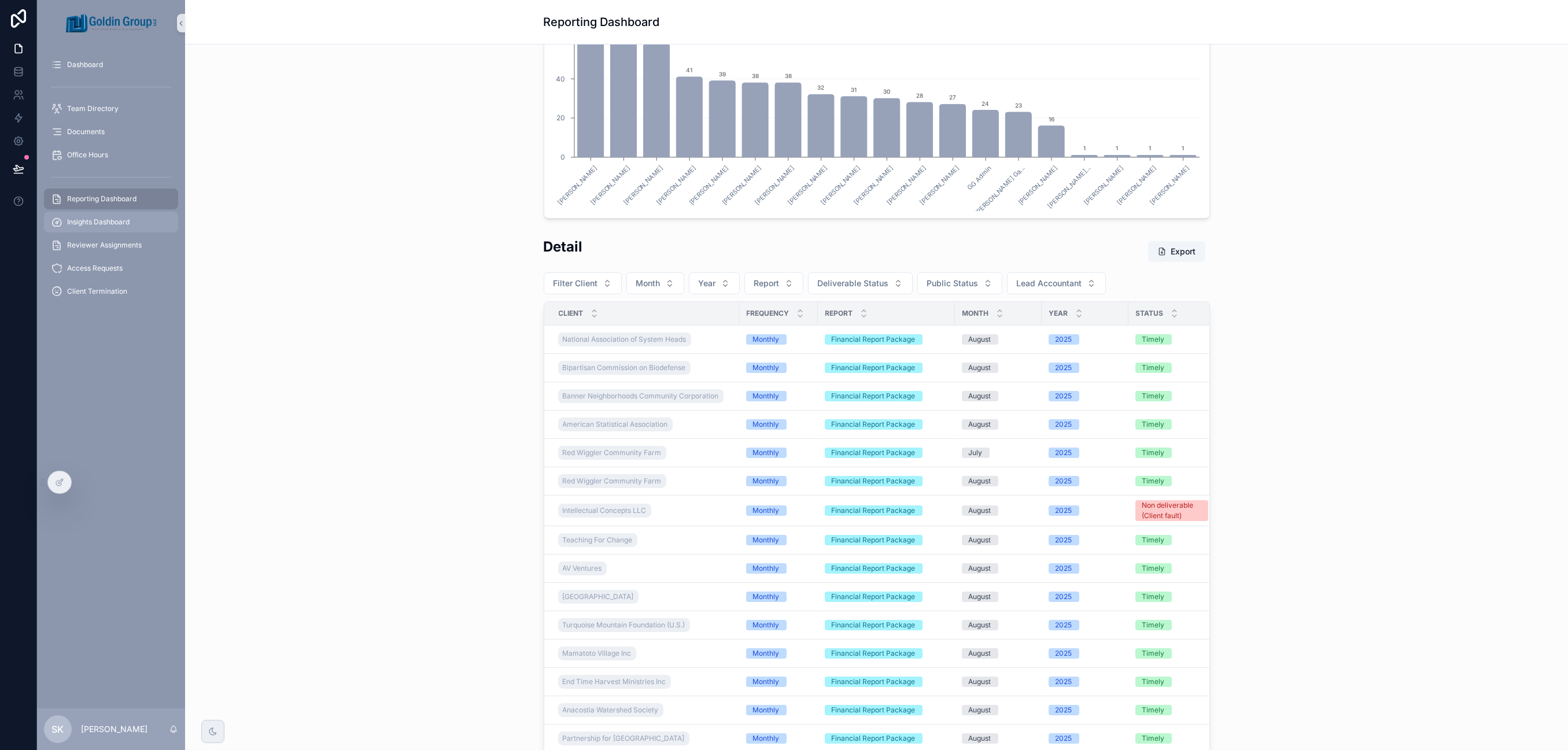
click at [114, 224] on span "Insights Dashboard" at bounding box center [98, 222] width 63 height 9
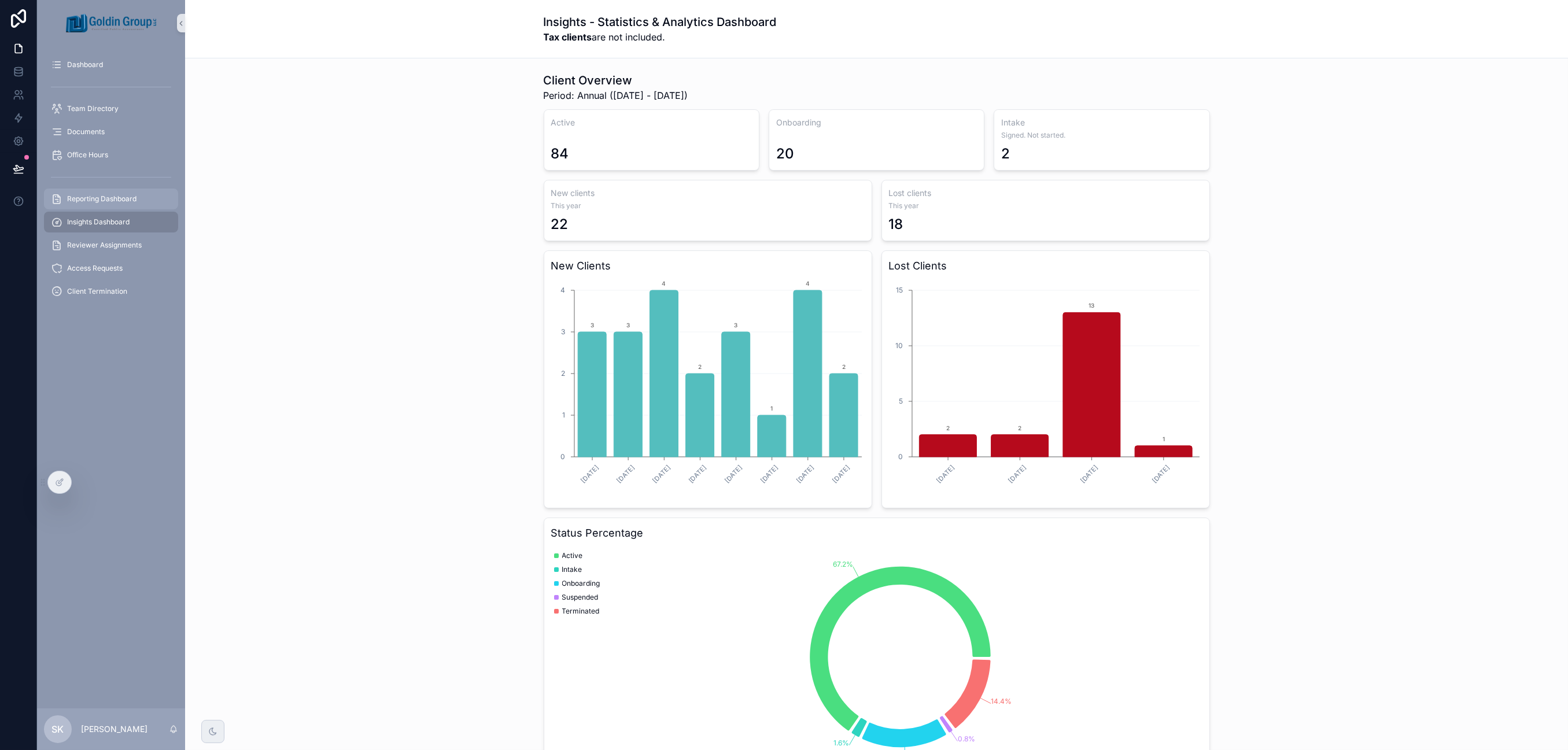
click at [91, 204] on div "Reporting Dashboard" at bounding box center [111, 199] width 120 height 19
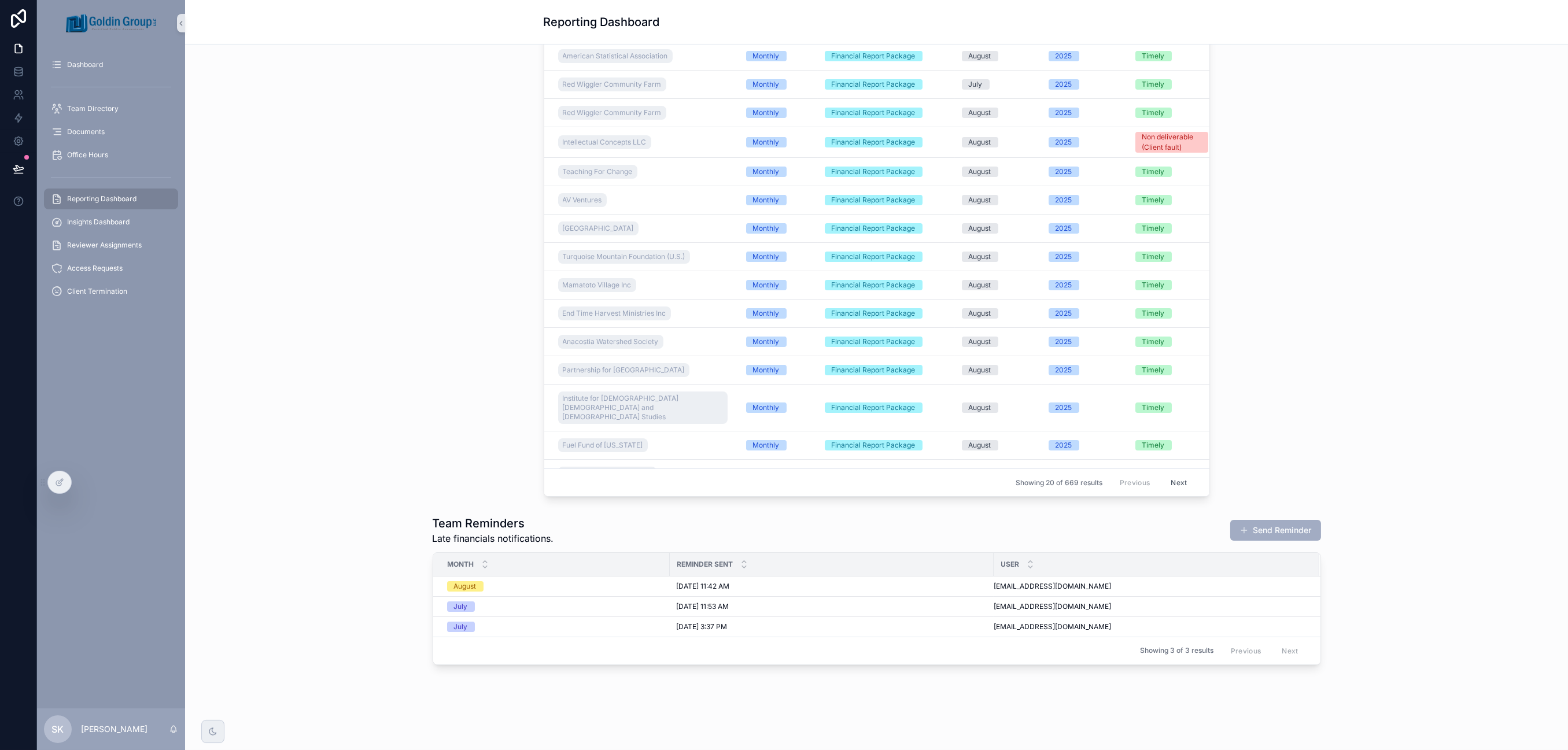
scroll to position [903, 0]
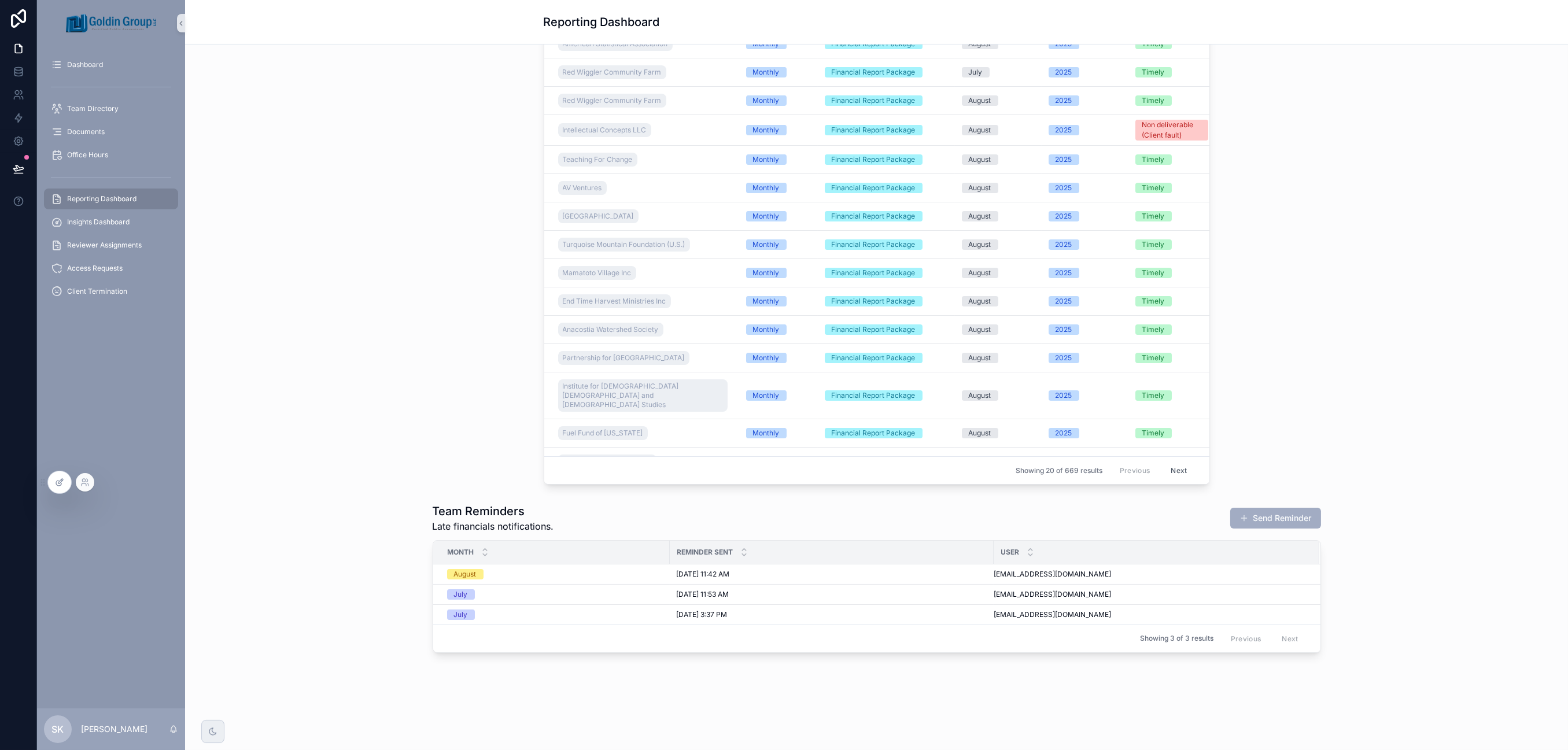
click at [61, 488] on div at bounding box center [59, 482] width 23 height 22
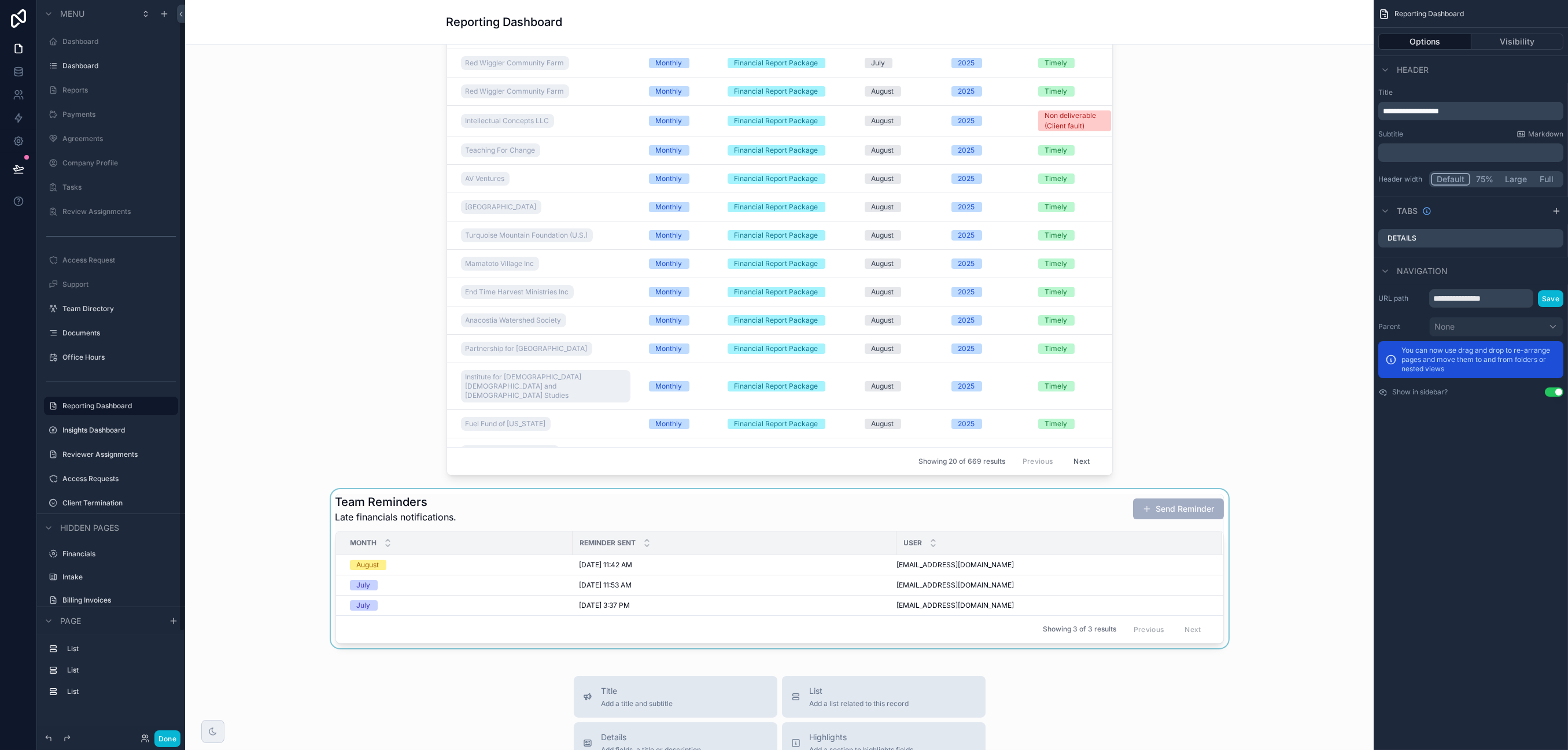
click at [423, 506] on div "scrollable content" at bounding box center [779, 569] width 1170 height 159
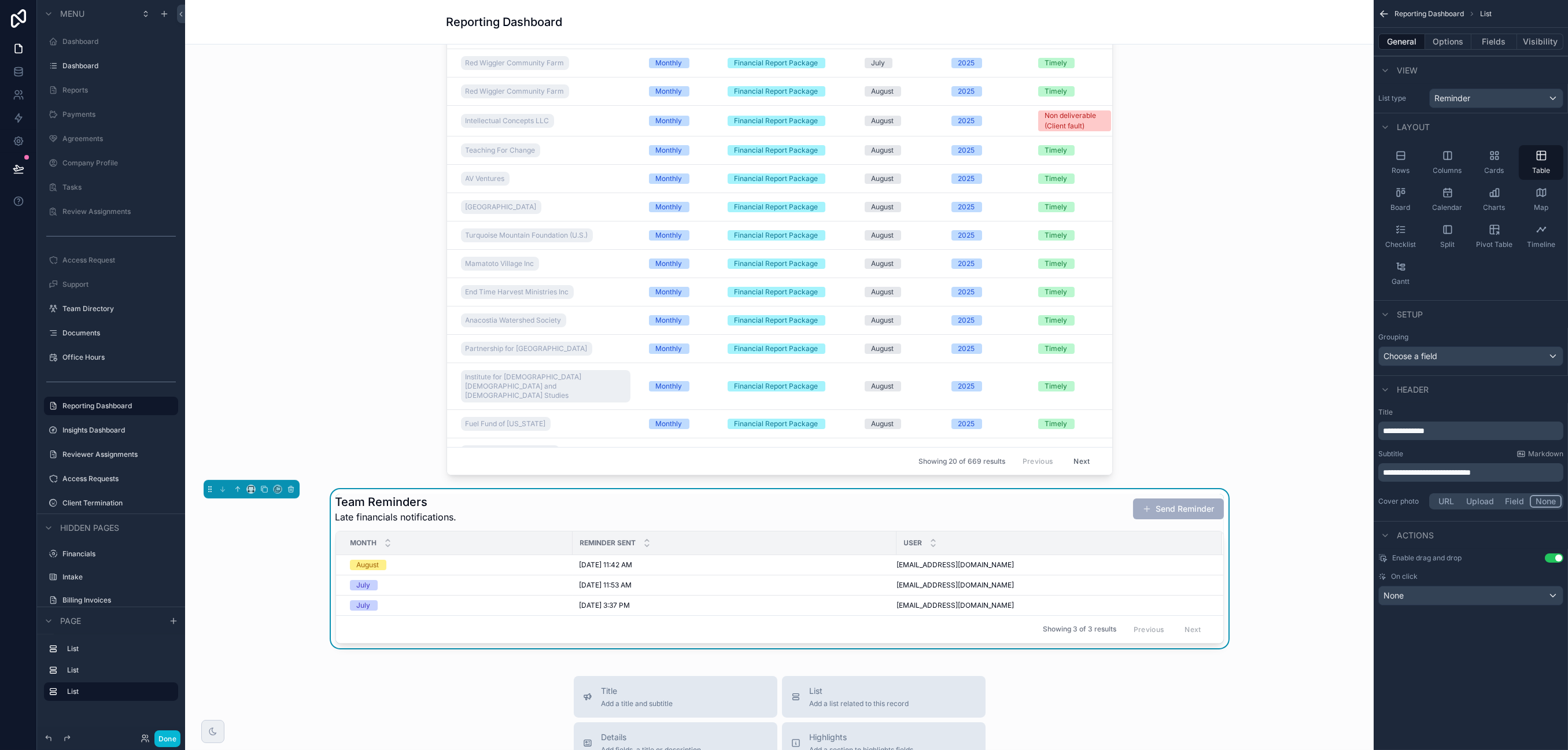
scroll to position [25, 0]
click at [247, 489] on icon "scrollable content" at bounding box center [251, 489] width 8 height 8
click at [266, 510] on span "Default" at bounding box center [269, 512] width 27 height 14
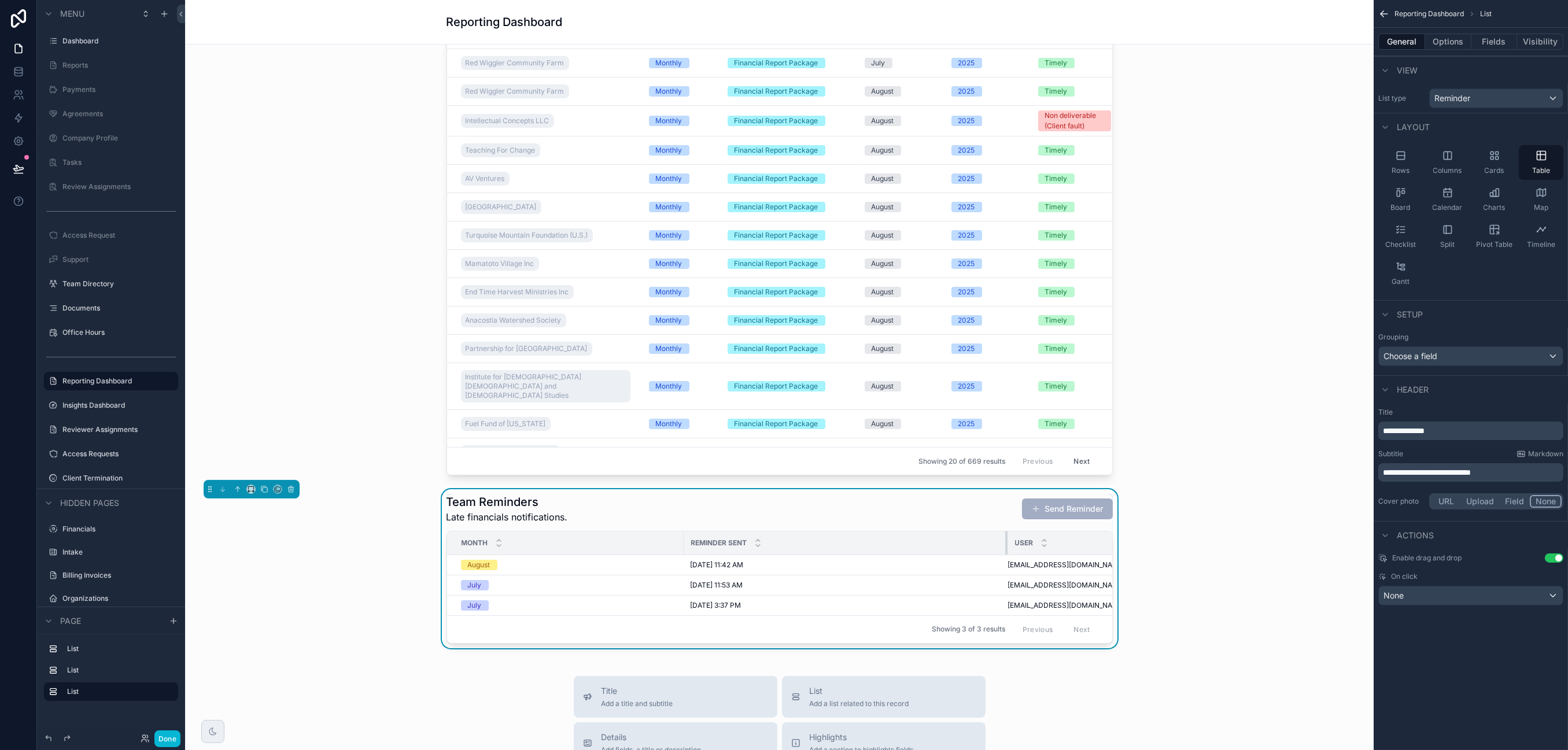
click at [1000, 544] on tr "Month Reminder Sent User" at bounding box center [891, 543] width 887 height 24
click at [999, 545] on div "Reminder Sent" at bounding box center [846, 543] width 323 height 22
drag, startPoint x: 1000, startPoint y: 545, endPoint x: 916, endPoint y: 545, distance: 84.0
click at [921, 545] on div "scrollable content" at bounding box center [923, 543] width 4 height 23
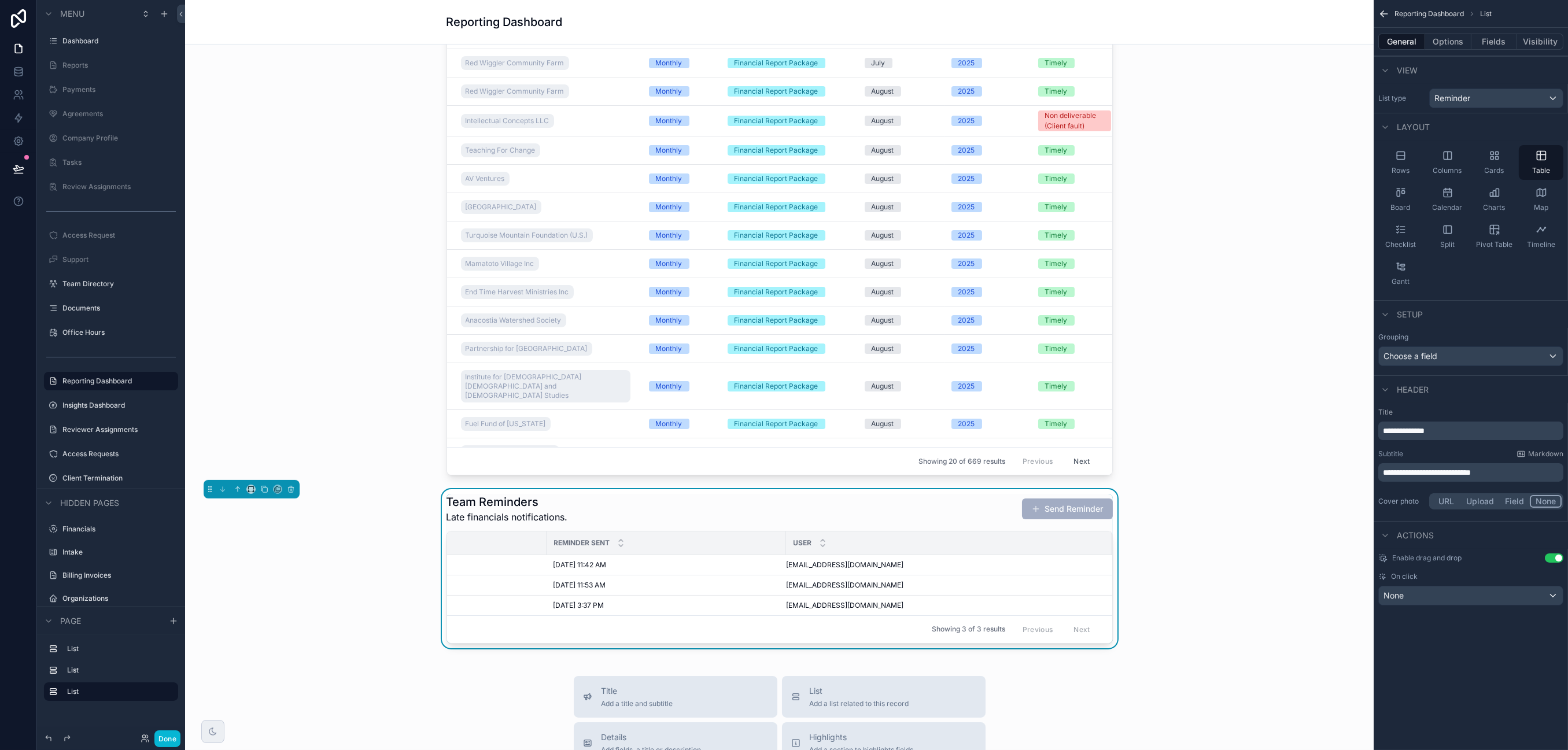
scroll to position [0, 0]
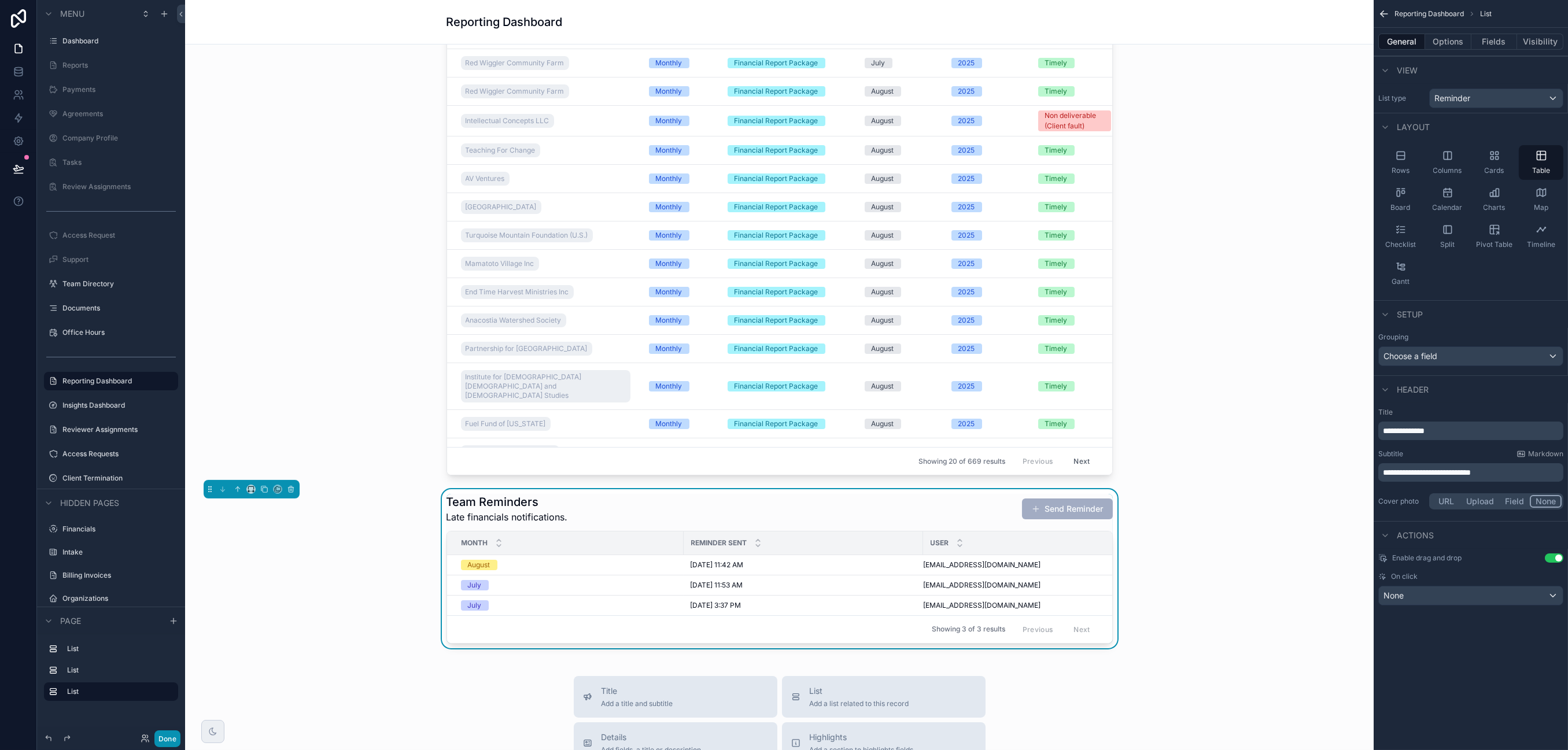
click at [170, 640] on button "Done" at bounding box center [167, 739] width 26 height 17
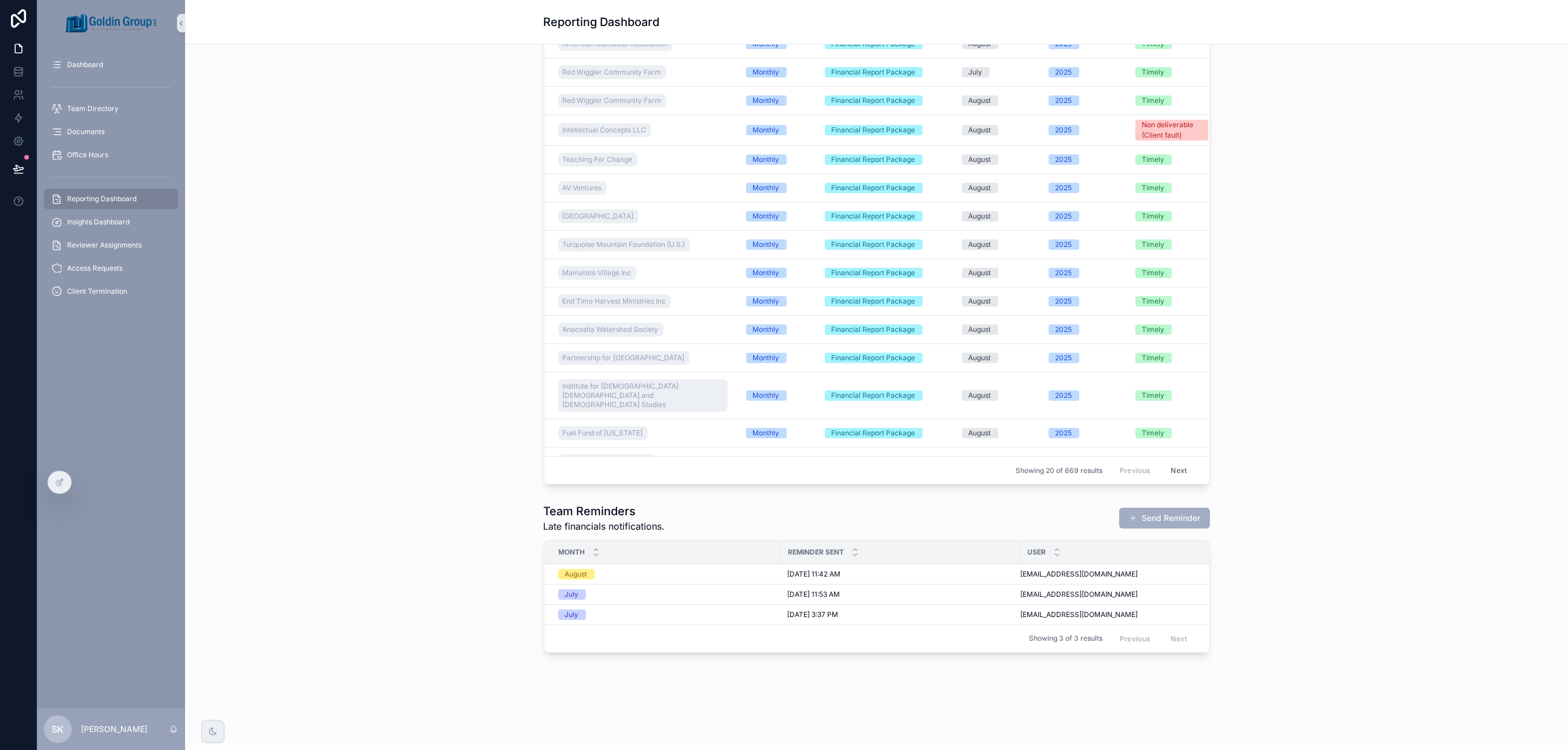
click at [411, 597] on div "Team Reminders Late financials notifications. Send Reminder Month Reminder Sent…" at bounding box center [876, 578] width 1364 height 159
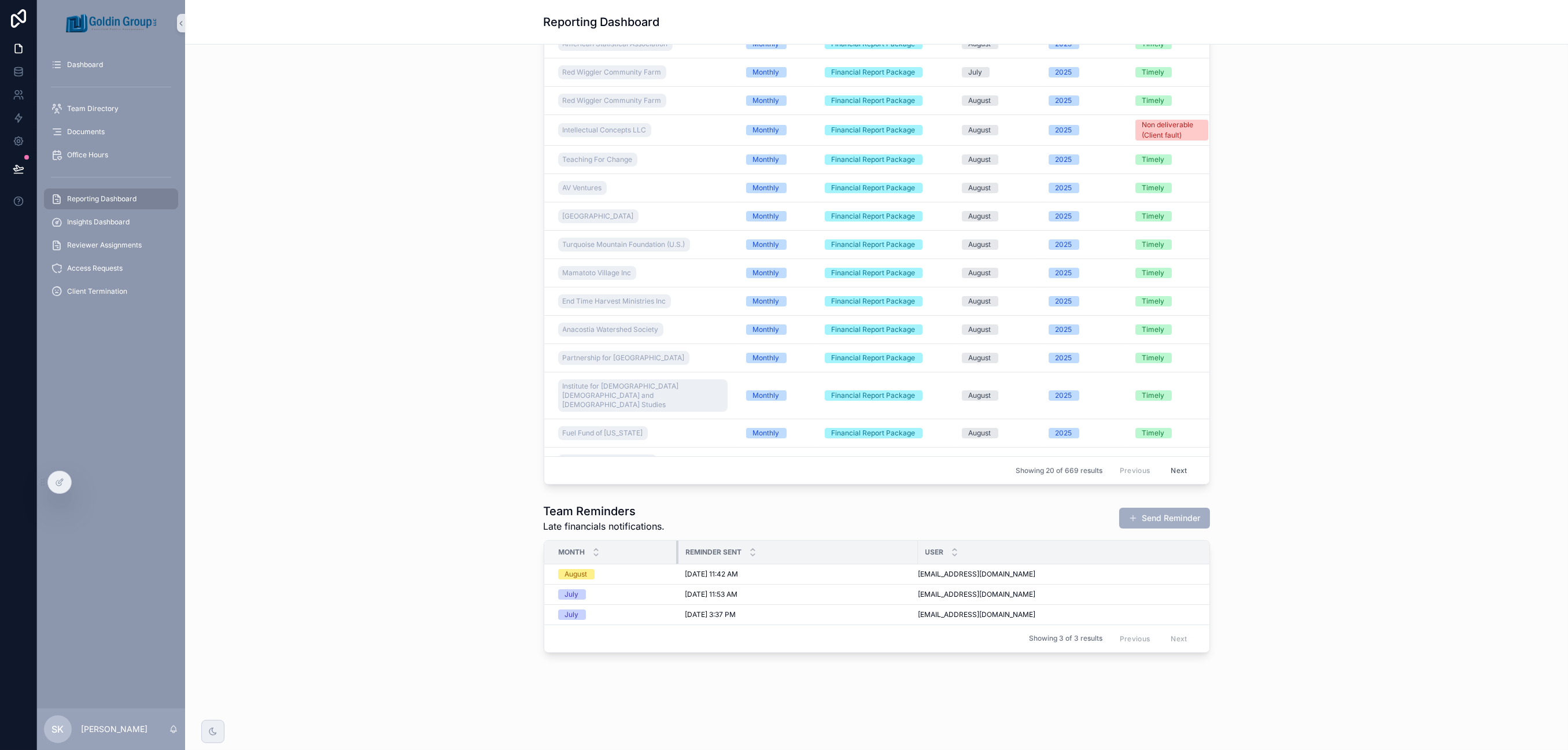
drag, startPoint x: 774, startPoint y: 551, endPoint x: 704, endPoint y: 548, distance: 70.1
click at [675, 546] on tr "Month Reminder Sent User" at bounding box center [894, 552] width 700 height 24
drag, startPoint x: 916, startPoint y: 544, endPoint x: 862, endPoint y: 557, distance: 55.5
click at [866, 557] on div "scrollable content" at bounding box center [868, 553] width 4 height 23
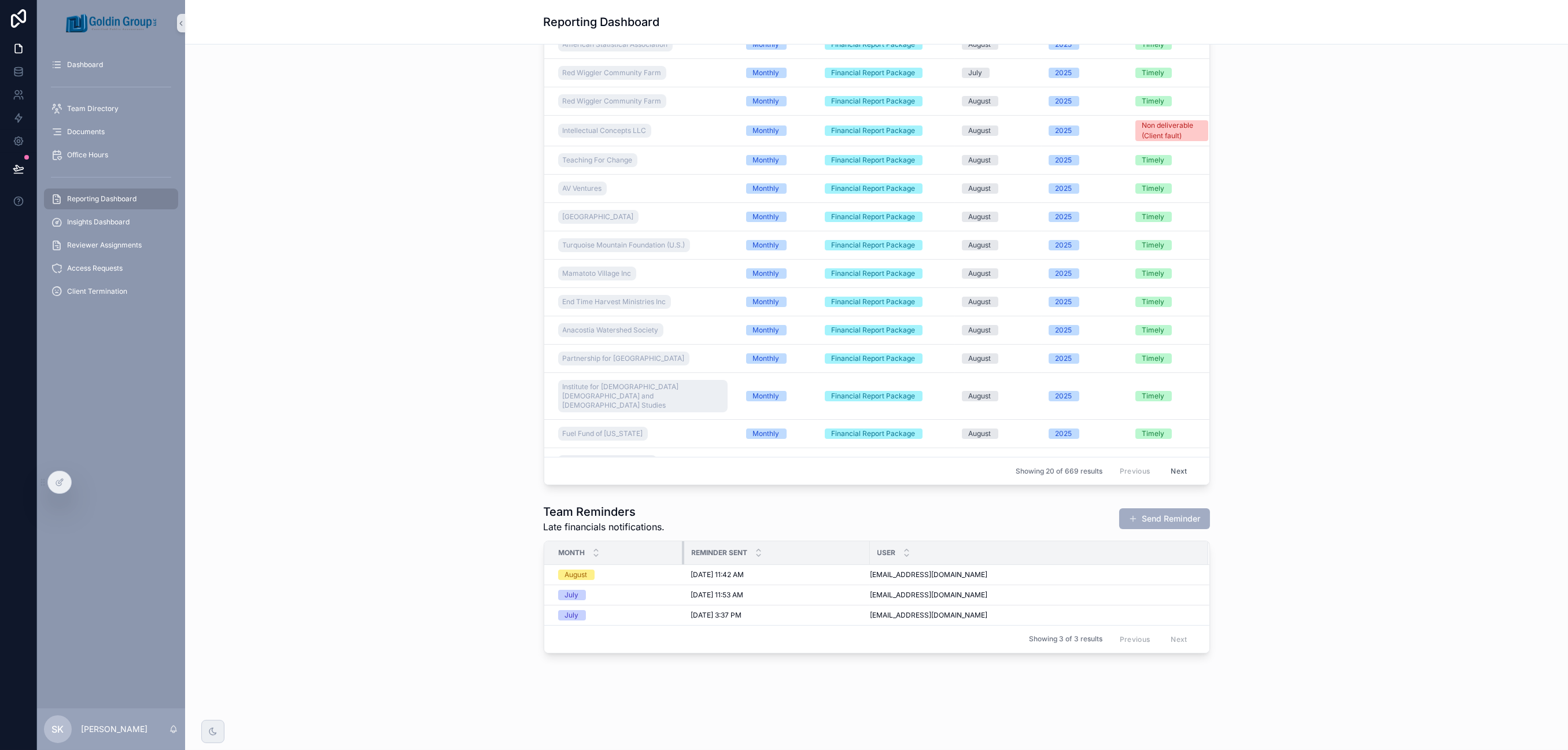
scroll to position [903, 0]
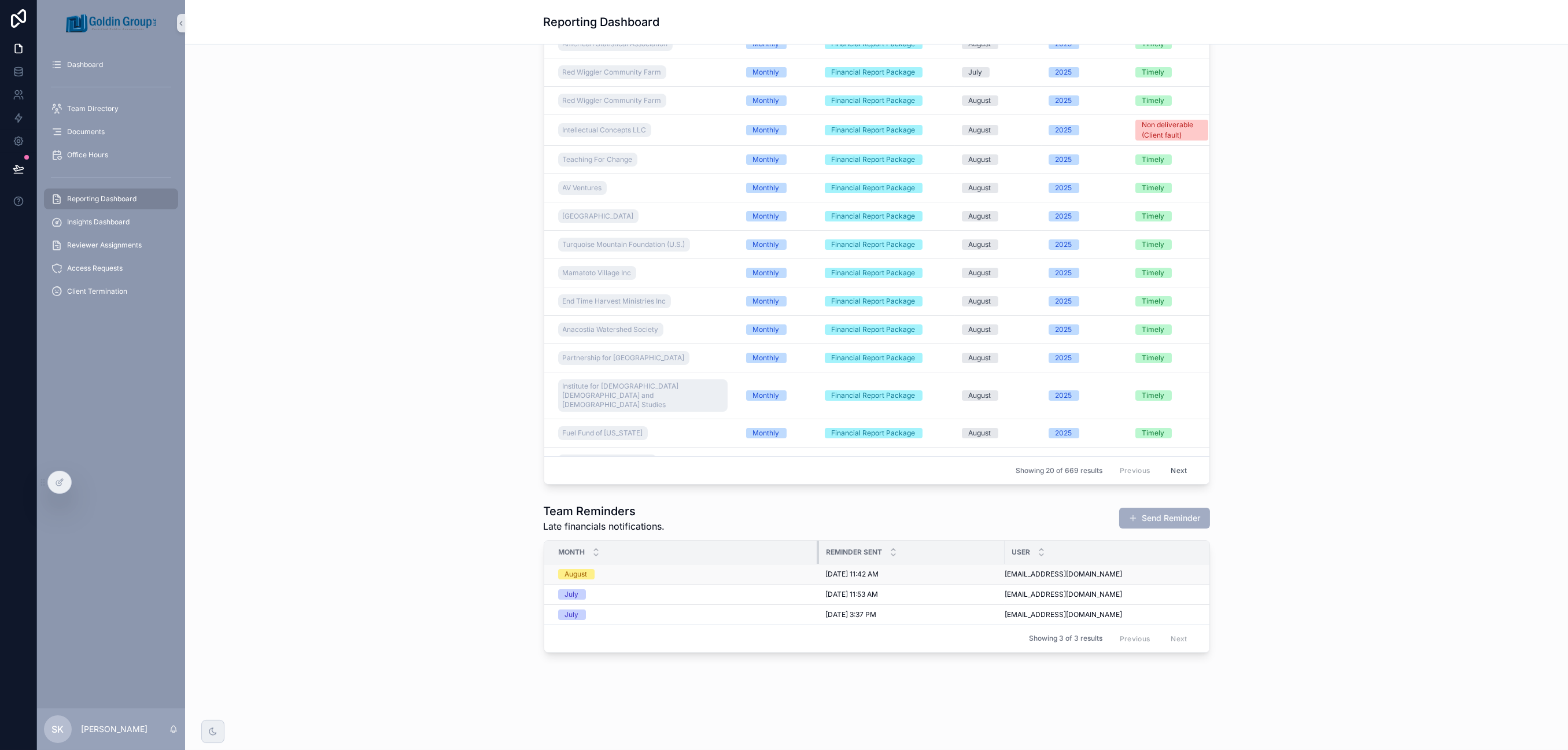
drag, startPoint x: 677, startPoint y: 557, endPoint x: 824, endPoint y: 558, distance: 147.0
click at [824, 558] on table "Month Reminder Sent User August [DATE] 11:42 AM [DATE] 11:42 AM [EMAIL_ADDRESS]…" at bounding box center [938, 582] width 787 height 84
drag, startPoint x: 1007, startPoint y: 553, endPoint x: 938, endPoint y: 553, distance: 69.0
click at [943, 553] on div "scrollable content" at bounding box center [945, 552] width 4 height 23
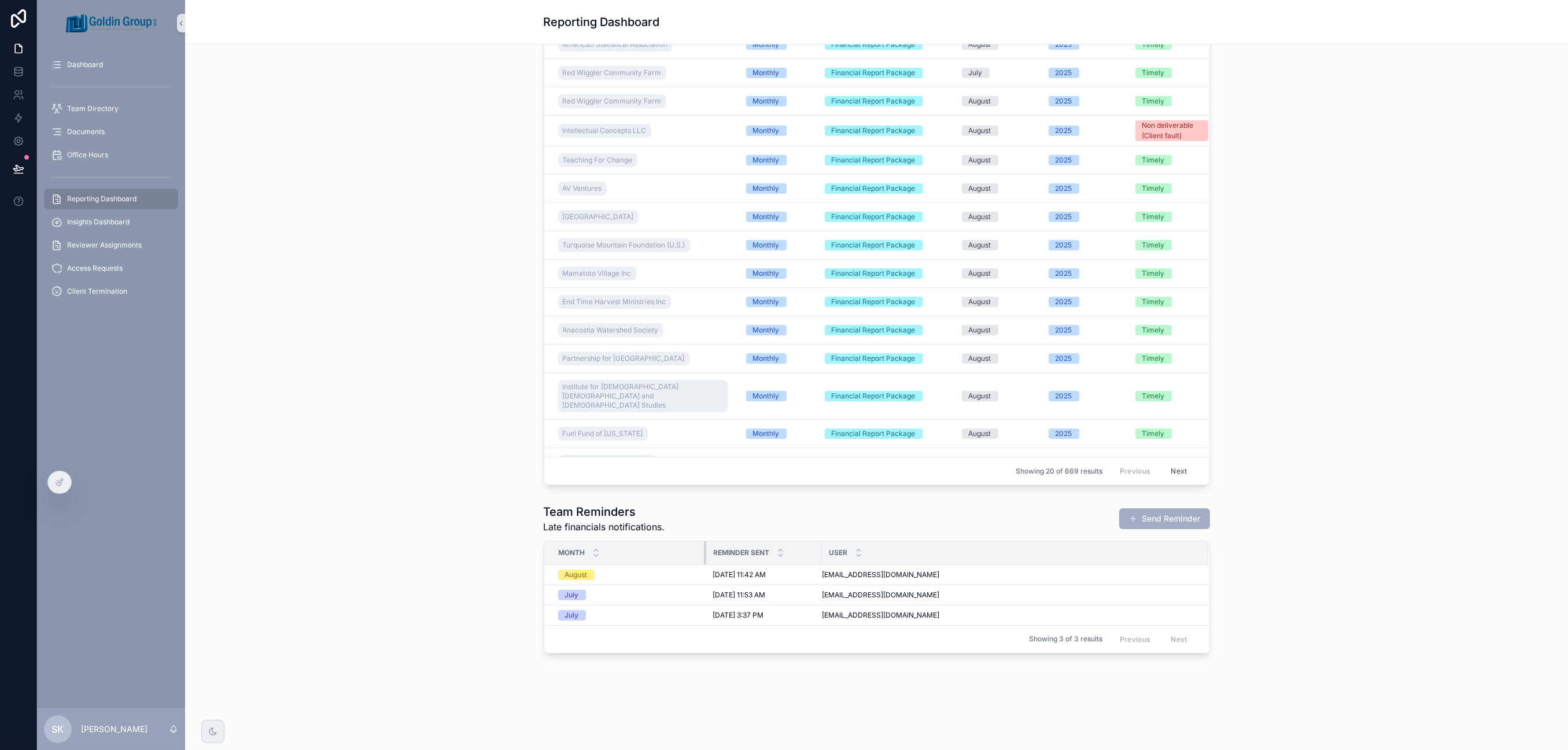
drag, startPoint x: 823, startPoint y: 550, endPoint x: 716, endPoint y: 550, distance: 107.0
click at [704, 550] on div "scrollable content" at bounding box center [706, 553] width 4 height 23
click at [841, 557] on div "scrollable content" at bounding box center [843, 553] width 4 height 23
drag, startPoint x: 698, startPoint y: 554, endPoint x: 731, endPoint y: 553, distance: 33.0
click at [737, 553] on div "scrollable content" at bounding box center [739, 553] width 4 height 23
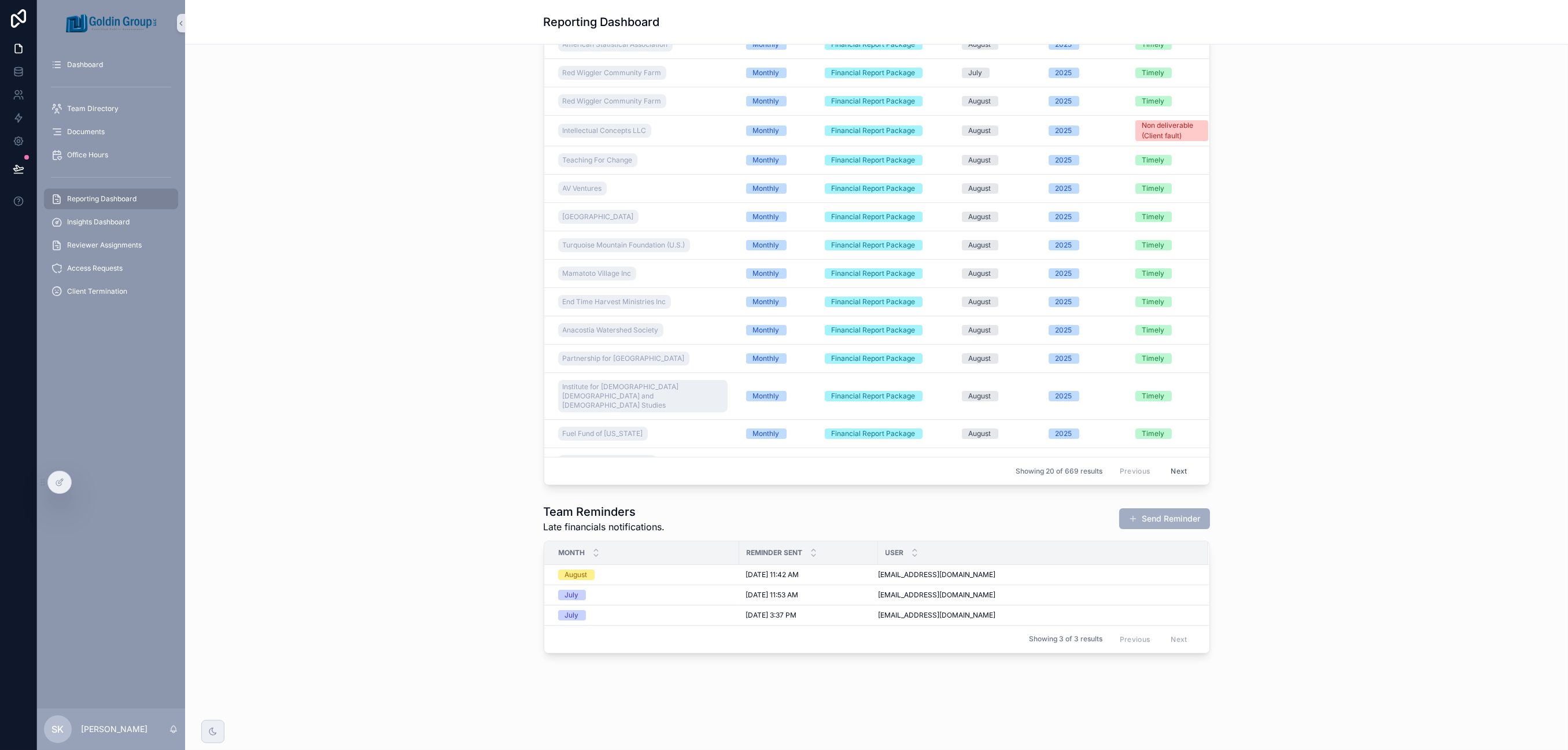
click at [1198, 603] on div "Team Reminders Late financials notifications. Send Reminder Month Reminder Sent…" at bounding box center [876, 578] width 1364 height 159
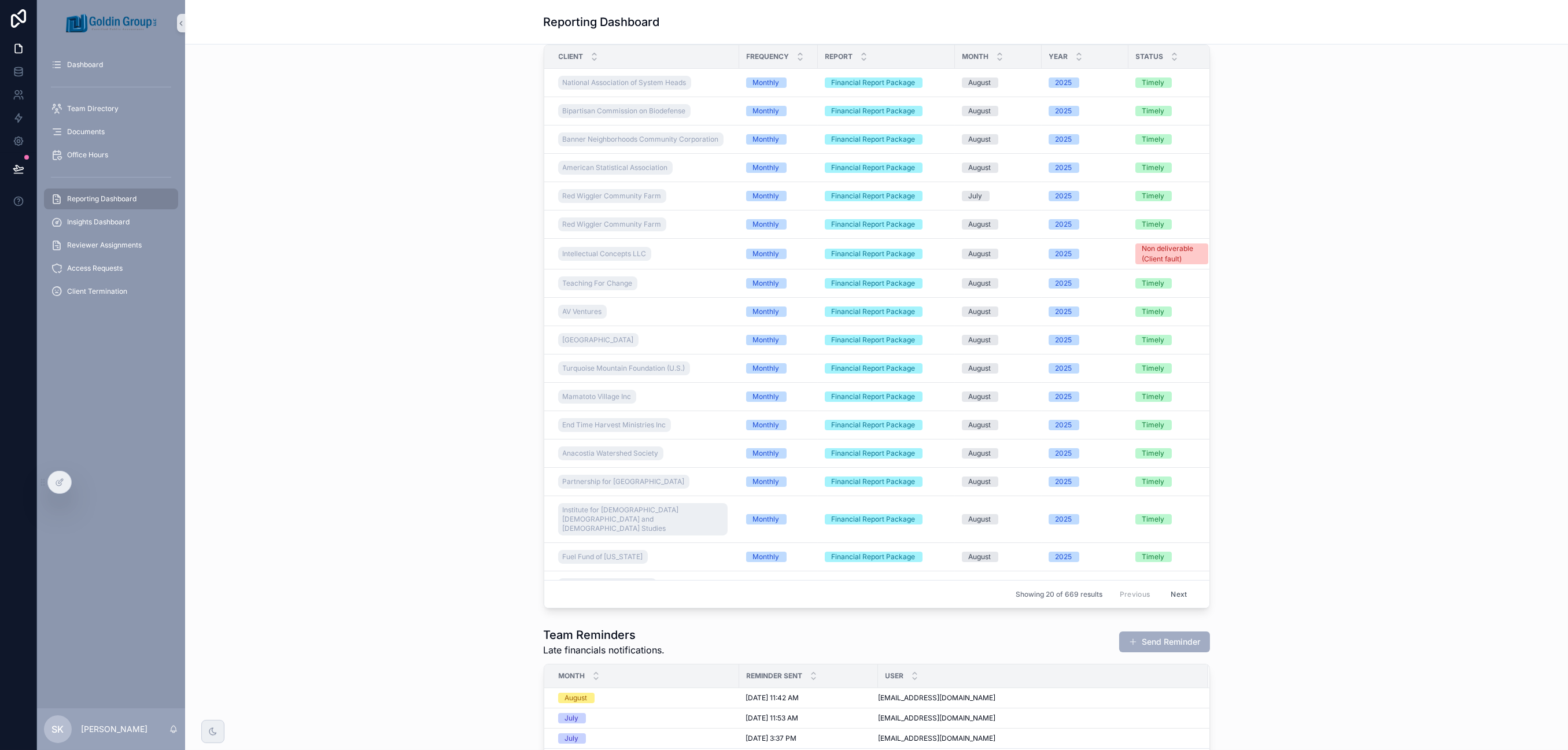
scroll to position [771, 0]
click at [62, 488] on div at bounding box center [59, 482] width 23 height 22
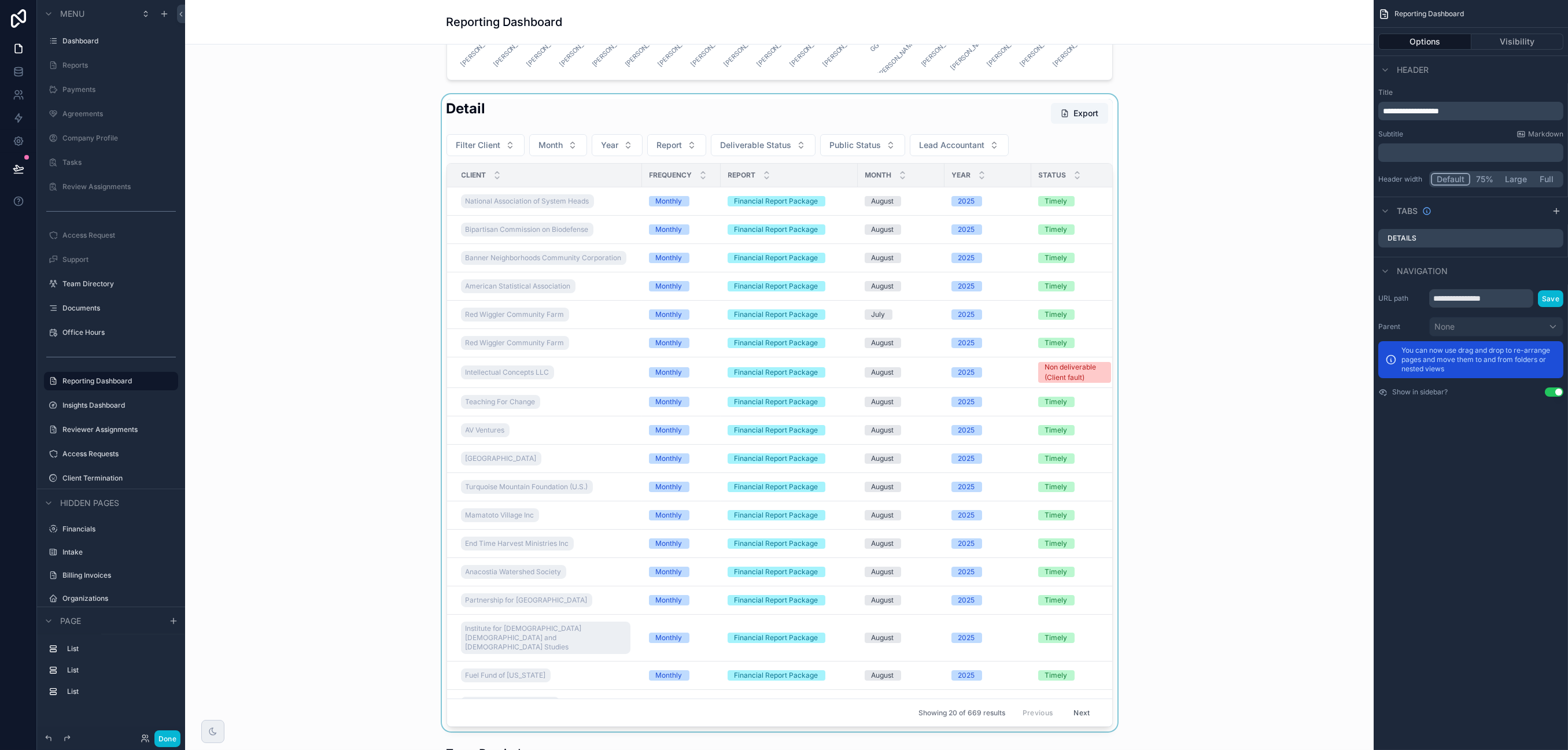
scroll to position [514, 0]
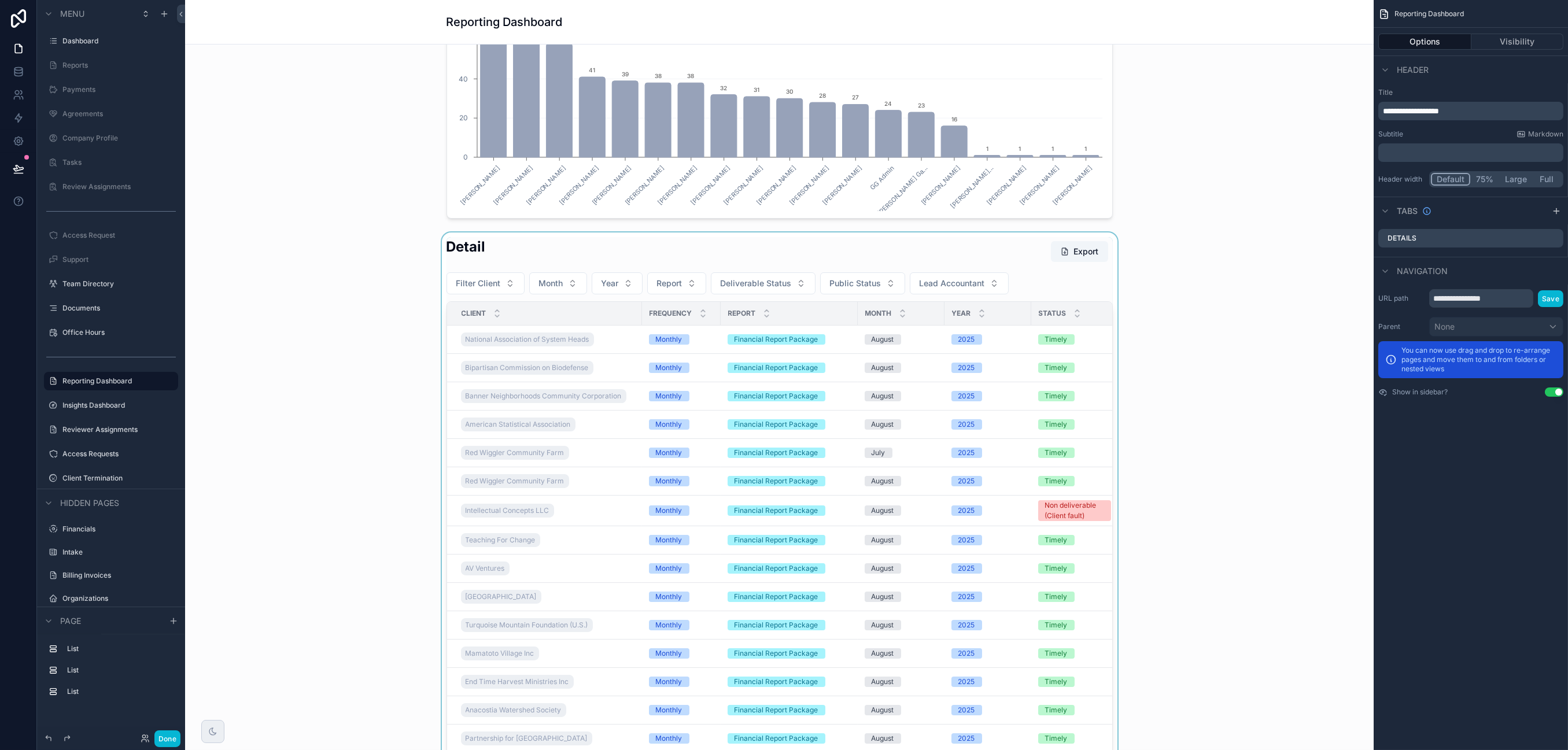
click at [524, 253] on div "scrollable content" at bounding box center [779, 551] width 1170 height 637
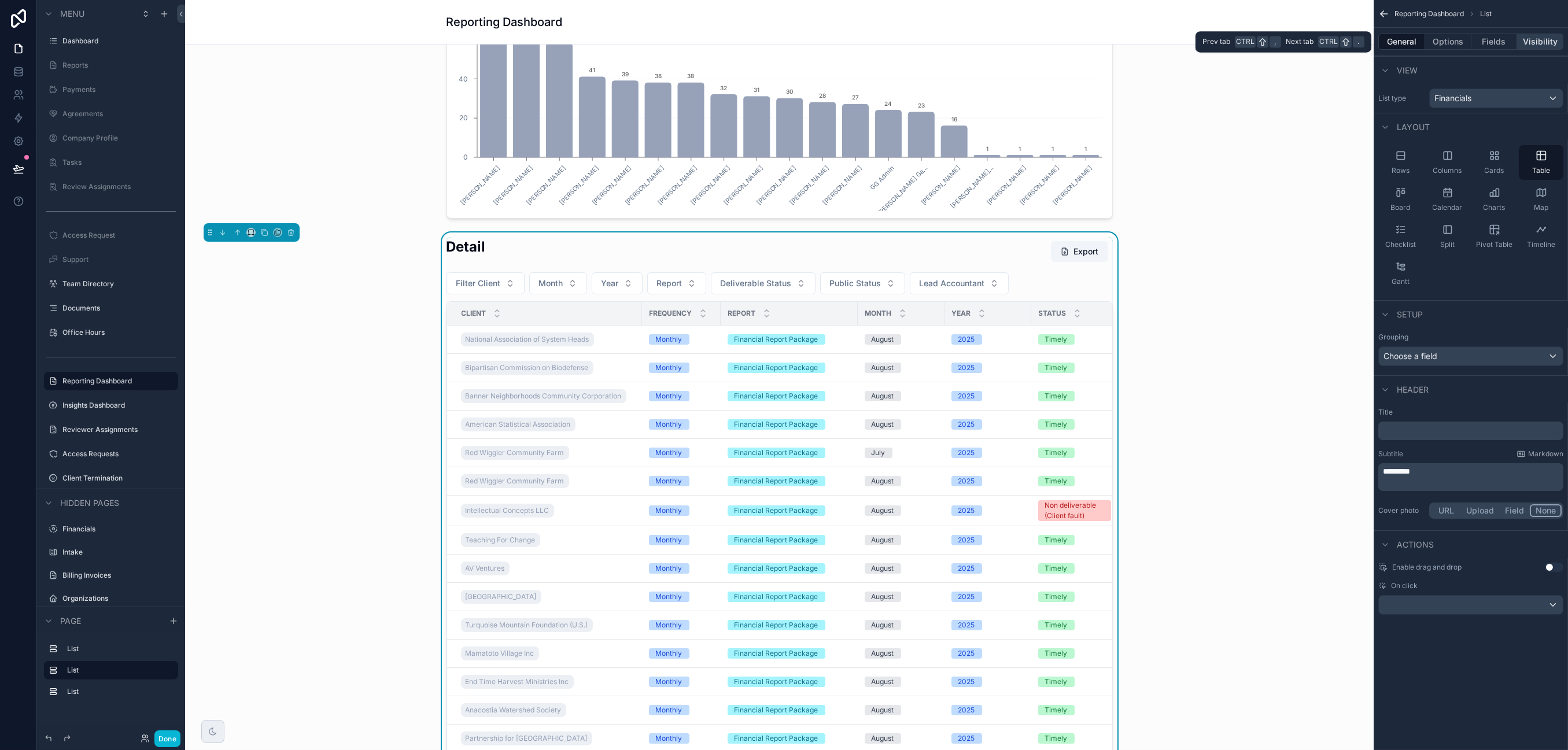
click at [1198, 43] on button "Visibility" at bounding box center [1541, 41] width 46 height 16
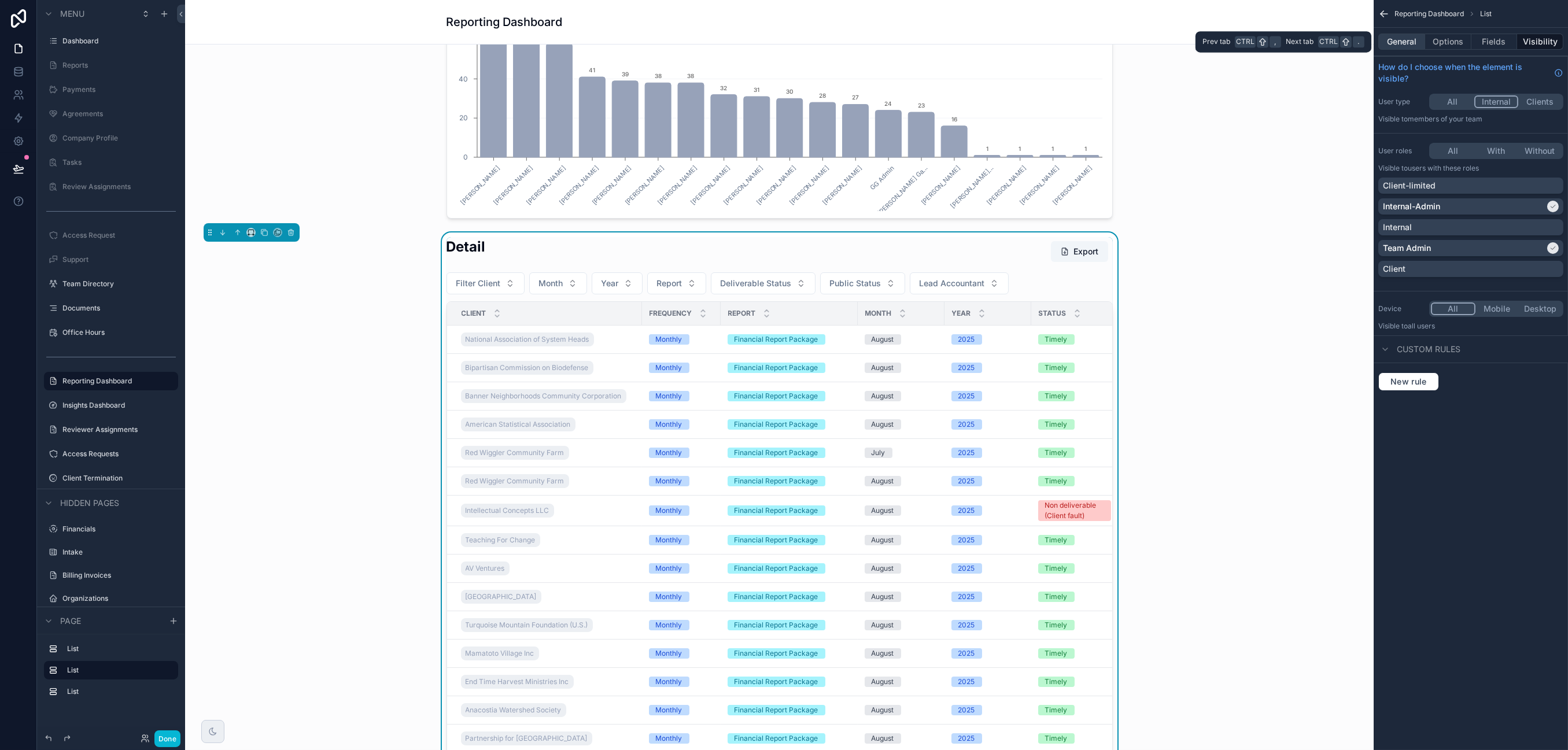
click at [1198, 41] on button "General" at bounding box center [1401, 41] width 47 height 16
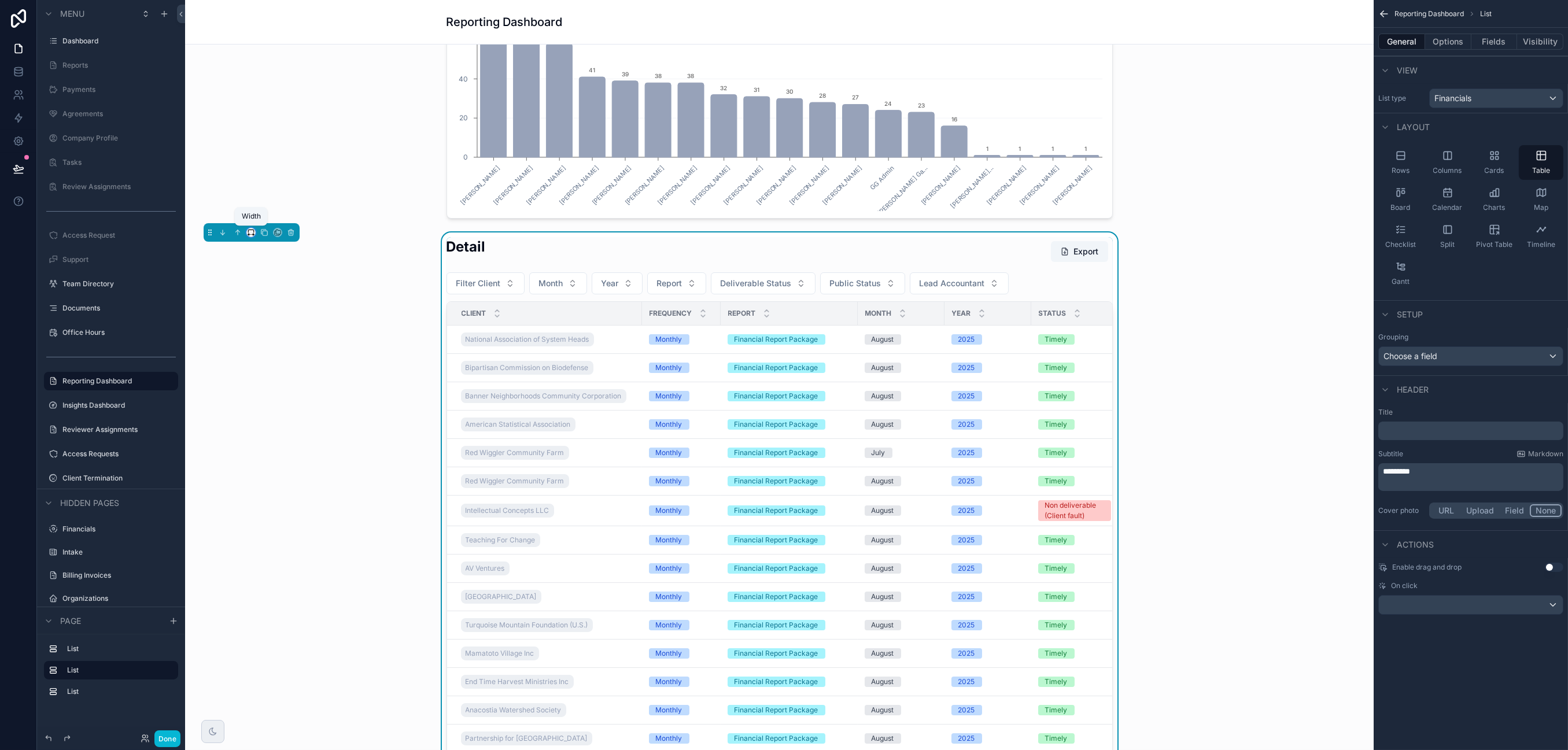
click at [251, 232] on icon "scrollable content" at bounding box center [251, 232] width 8 height 8
click at [268, 379] on span "Full width" at bounding box center [274, 386] width 36 height 14
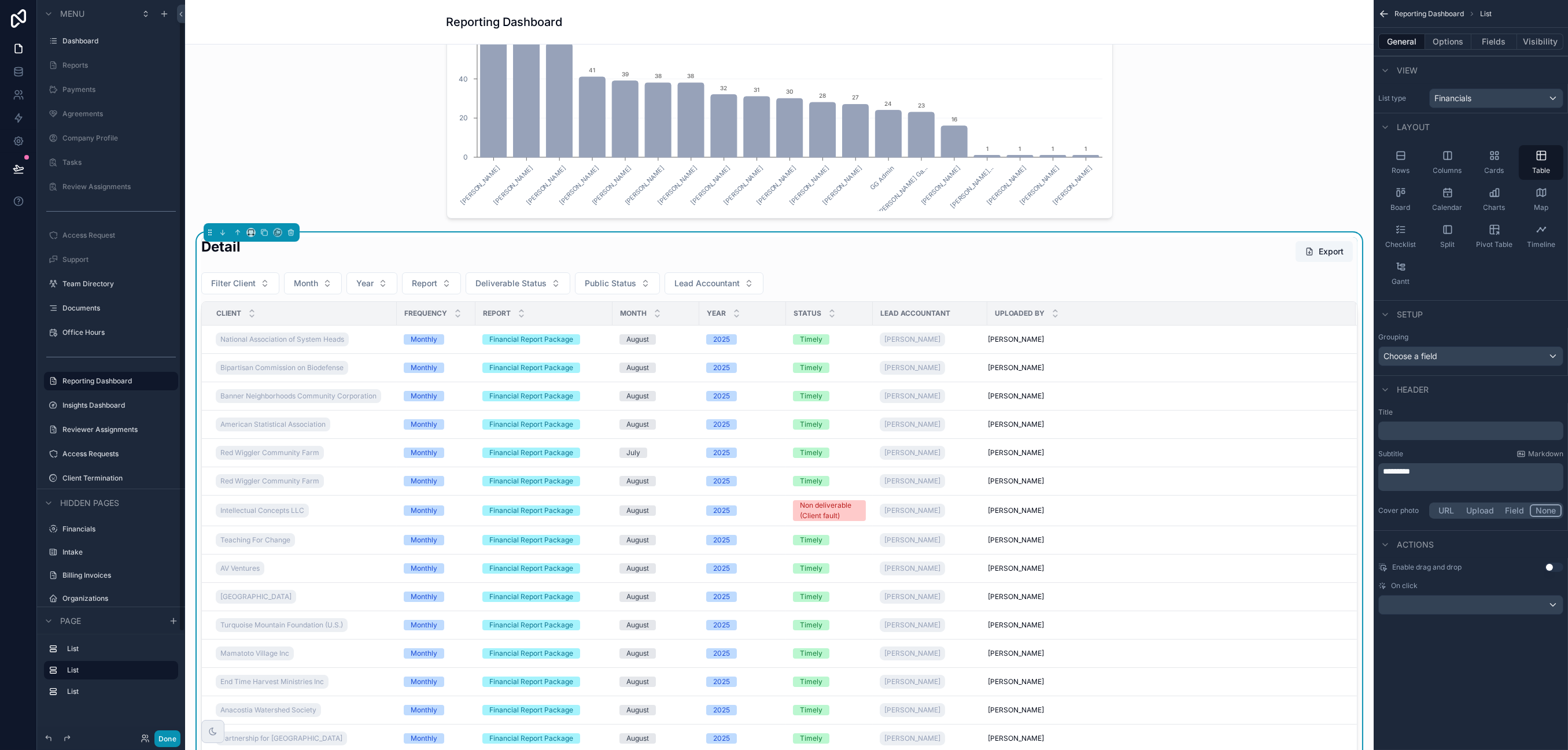
drag, startPoint x: 164, startPoint y: 738, endPoint x: 178, endPoint y: 727, distance: 17.8
click at [164, 640] on button "Done" at bounding box center [167, 739] width 26 height 17
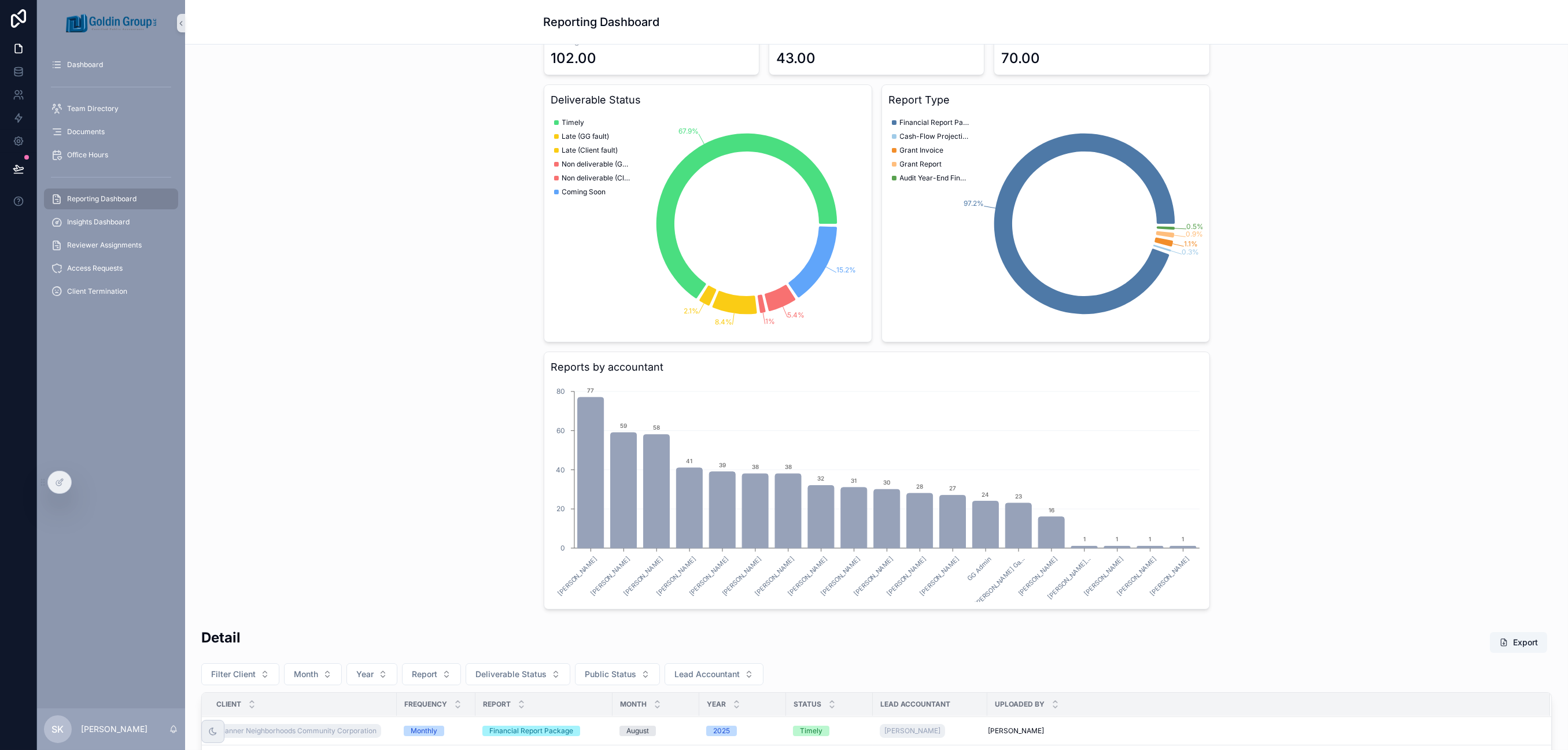
scroll to position [0, 0]
